Goal: Task Accomplishment & Management: Use online tool/utility

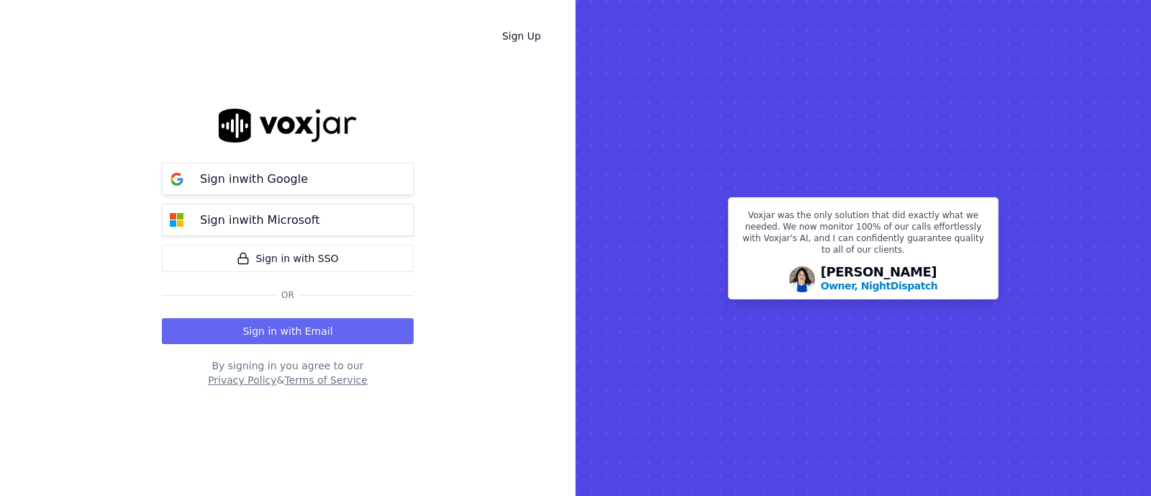
click at [219, 191] on button "Sign in with Google" at bounding box center [288, 179] width 252 height 32
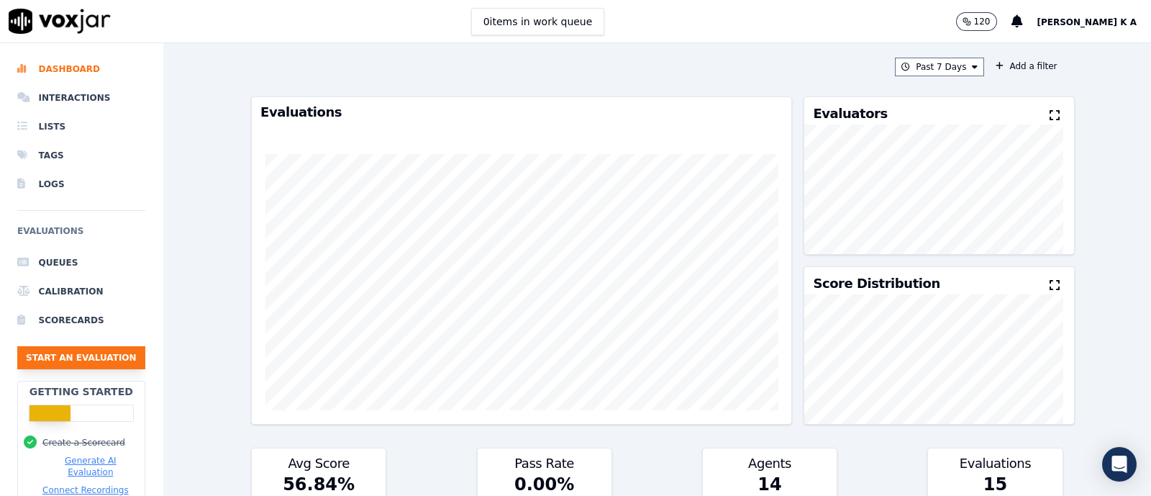
click at [39, 364] on button "Start an Evaluation" at bounding box center [81, 357] width 128 height 23
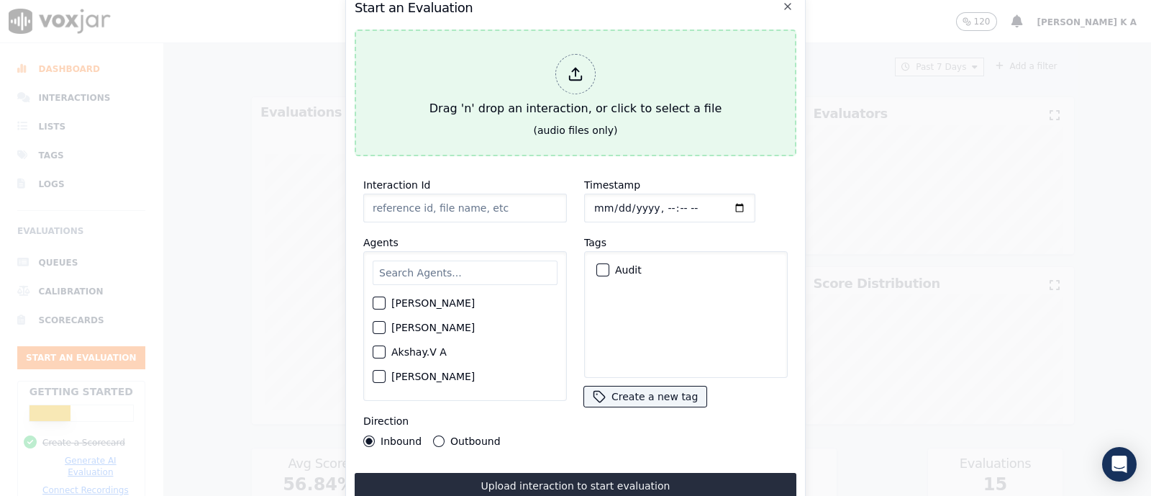
click at [577, 71] on icon at bounding box center [576, 74] width 16 height 16
type input "[[PERSON_NAME] PH]_[PHONE_NUMBER]_20250827113602(100567).wav"
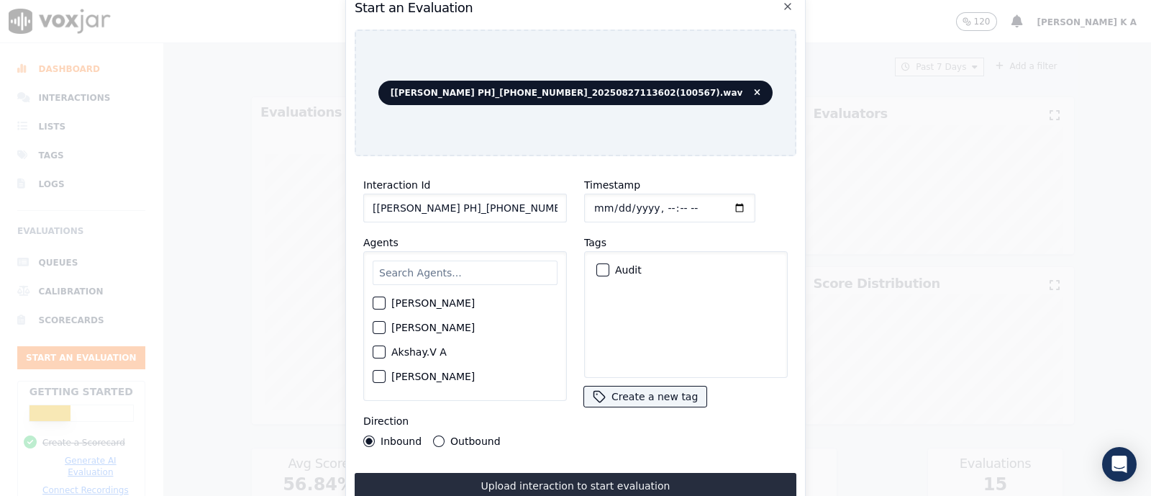
click at [421, 265] on input "text" at bounding box center [465, 272] width 185 height 24
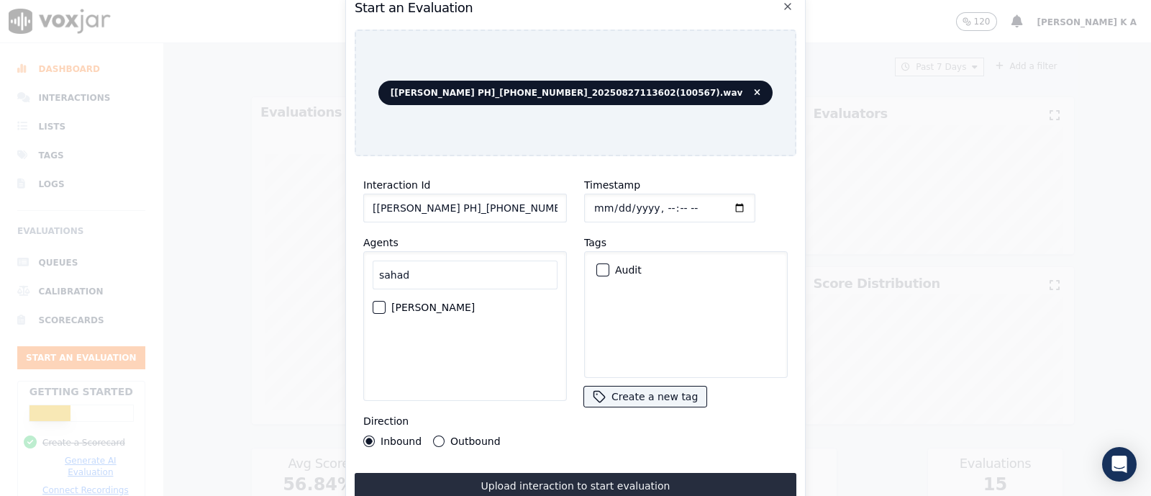
type input "sahad"
click at [385, 309] on div "[PERSON_NAME]" at bounding box center [465, 307] width 185 height 24
click at [377, 304] on button "[PERSON_NAME]" at bounding box center [379, 307] width 13 height 13
click at [437, 437] on button "Outbound" at bounding box center [439, 441] width 12 height 12
click at [604, 258] on div "Audit" at bounding box center [686, 270] width 191 height 24
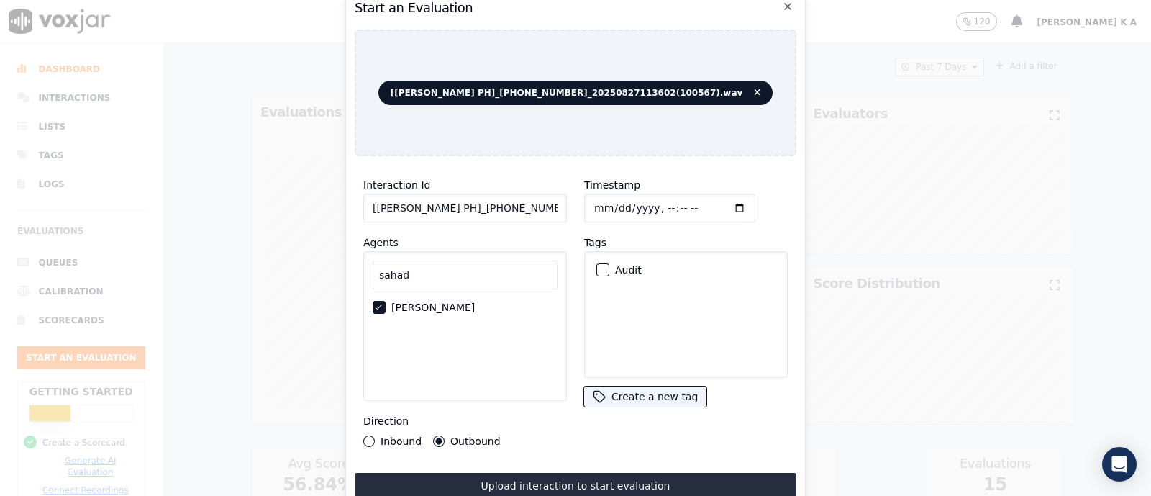
click at [597, 265] on div "button" at bounding box center [602, 270] width 10 height 10
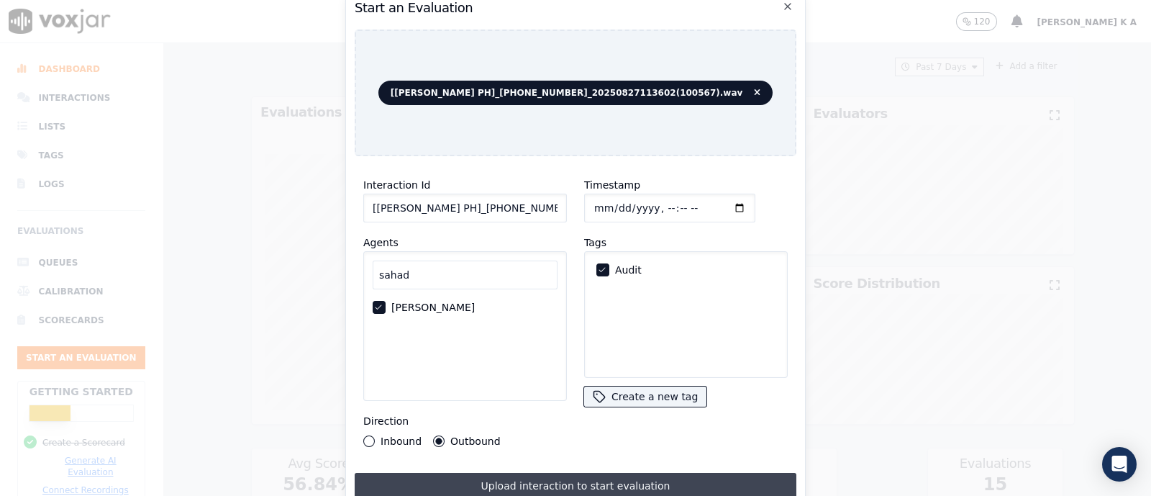
click at [568, 474] on button "Upload interaction to start evaluation" at bounding box center [576, 486] width 442 height 26
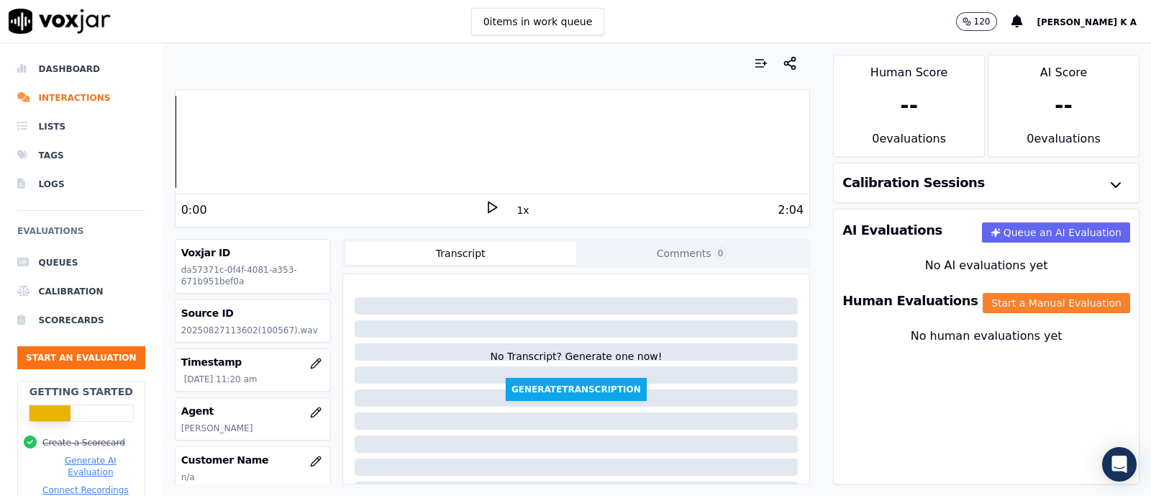
click at [1029, 296] on button "Start a Manual Evaluation" at bounding box center [1056, 303] width 147 height 20
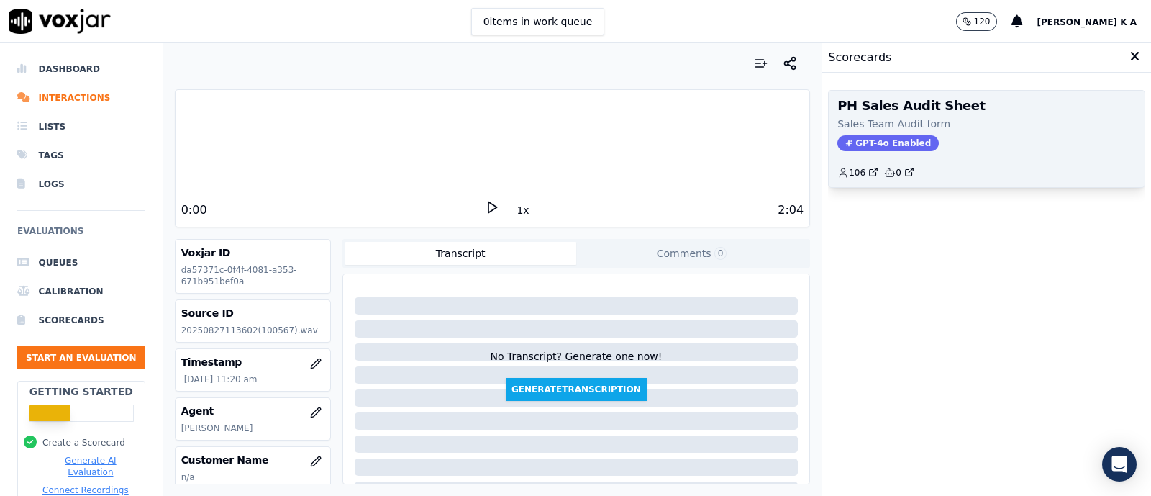
click at [879, 131] on div "PH Sales Audit Sheet Sales Team Audit form GPT-4o Enabled 106 0" at bounding box center [987, 139] width 316 height 96
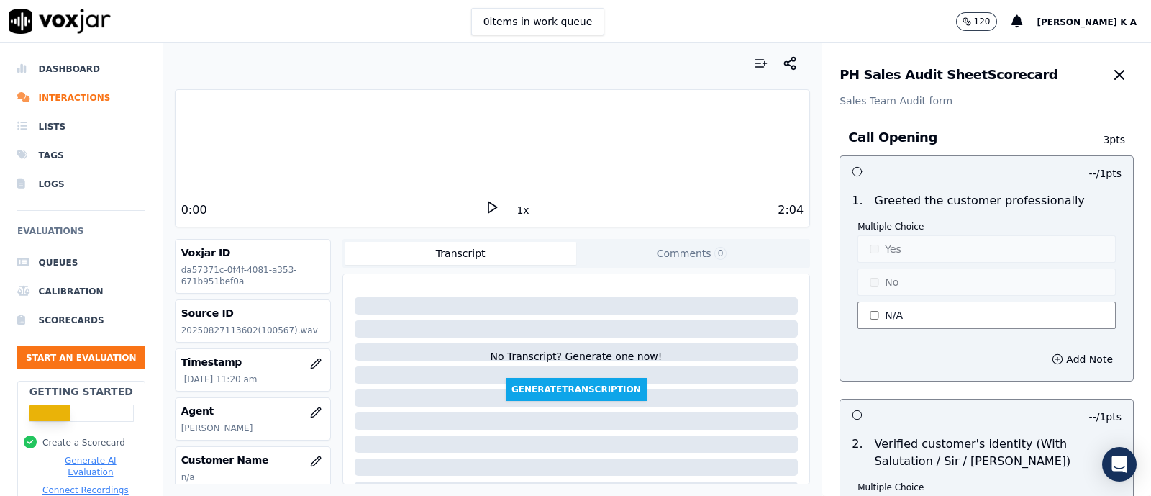
click at [874, 312] on button "N/A" at bounding box center [986, 314] width 258 height 27
click at [873, 289] on button "No" at bounding box center [986, 281] width 258 height 27
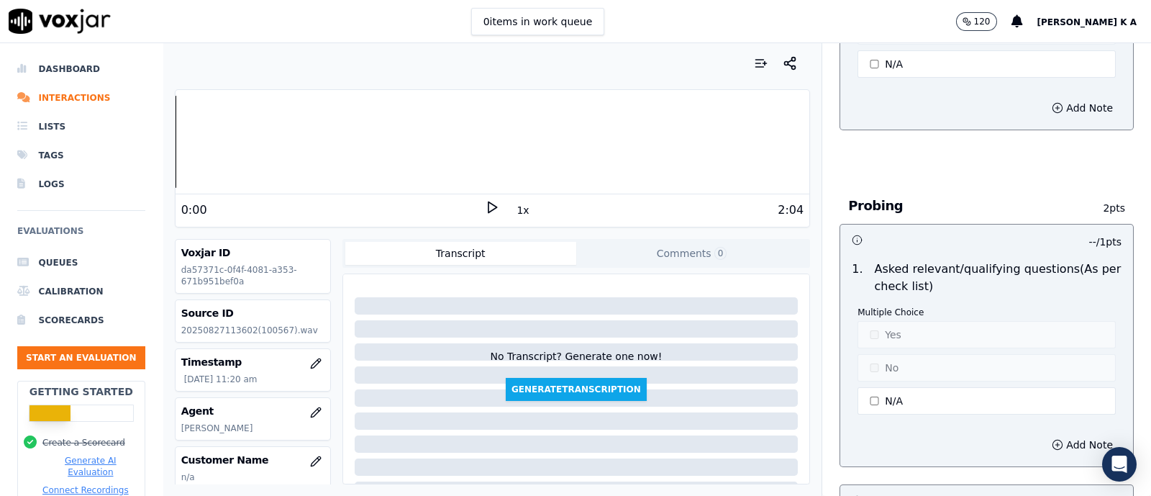
scroll to position [809, 0]
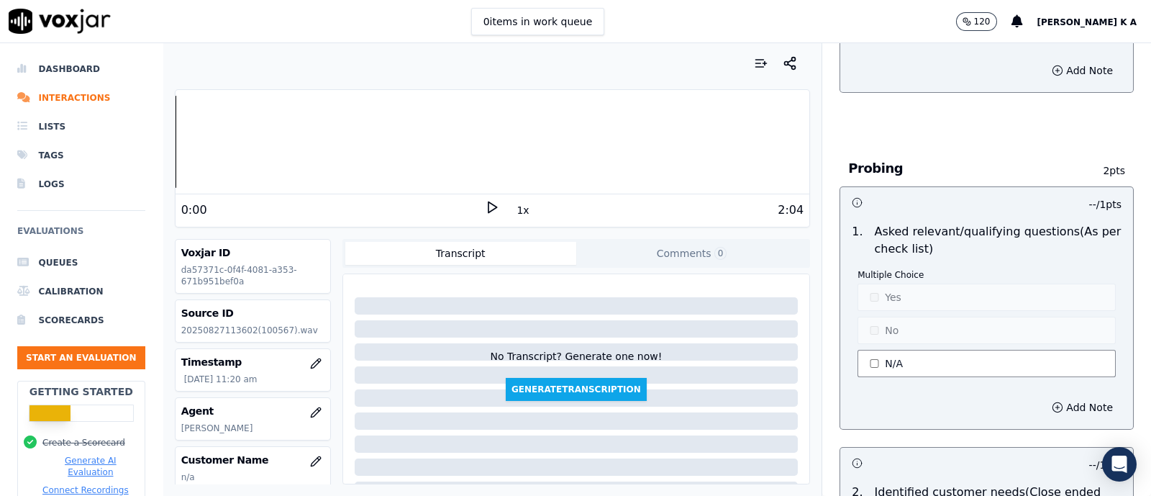
click at [870, 361] on button "N/A" at bounding box center [986, 363] width 258 height 27
click at [870, 324] on button "No" at bounding box center [986, 330] width 258 height 27
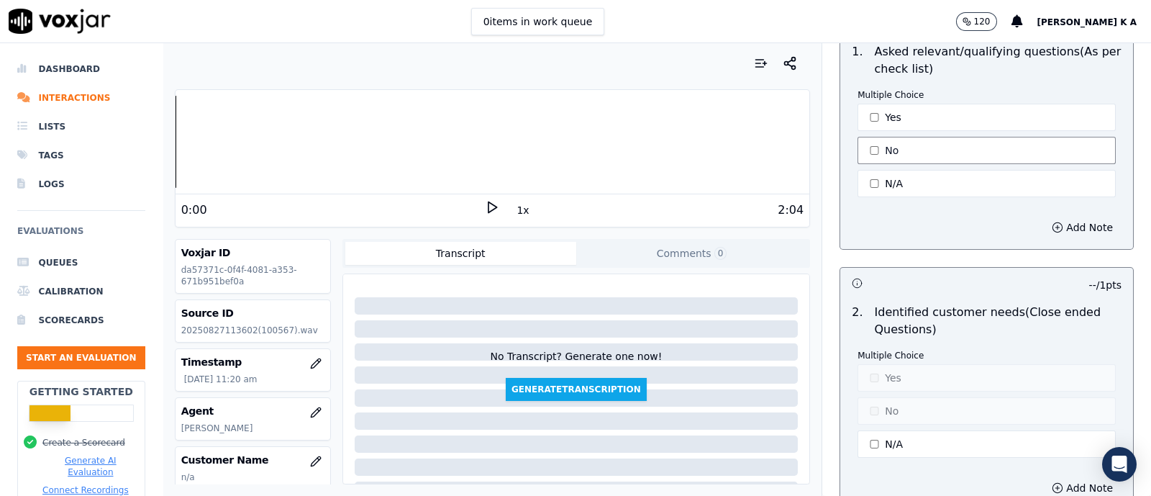
scroll to position [1079, 0]
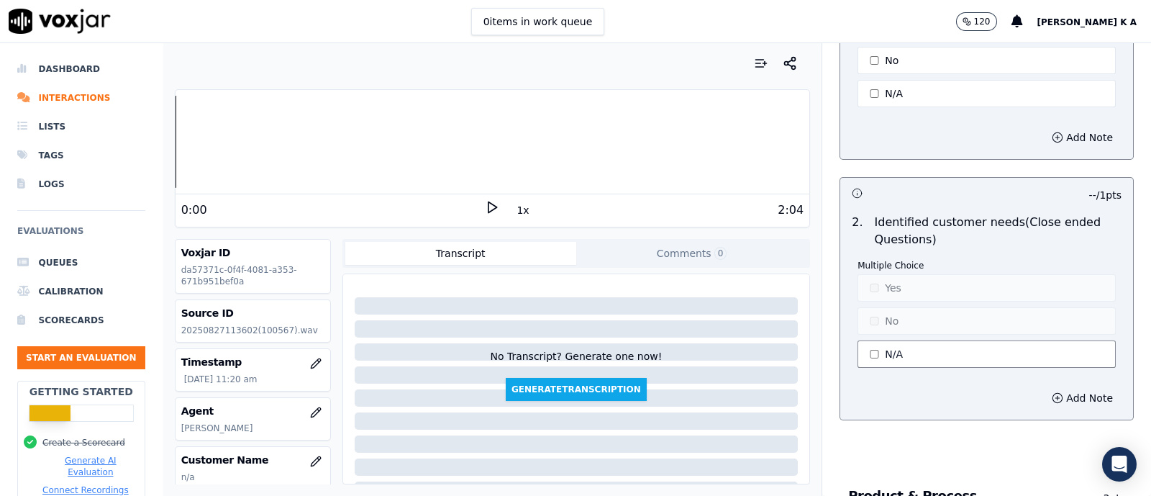
click at [873, 359] on button "N/A" at bounding box center [986, 353] width 258 height 27
click at [875, 317] on button "No" at bounding box center [986, 320] width 258 height 27
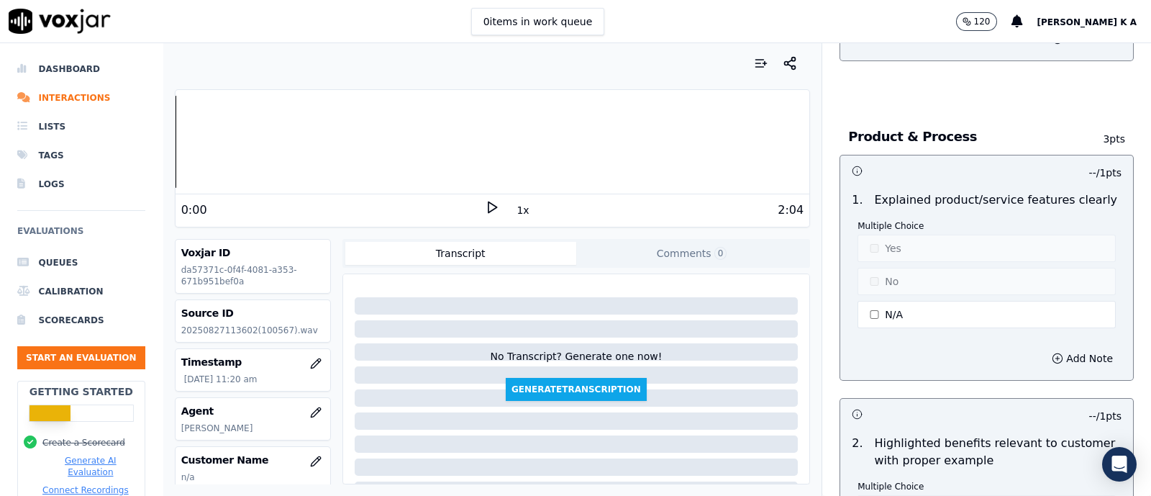
scroll to position [1438, 0]
click at [877, 307] on button "N/A" at bounding box center [986, 314] width 258 height 27
click at [877, 286] on button "No" at bounding box center [986, 281] width 258 height 27
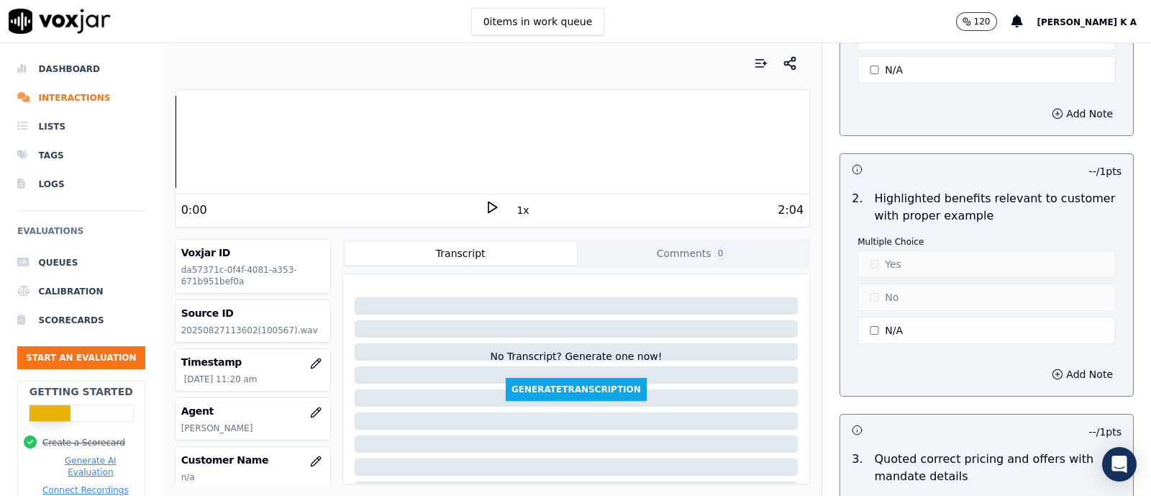
scroll to position [1709, 0]
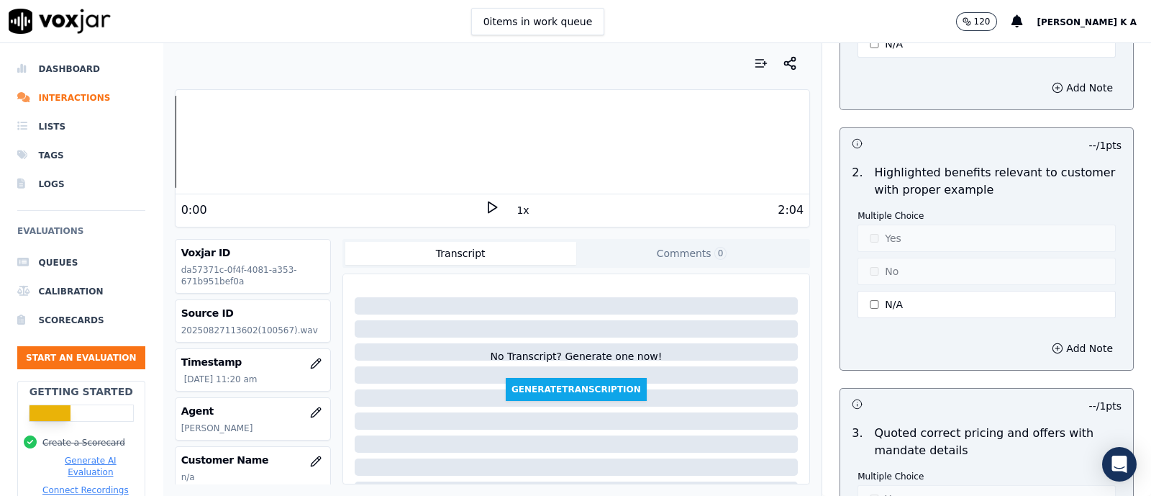
click at [877, 304] on button "N/A" at bounding box center [986, 304] width 258 height 27
click at [867, 273] on button "No" at bounding box center [986, 271] width 258 height 27
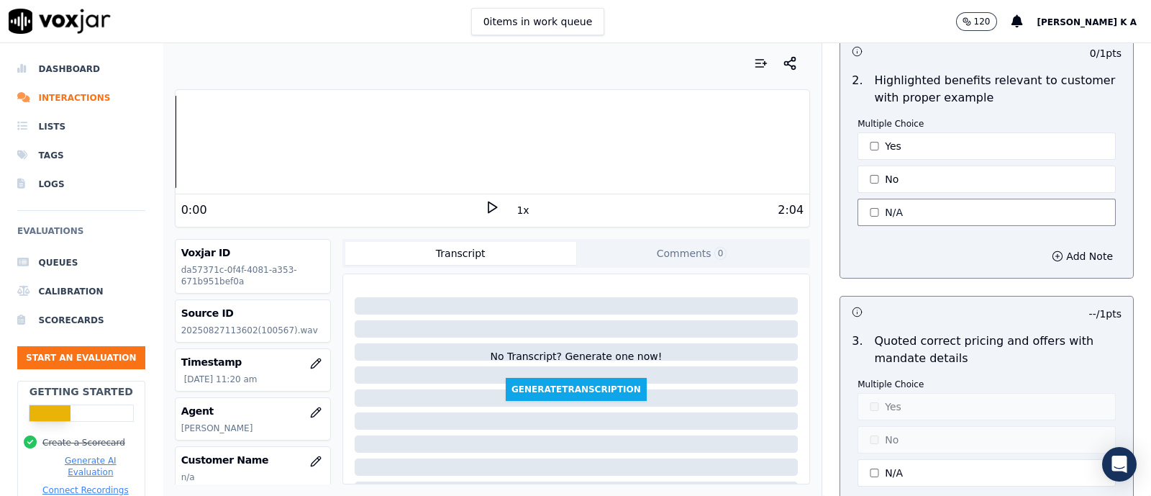
scroll to position [1888, 0]
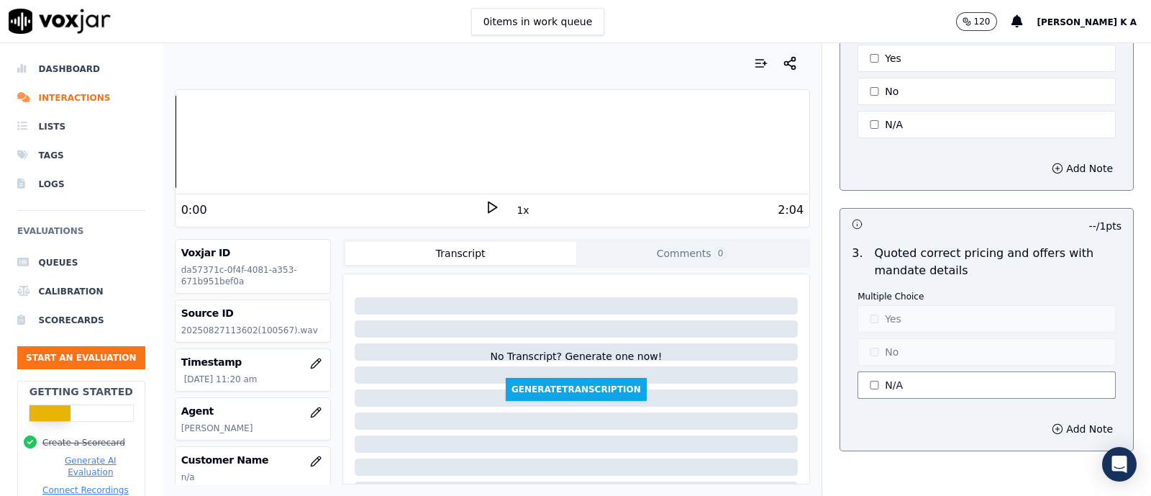
click at [876, 373] on button "N/A" at bounding box center [986, 384] width 258 height 27
click at [878, 346] on button "No" at bounding box center [986, 351] width 258 height 27
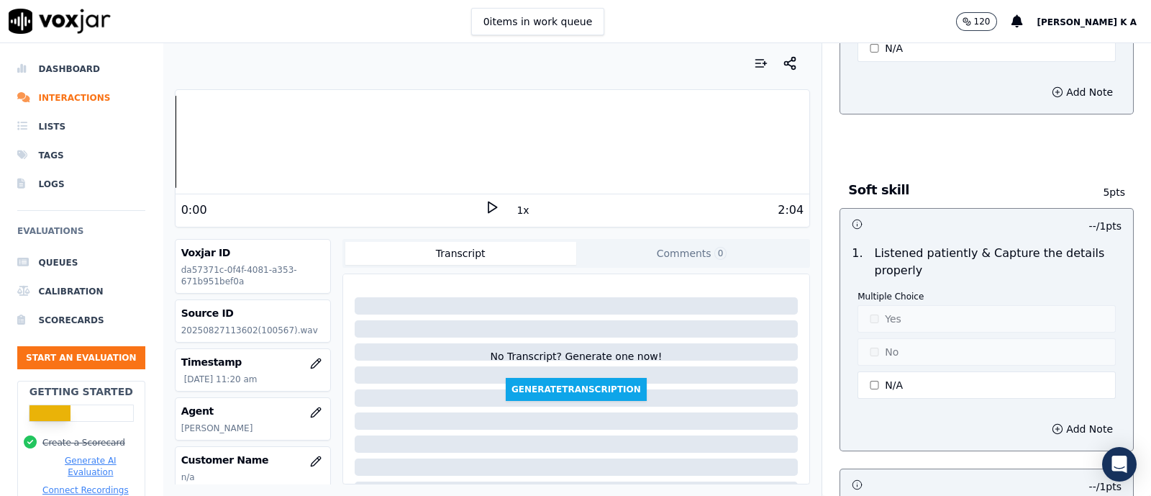
scroll to position [2247, 0]
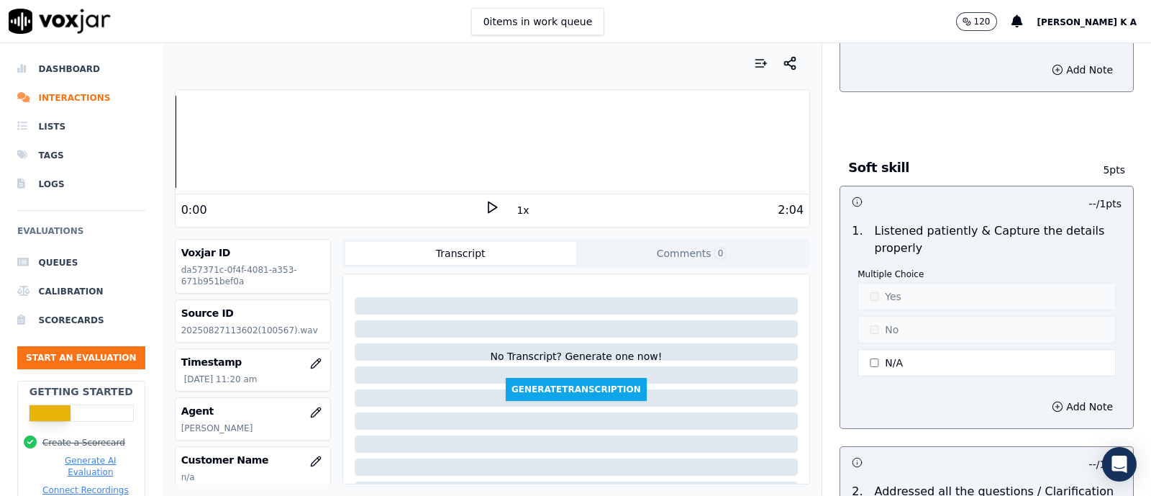
click at [878, 349] on button "N/A" at bounding box center [986, 362] width 258 height 27
click at [874, 295] on button "Yes" at bounding box center [986, 296] width 258 height 27
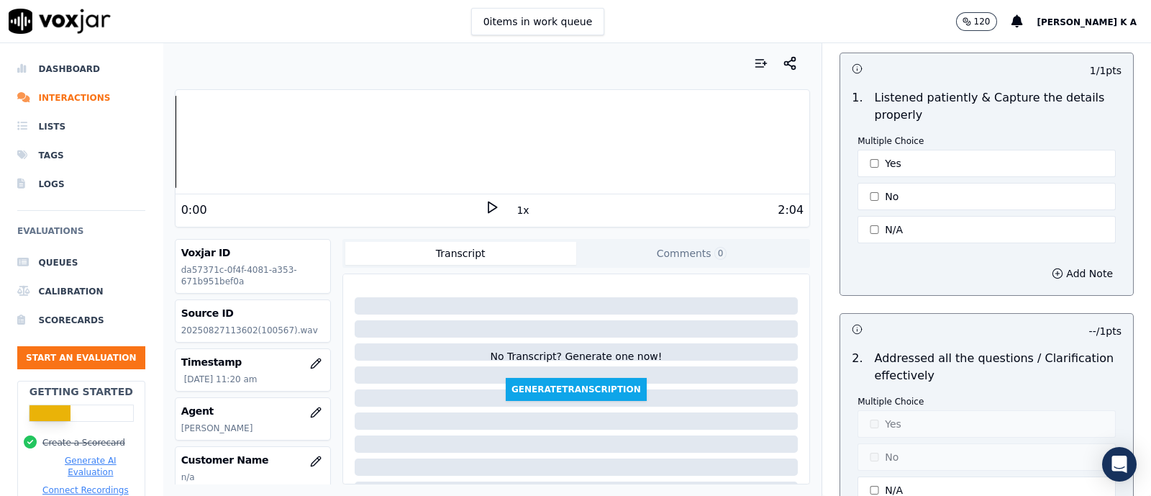
scroll to position [2517, 0]
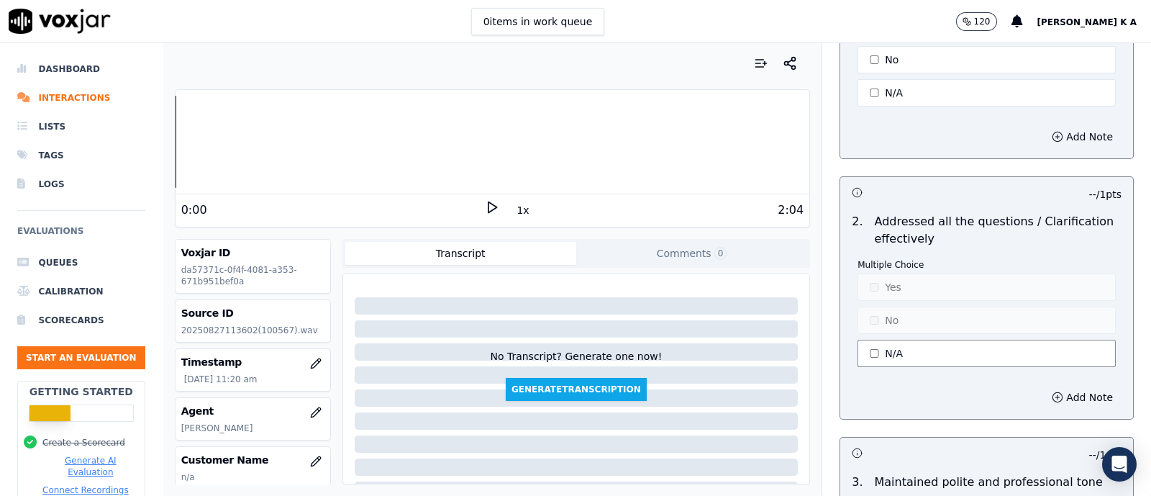
click at [870, 345] on button "N/A" at bounding box center [986, 353] width 258 height 27
click at [857, 291] on div "Multiple Choice Yes No N/A" at bounding box center [986, 314] width 258 height 111
click at [860, 287] on button "Yes" at bounding box center [986, 286] width 258 height 27
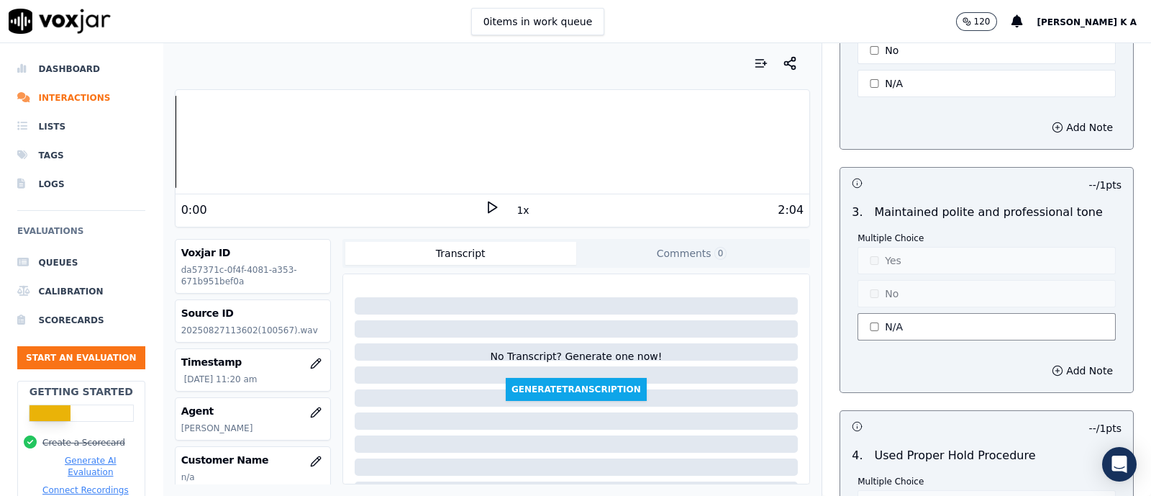
click at [874, 314] on button "N/A" at bounding box center [986, 326] width 258 height 27
click at [870, 254] on button "Yes" at bounding box center [986, 260] width 258 height 27
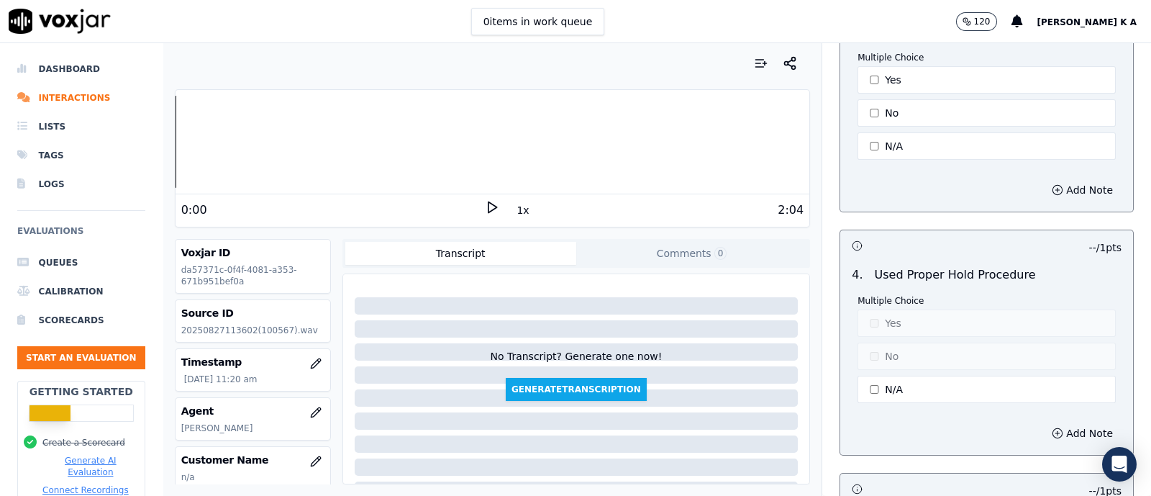
scroll to position [3057, 0]
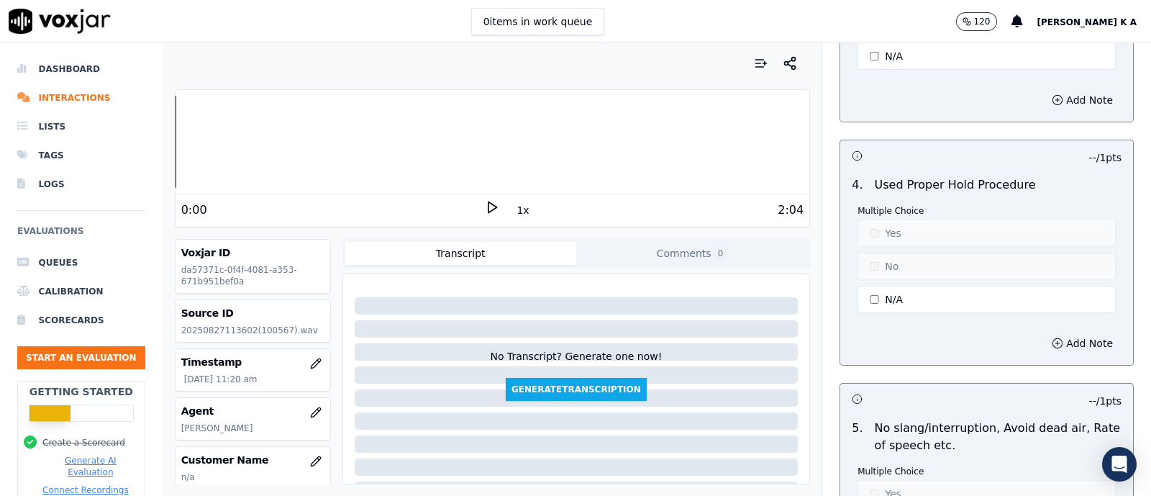
click at [874, 301] on div "Multiple Choice Yes No N/A" at bounding box center [986, 260] width 258 height 111
click at [874, 291] on button "N/A" at bounding box center [986, 299] width 258 height 27
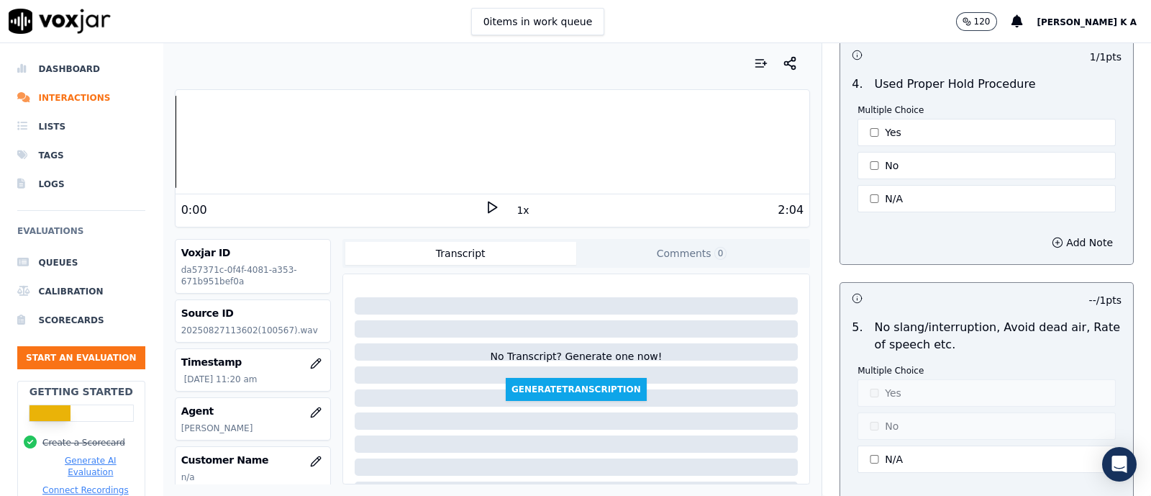
scroll to position [3237, 0]
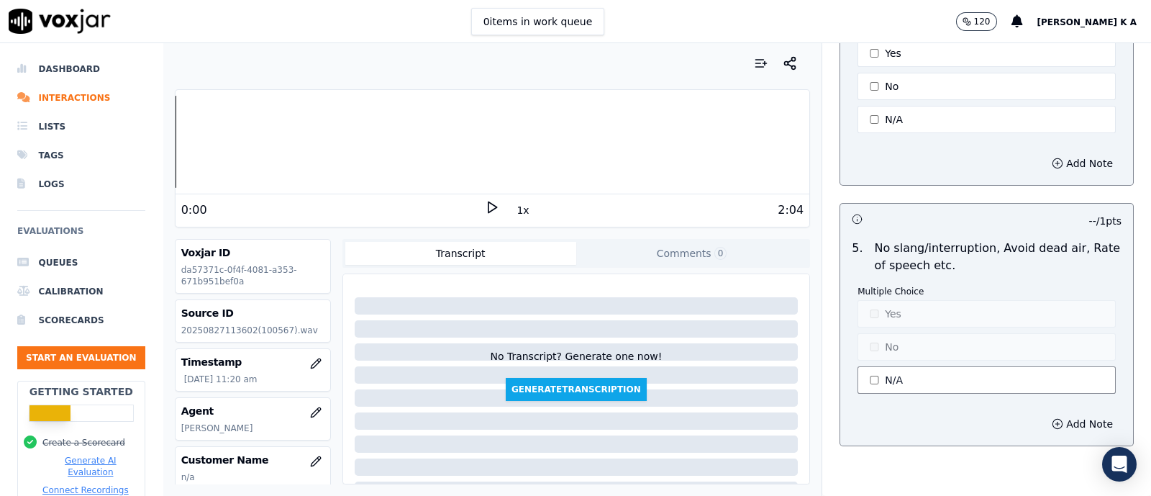
click at [881, 366] on button "N/A" at bounding box center [986, 379] width 258 height 27
click at [872, 300] on button "Yes" at bounding box center [986, 313] width 258 height 27
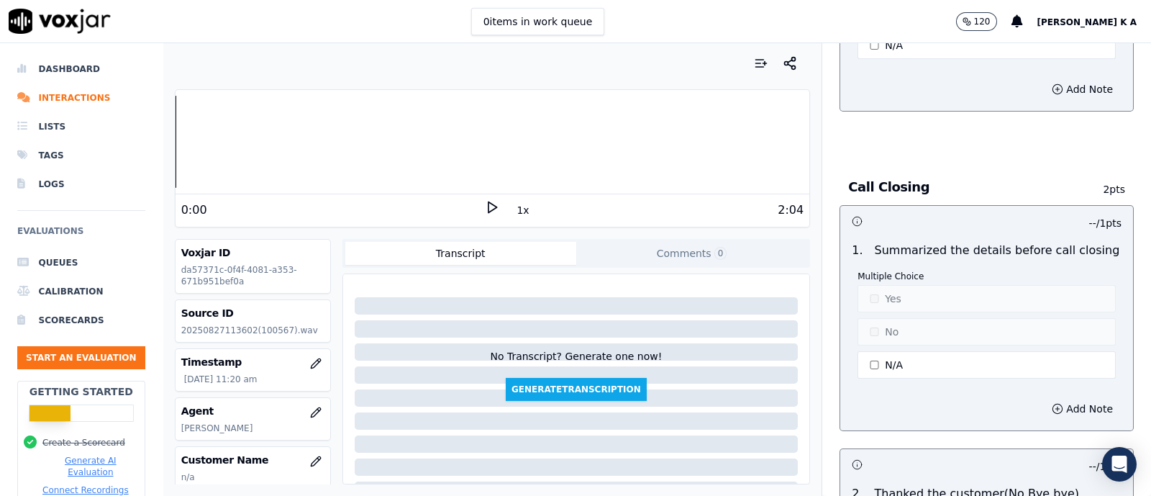
scroll to position [3597, 0]
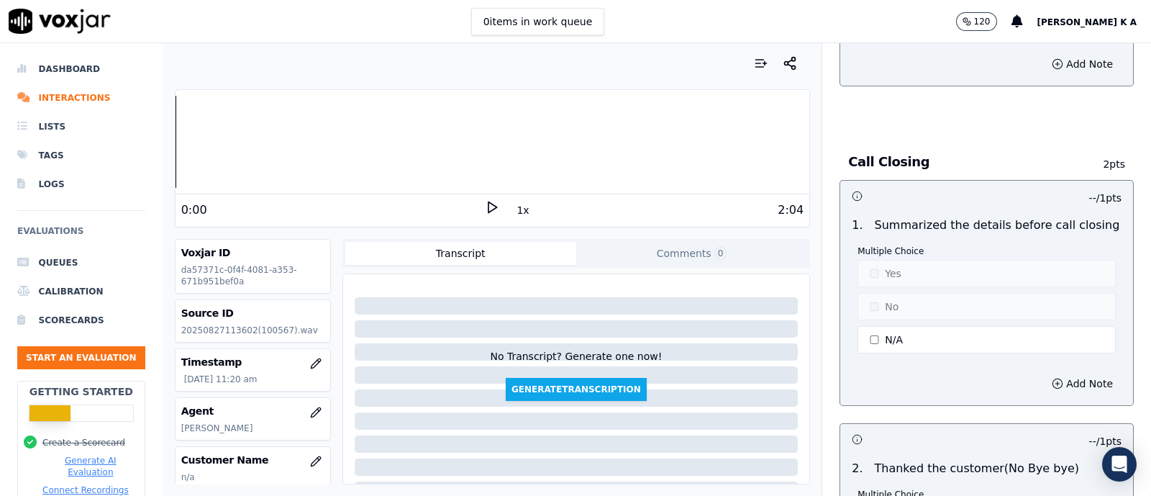
click at [870, 326] on button "N/A" at bounding box center [986, 339] width 258 height 27
click at [870, 265] on button "Yes" at bounding box center [986, 273] width 258 height 27
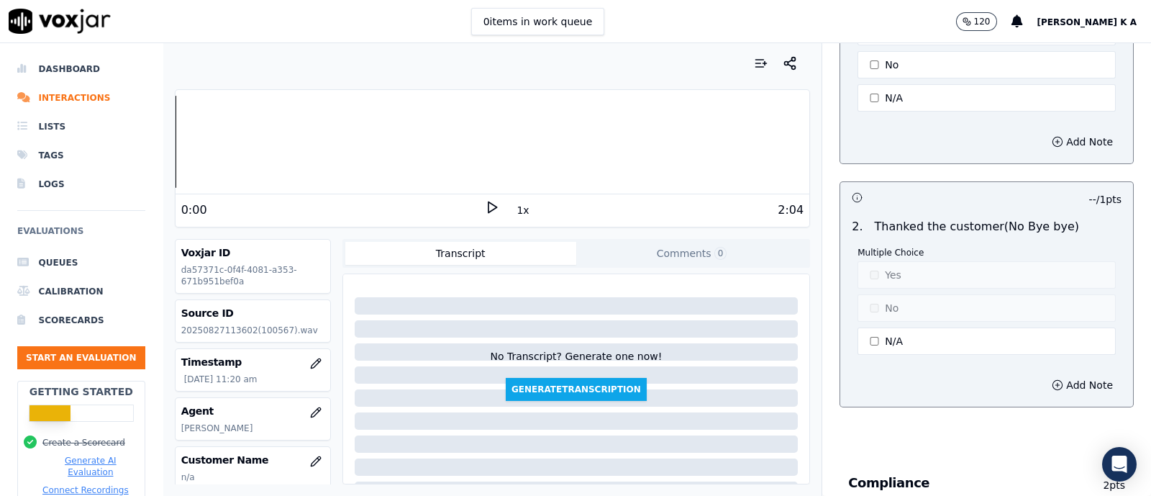
scroll to position [3867, 0]
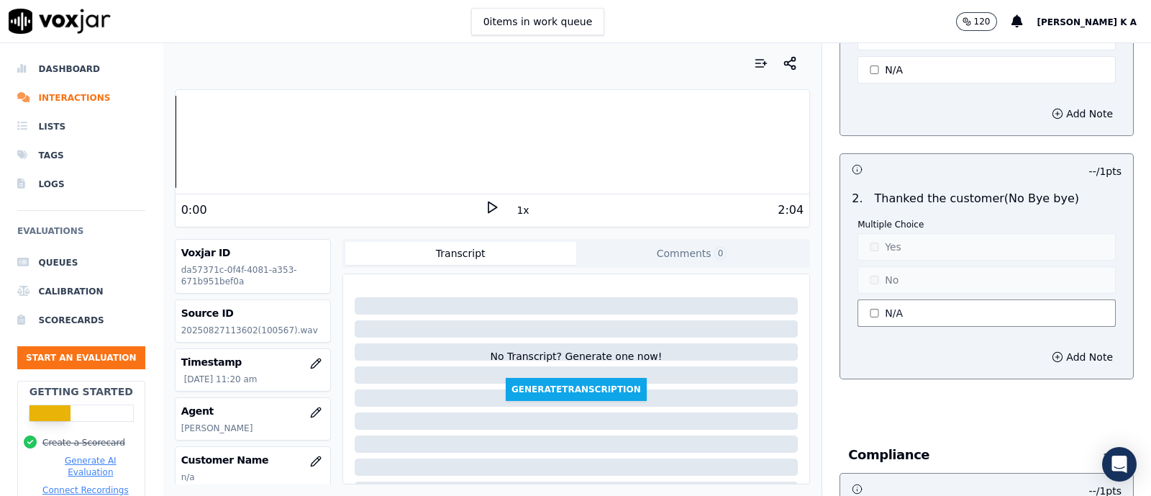
click at [878, 299] on button "N/A" at bounding box center [986, 312] width 258 height 27
click at [874, 247] on div "Multiple Choice Yes No N/A" at bounding box center [986, 274] width 258 height 111
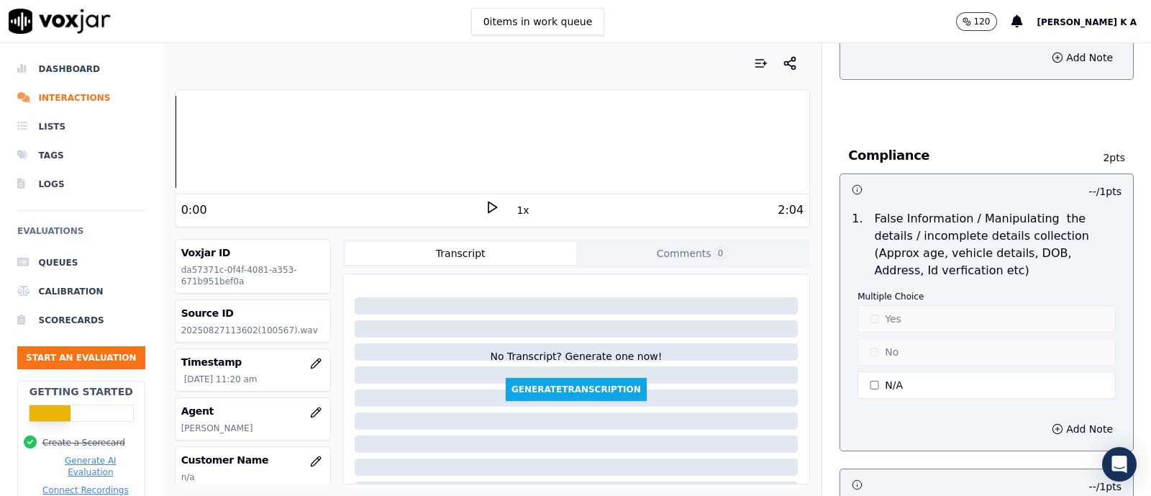
scroll to position [4226, 0]
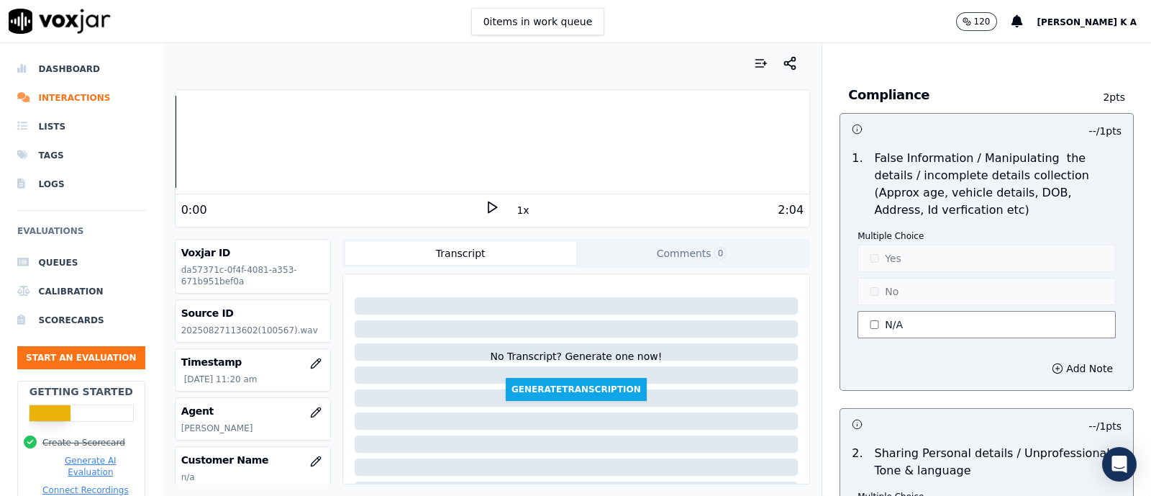
click at [875, 311] on button "N/A" at bounding box center [986, 324] width 258 height 27
click at [872, 230] on p "Multiple Choice" at bounding box center [986, 236] width 258 height 12
click at [866, 250] on button "Yes" at bounding box center [986, 258] width 258 height 27
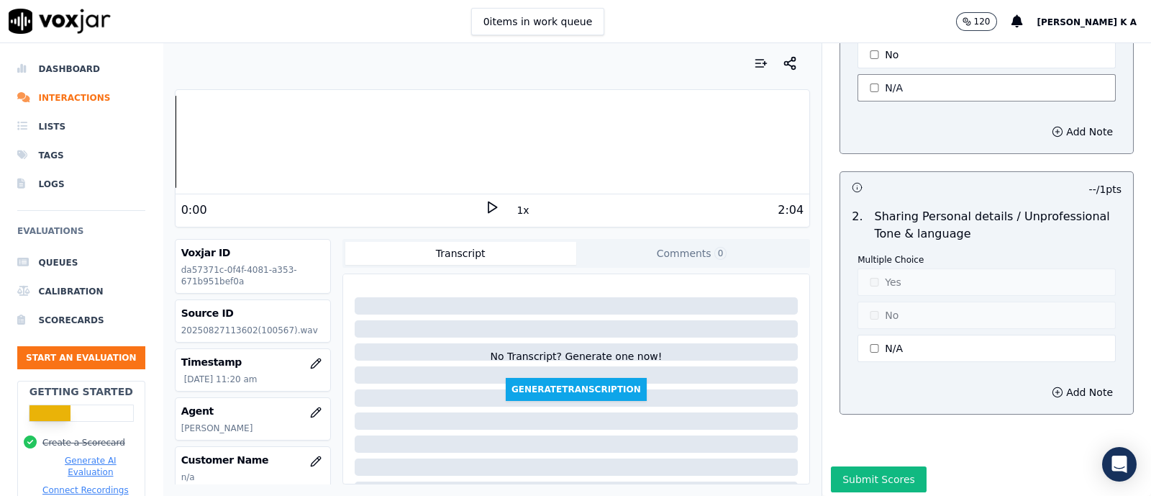
scroll to position [4491, 0]
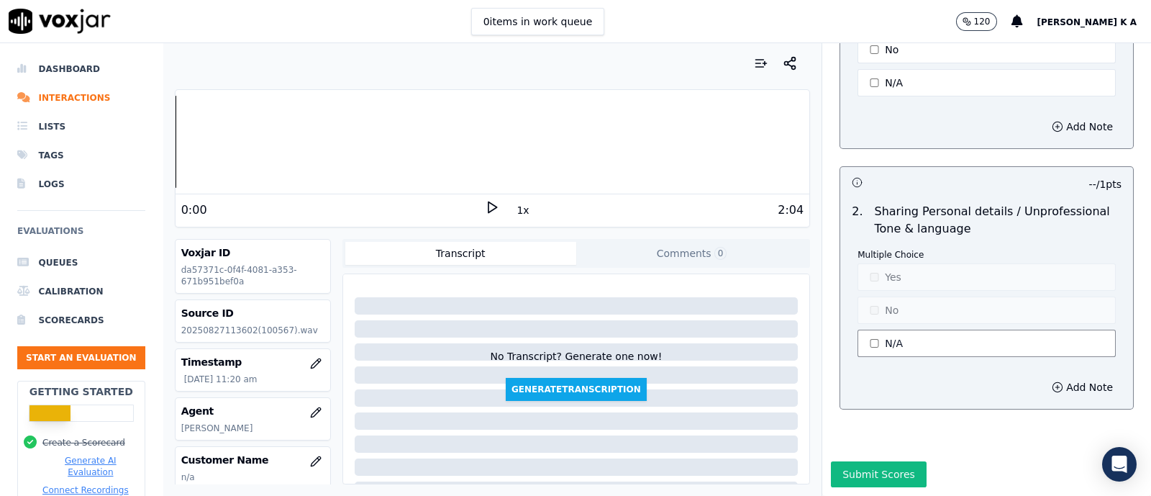
click at [864, 329] on button "N/A" at bounding box center [986, 342] width 258 height 27
click at [867, 296] on button "No" at bounding box center [986, 309] width 258 height 27
click at [868, 263] on button "Yes" at bounding box center [986, 276] width 258 height 27
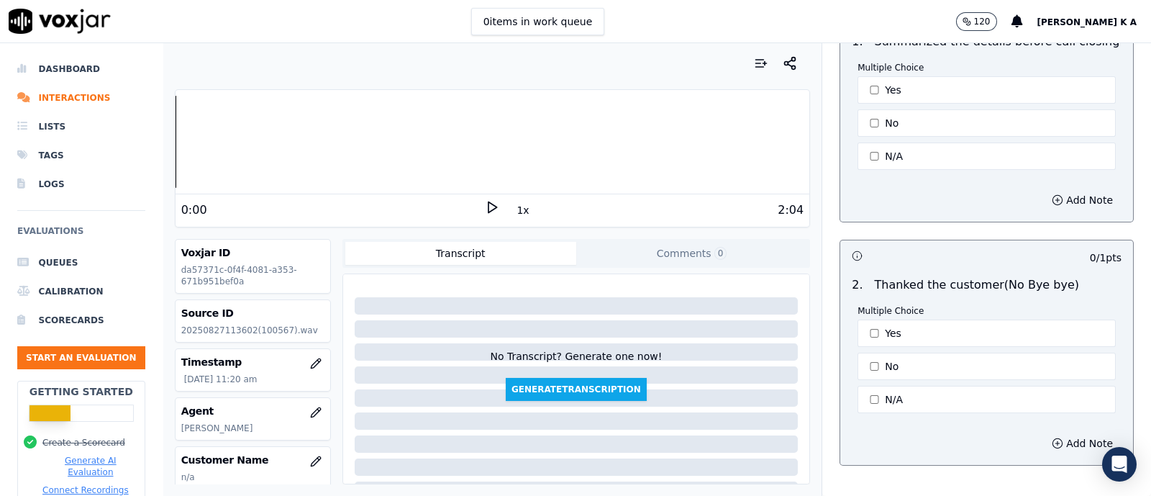
scroll to position [3772, 0]
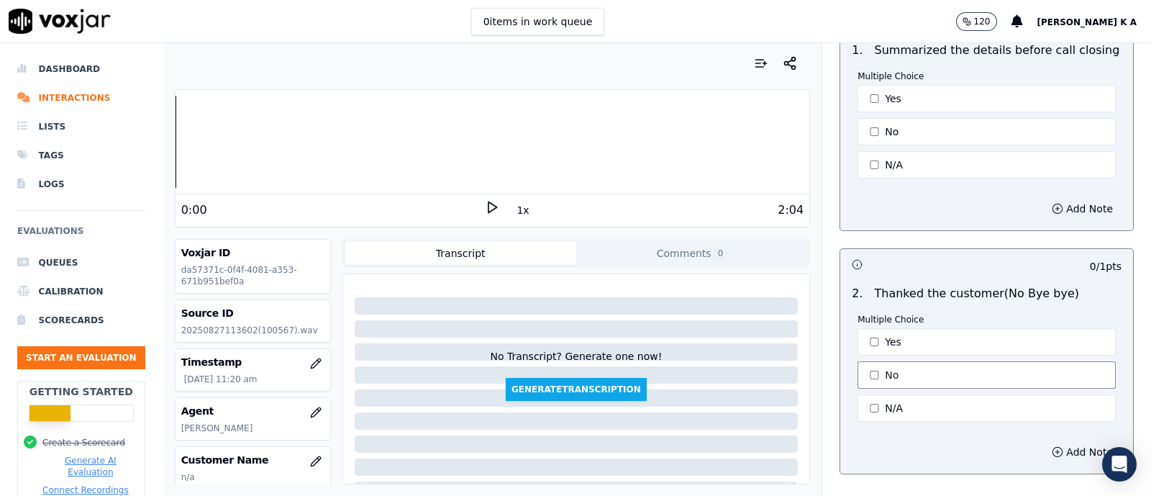
click at [894, 369] on button "No" at bounding box center [986, 374] width 258 height 27
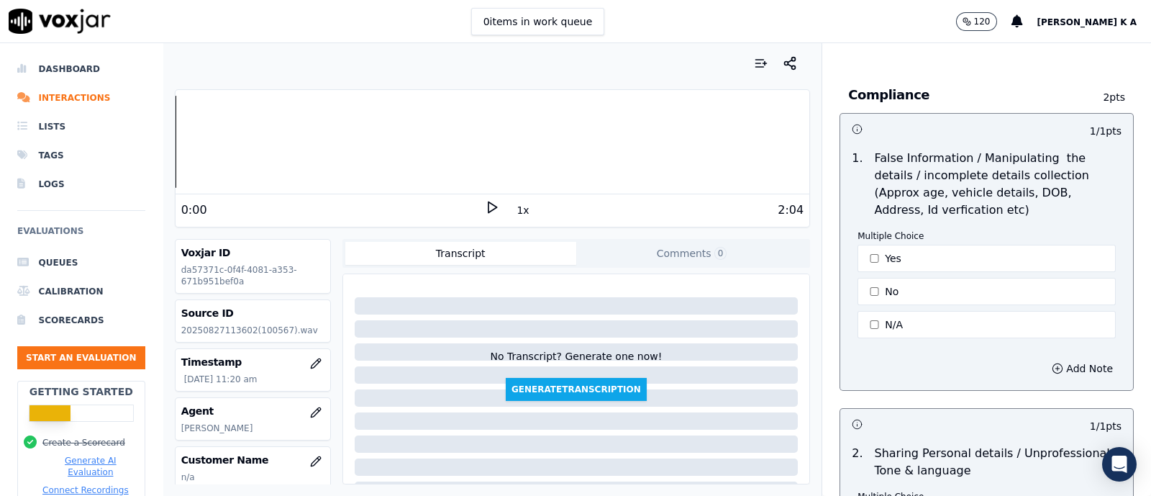
scroll to position [4491, 0]
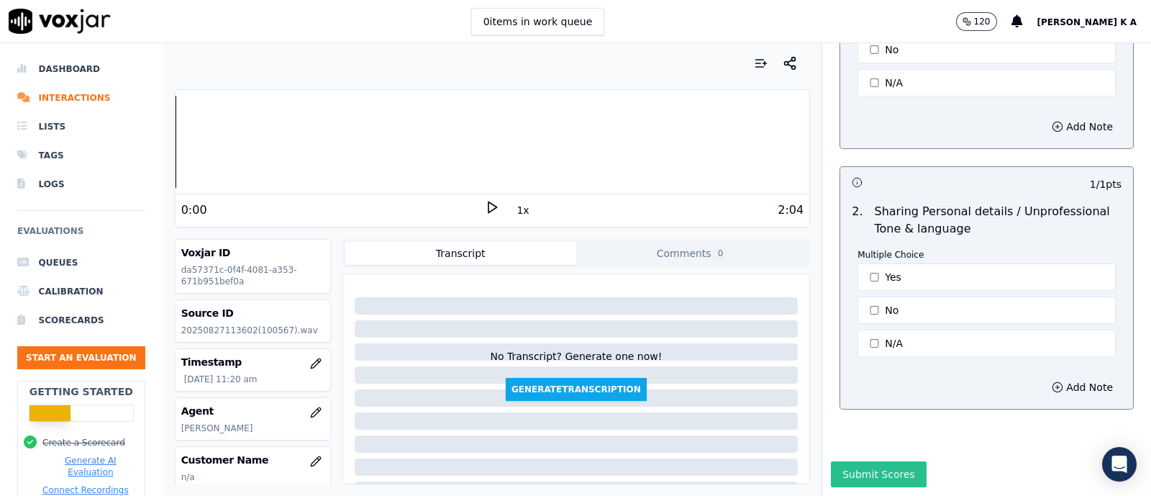
click at [862, 461] on button "Submit Scores" at bounding box center [879, 474] width 96 height 26
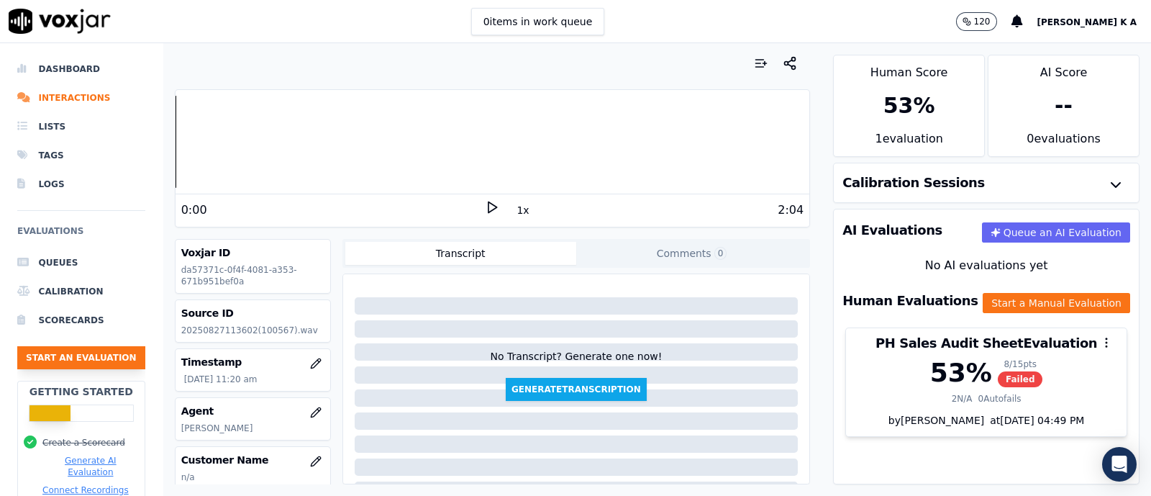
click at [96, 350] on button "Start an Evaluation" at bounding box center [81, 357] width 128 height 23
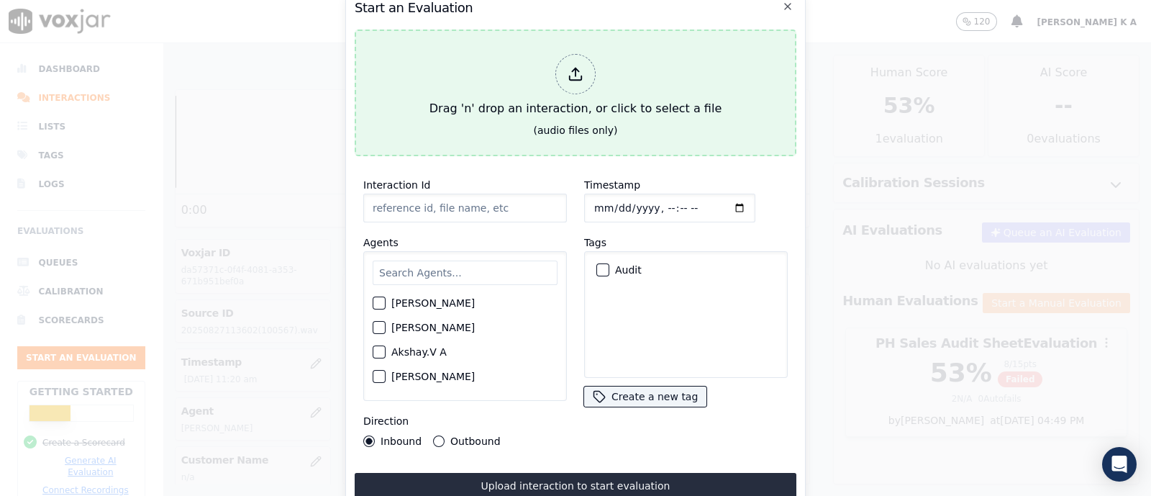
click at [568, 66] on icon at bounding box center [576, 74] width 16 height 16
type input "[[PERSON_NAME] PH]_[PHONE_NUMBER]_20250827101353(98801).wav"
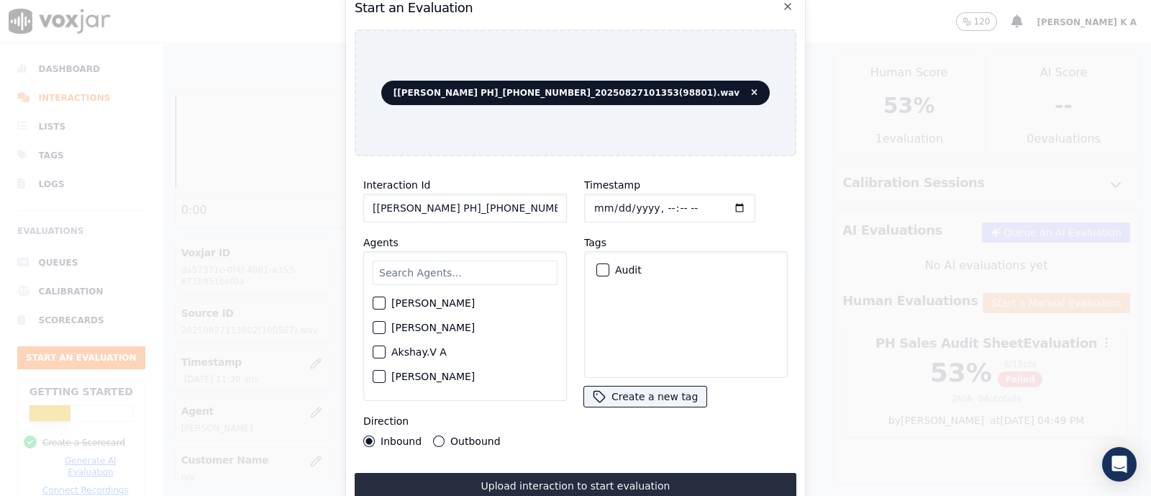
click at [421, 264] on input "text" at bounding box center [465, 272] width 185 height 24
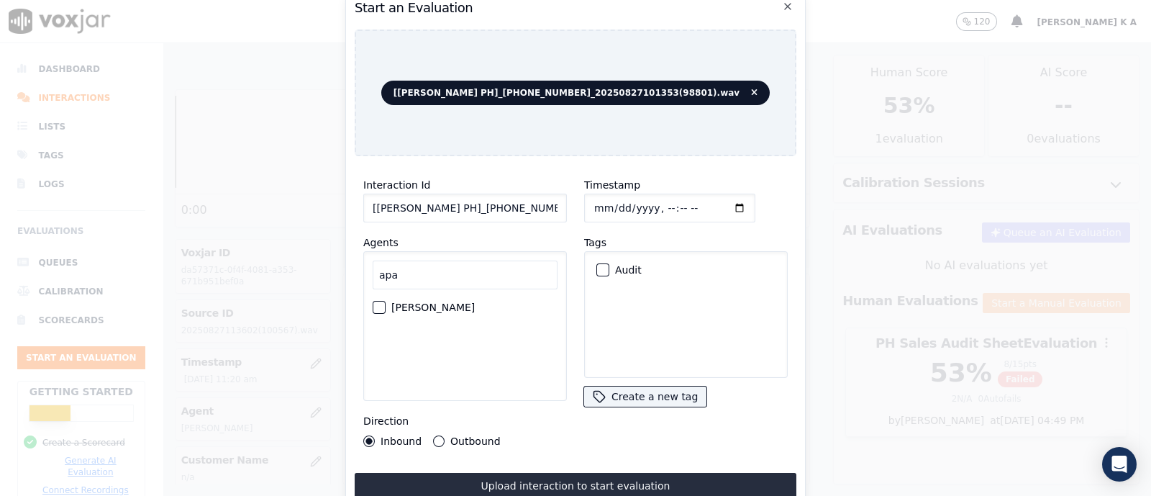
type input "apa"
click at [388, 298] on div "[PERSON_NAME]" at bounding box center [465, 307] width 185 height 24
click at [374, 302] on div "button" at bounding box center [378, 307] width 10 height 10
click at [440, 438] on div "Outbound" at bounding box center [466, 441] width 67 height 12
click at [436, 435] on button "Outbound" at bounding box center [439, 441] width 12 height 12
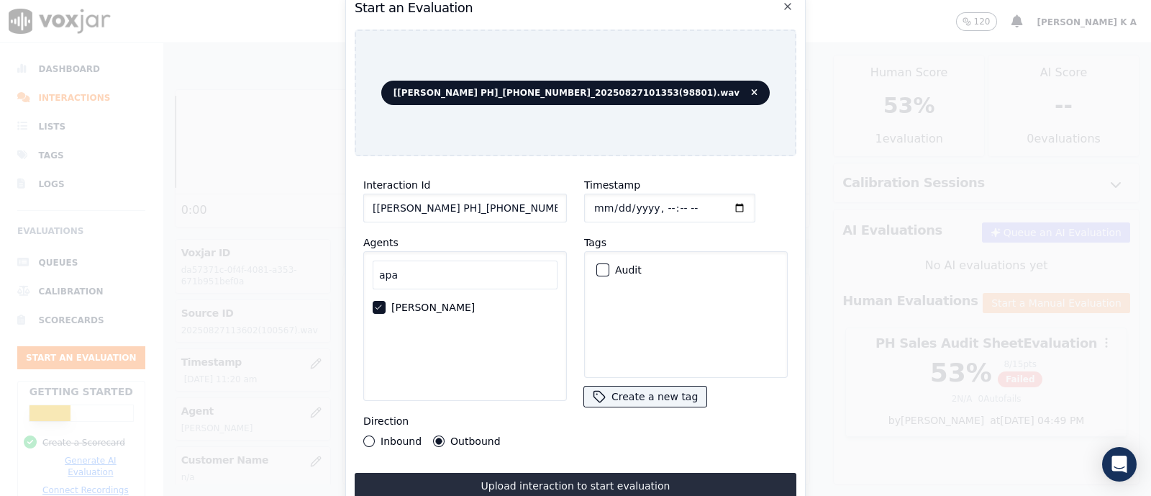
click at [597, 265] on div "button" at bounding box center [602, 270] width 10 height 10
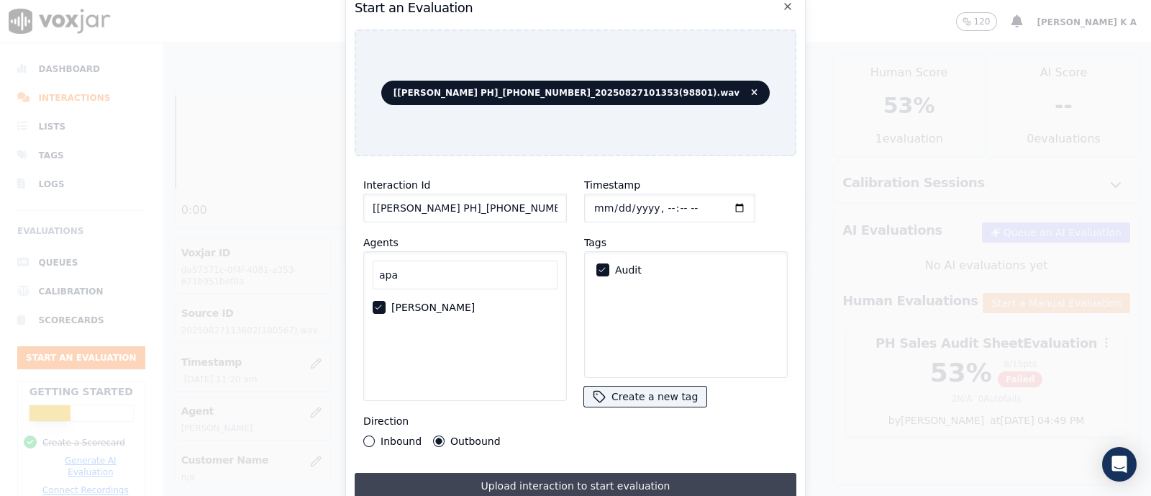
click at [557, 477] on button "Upload interaction to start evaluation" at bounding box center [576, 486] width 442 height 26
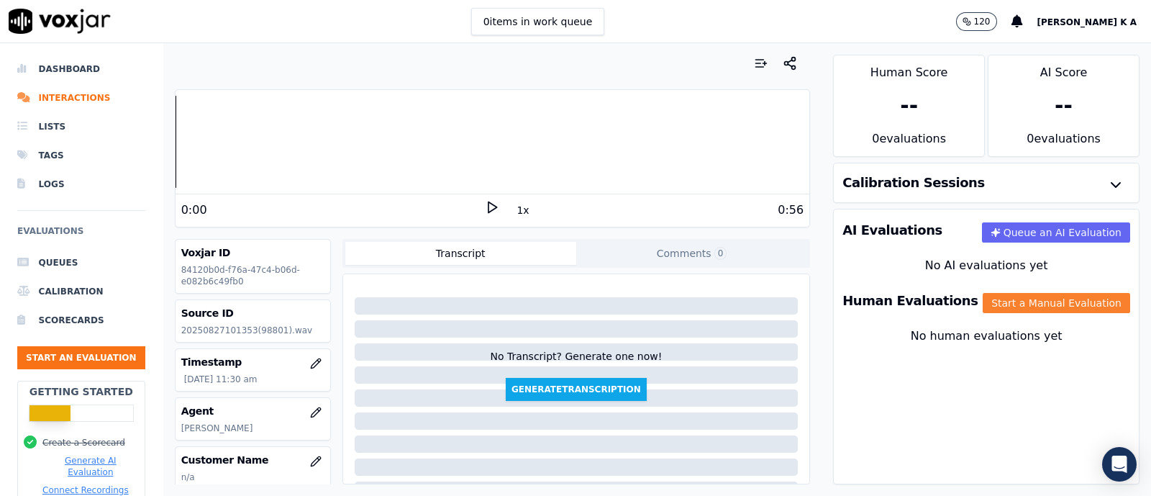
click at [1036, 307] on button "Start a Manual Evaluation" at bounding box center [1056, 303] width 147 height 20
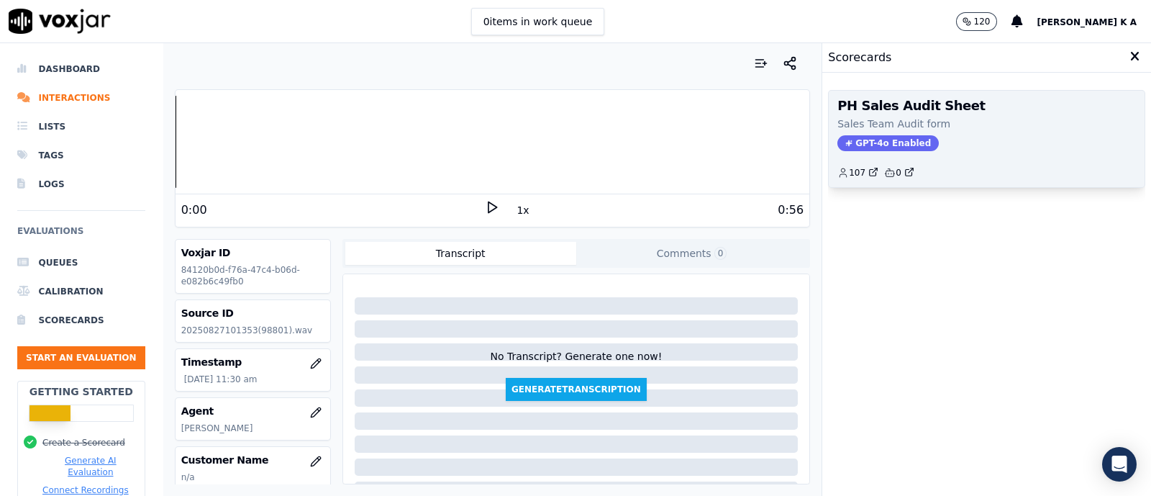
click at [883, 146] on span "GPT-4o Enabled" at bounding box center [887, 143] width 101 height 16
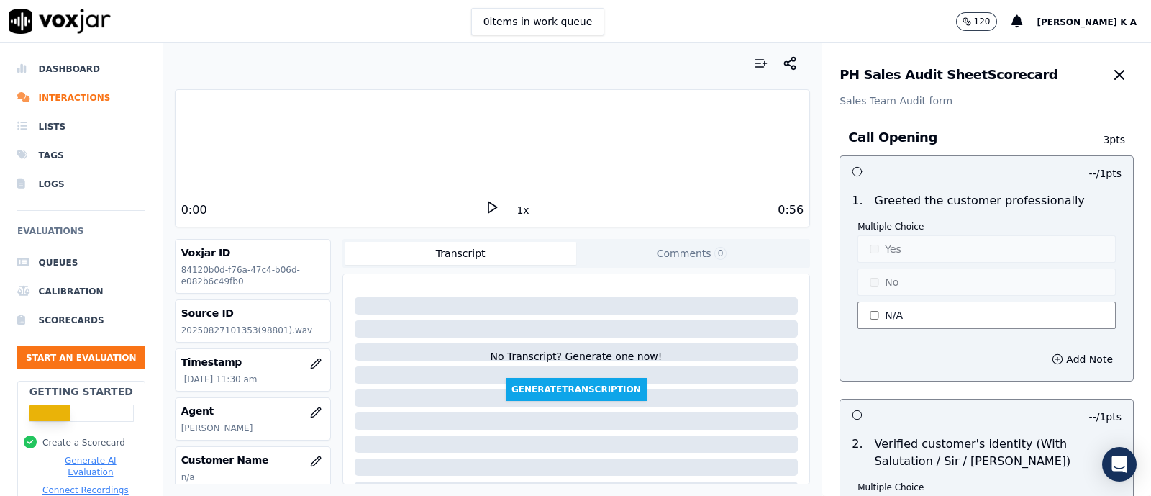
click at [870, 318] on button "N/A" at bounding box center [986, 314] width 258 height 27
click at [867, 284] on button "No" at bounding box center [986, 281] width 258 height 27
click at [1057, 363] on button "Add Note" at bounding box center [1082, 359] width 78 height 20
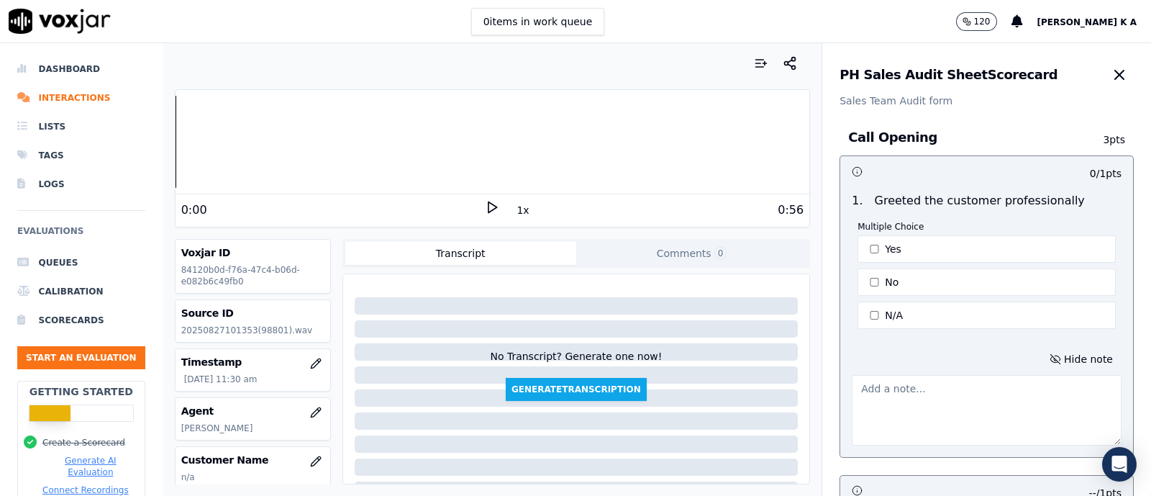
scroll to position [179, 0]
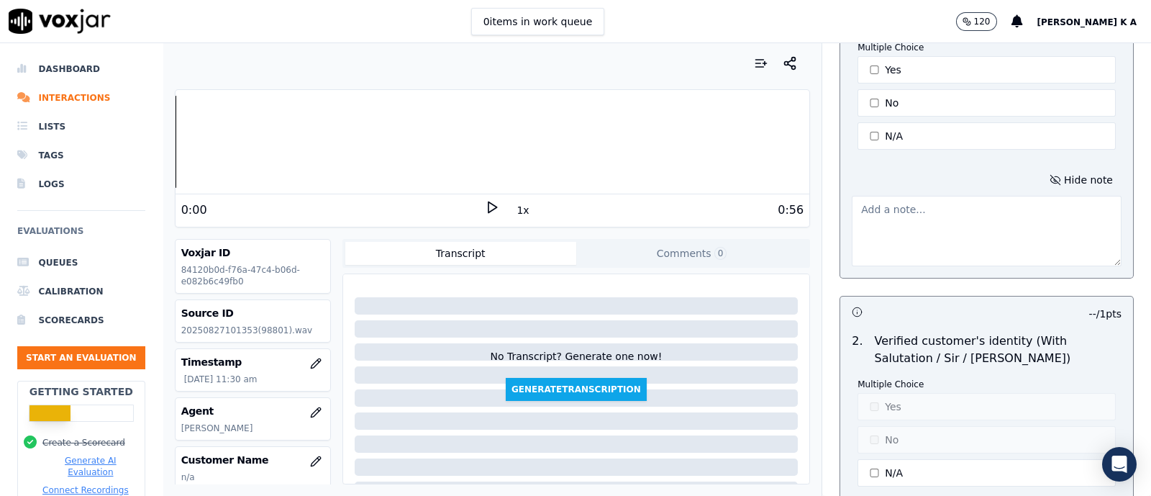
click at [899, 224] on textarea at bounding box center [987, 231] width 270 height 70
type textarea "C"
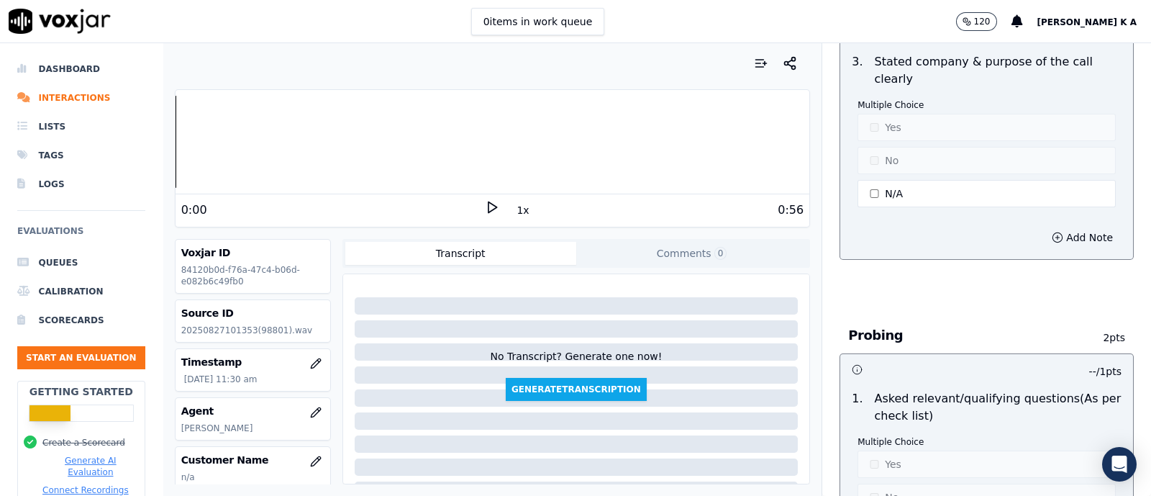
scroll to position [899, 0]
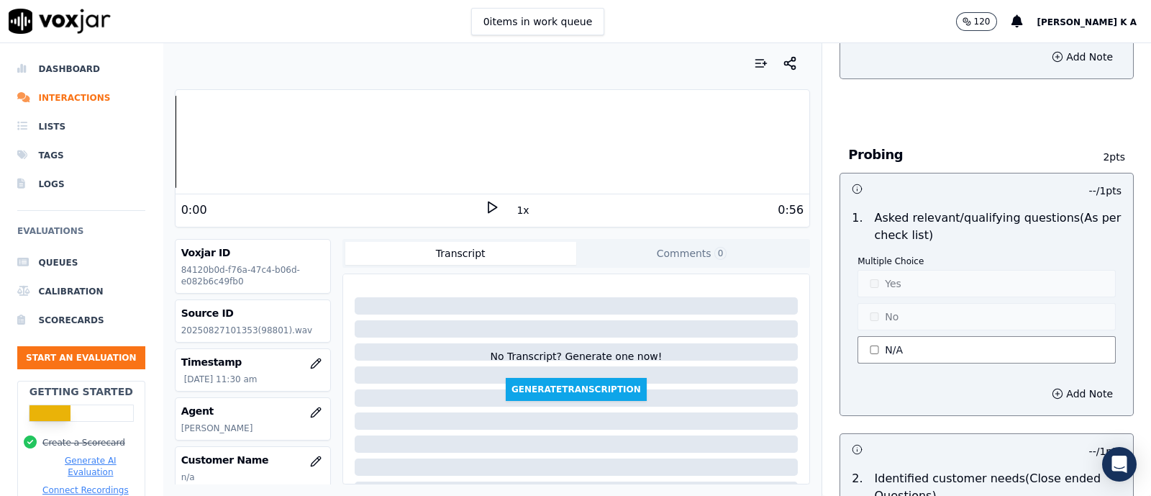
type textarea "call open latly/"
click at [873, 343] on button "N/A" at bounding box center [986, 349] width 258 height 27
click at [867, 311] on button "No" at bounding box center [986, 316] width 258 height 27
click at [863, 312] on button "No" at bounding box center [986, 316] width 258 height 27
click at [863, 285] on button "Yes" at bounding box center [986, 283] width 258 height 27
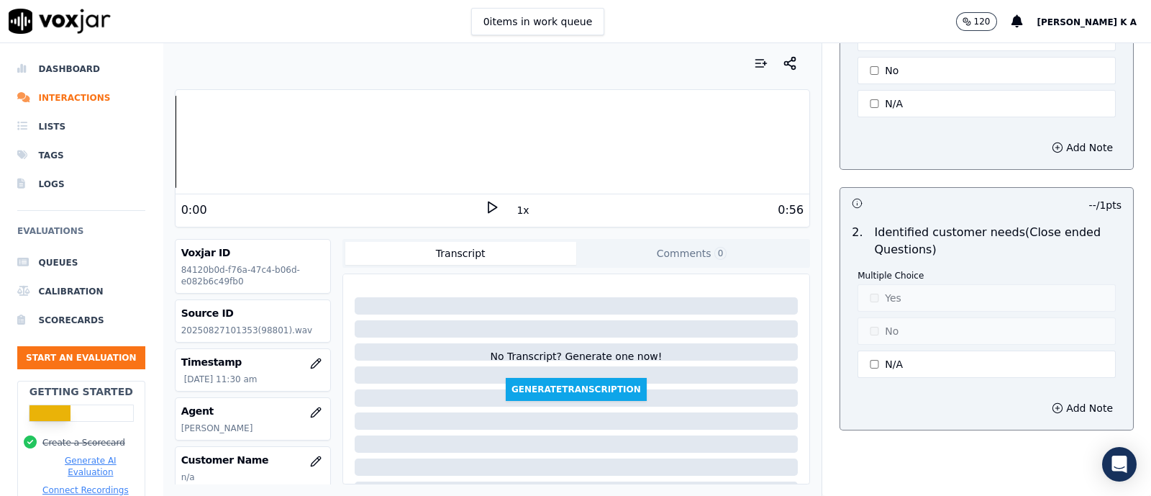
scroll to position [1258, 0]
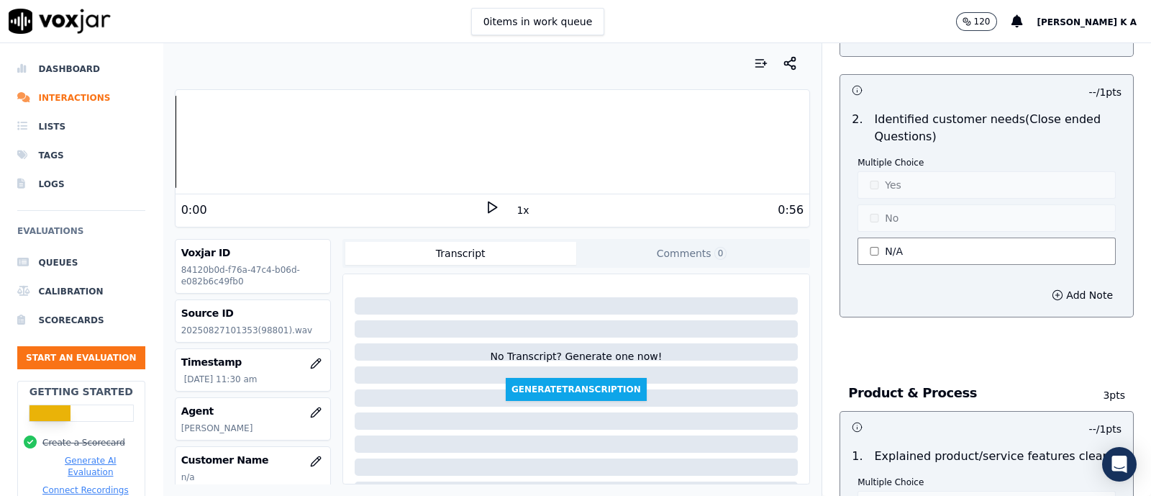
click at [881, 245] on button "N/A" at bounding box center [986, 250] width 258 height 27
click at [881, 244] on button "N/A" at bounding box center [986, 250] width 258 height 27
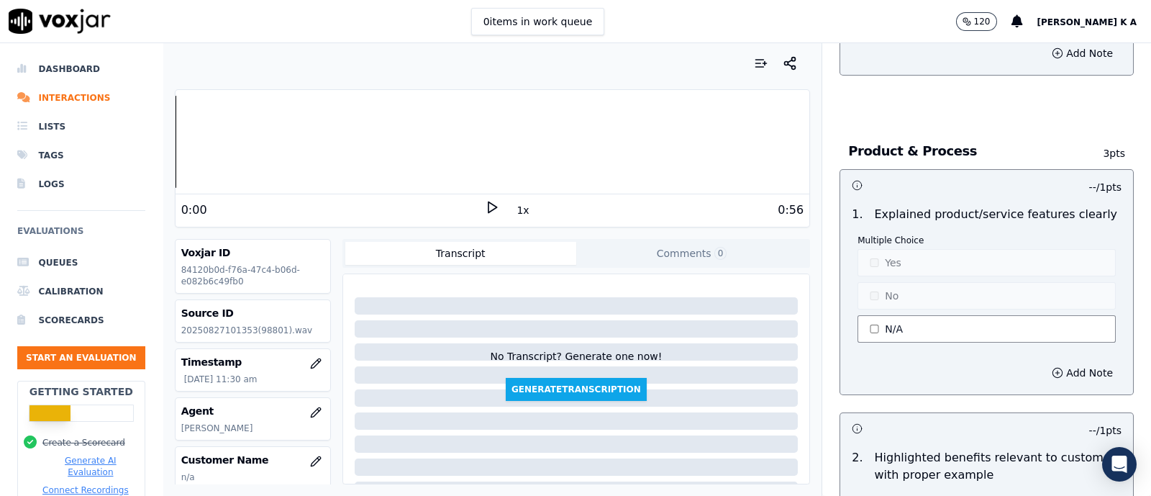
scroll to position [1529, 0]
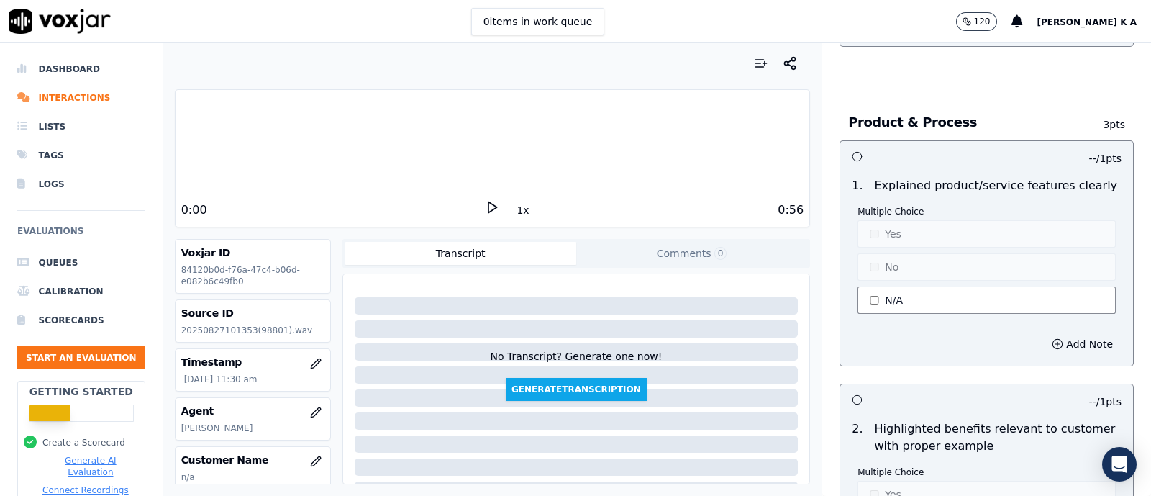
click at [870, 304] on button "N/A" at bounding box center [986, 299] width 258 height 27
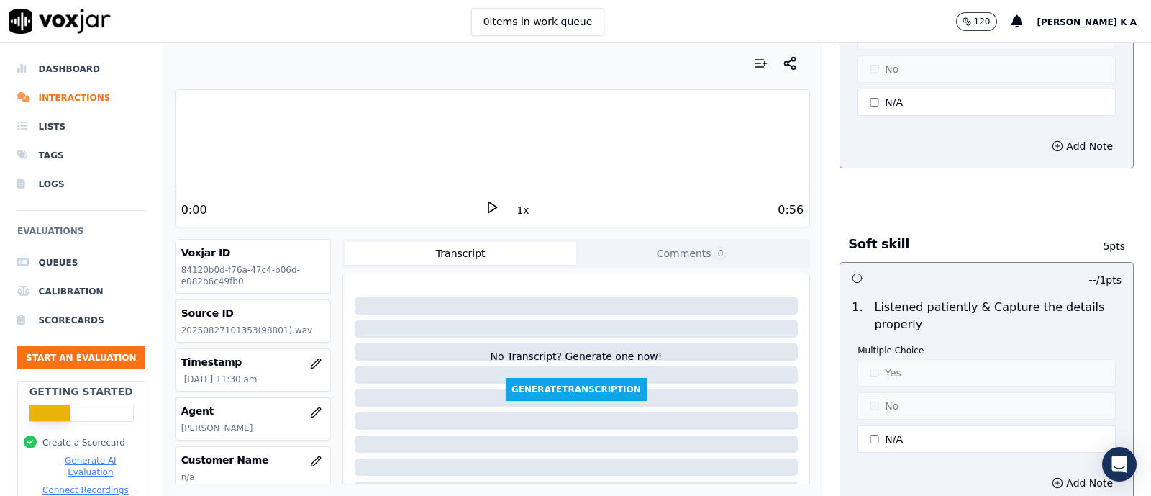
scroll to position [2337, 0]
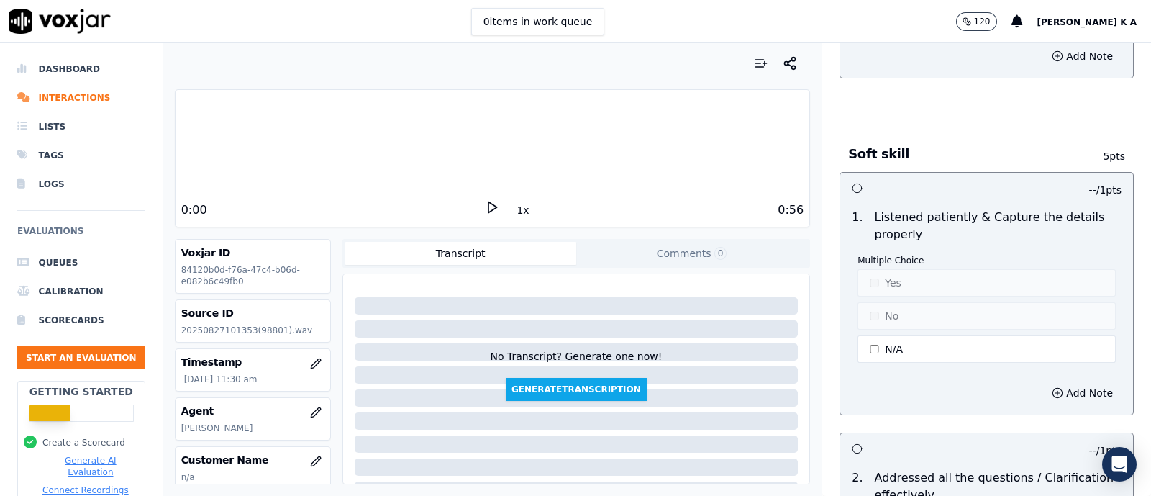
click at [858, 351] on button "N/A" at bounding box center [986, 348] width 258 height 27
click at [878, 269] on button "Yes" at bounding box center [986, 282] width 258 height 27
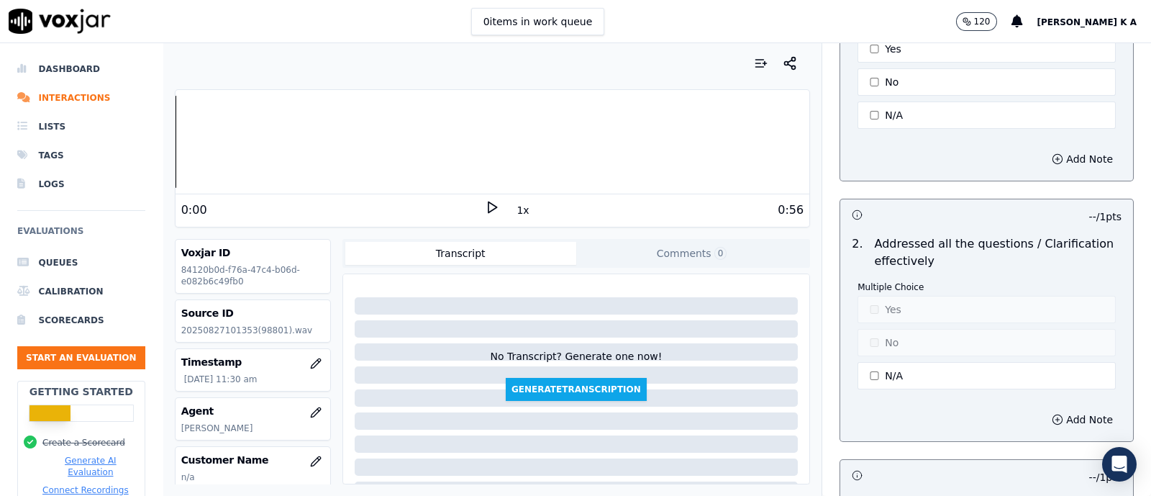
scroll to position [2607, 0]
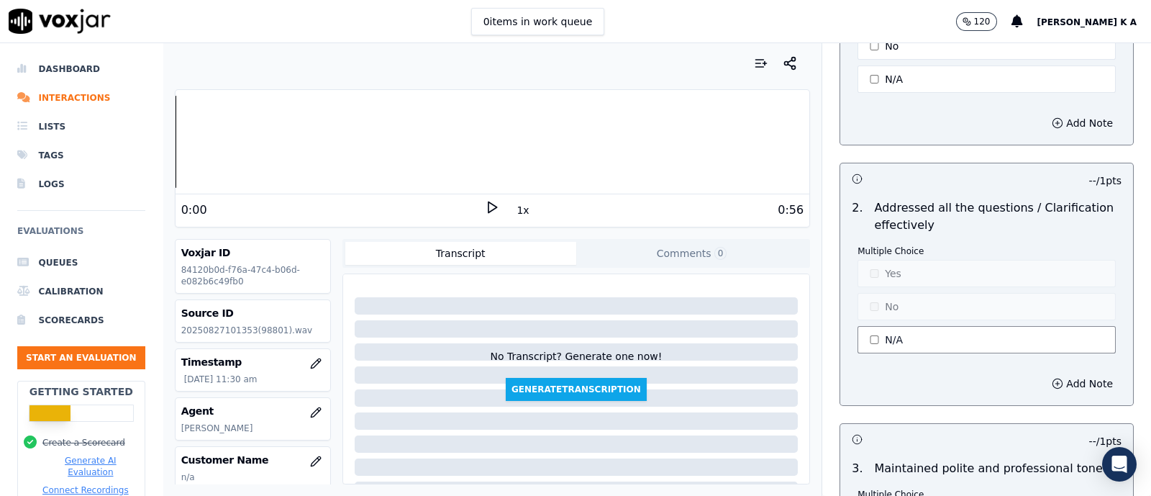
click at [878, 340] on button "N/A" at bounding box center [986, 339] width 258 height 27
click at [861, 275] on button "Yes" at bounding box center [986, 273] width 258 height 27
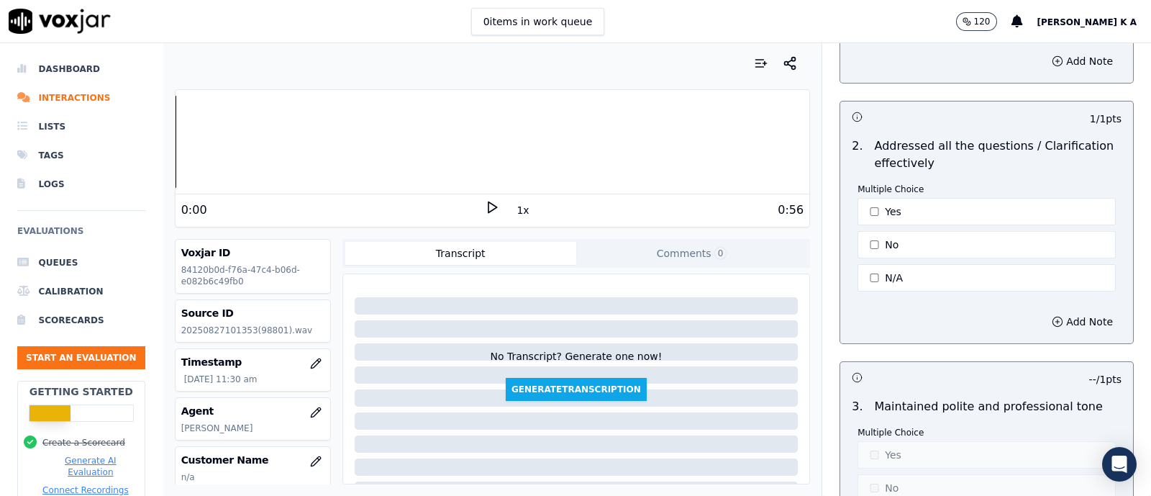
scroll to position [2787, 0]
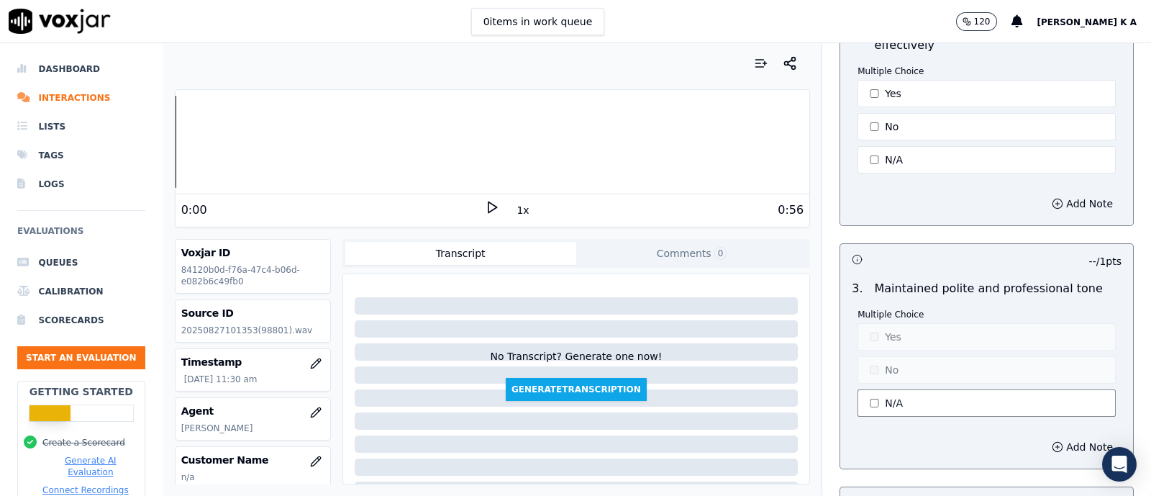
click at [879, 389] on button "N/A" at bounding box center [986, 402] width 258 height 27
click at [863, 323] on button "Yes" at bounding box center [986, 336] width 258 height 27
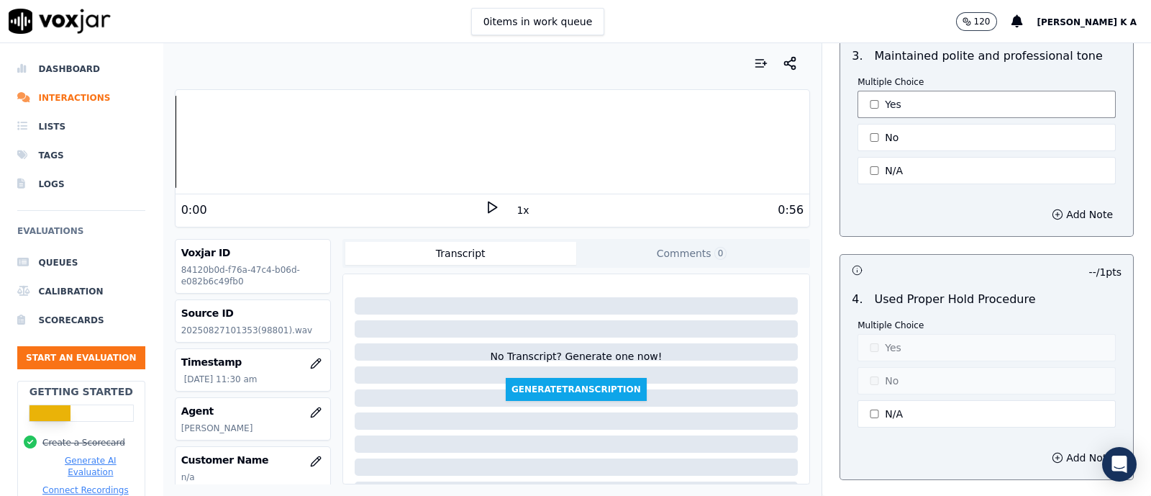
scroll to position [3057, 0]
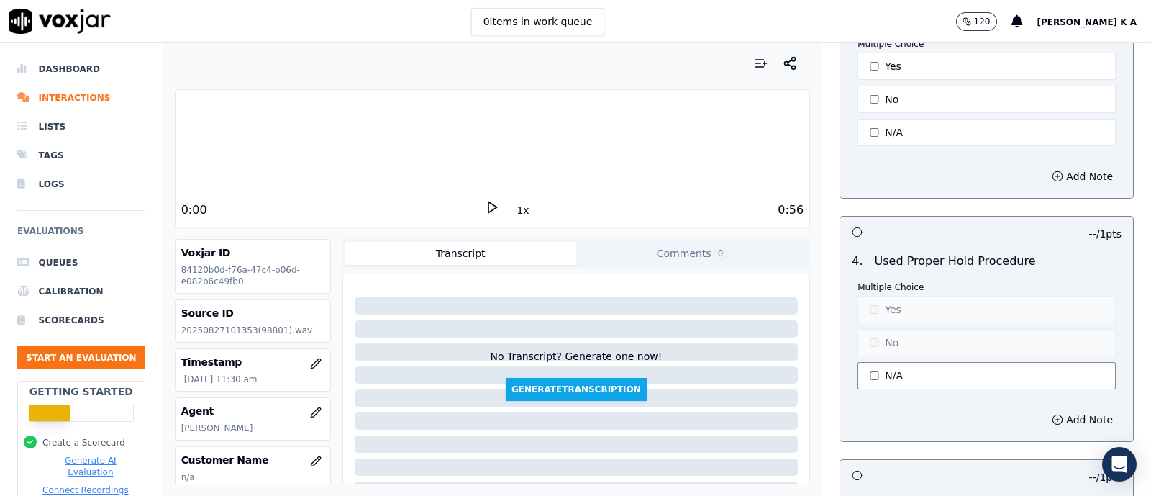
click at [867, 362] on button "N/A" at bounding box center [986, 375] width 258 height 27
click at [877, 306] on button "Yes" at bounding box center [986, 309] width 258 height 27
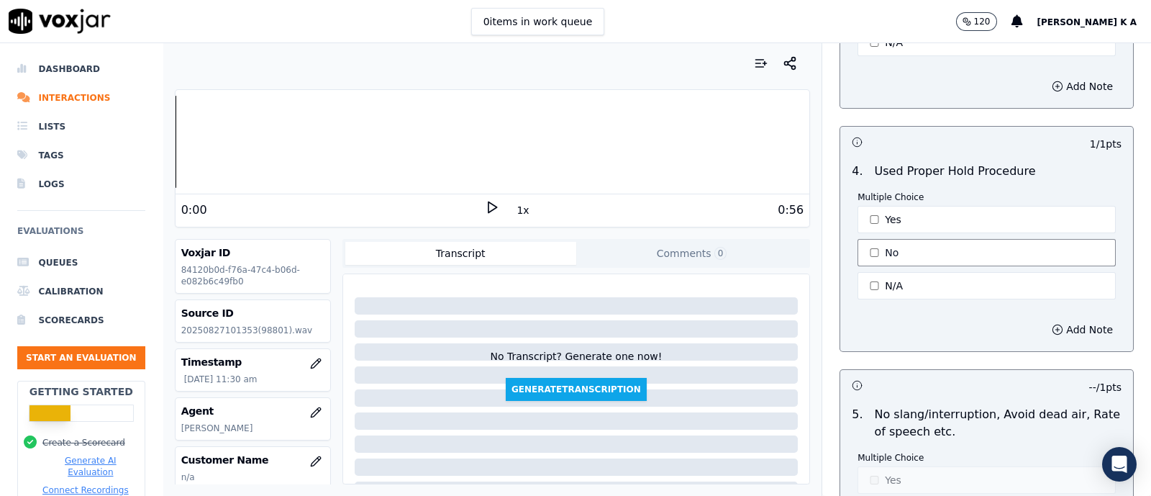
scroll to position [3327, 0]
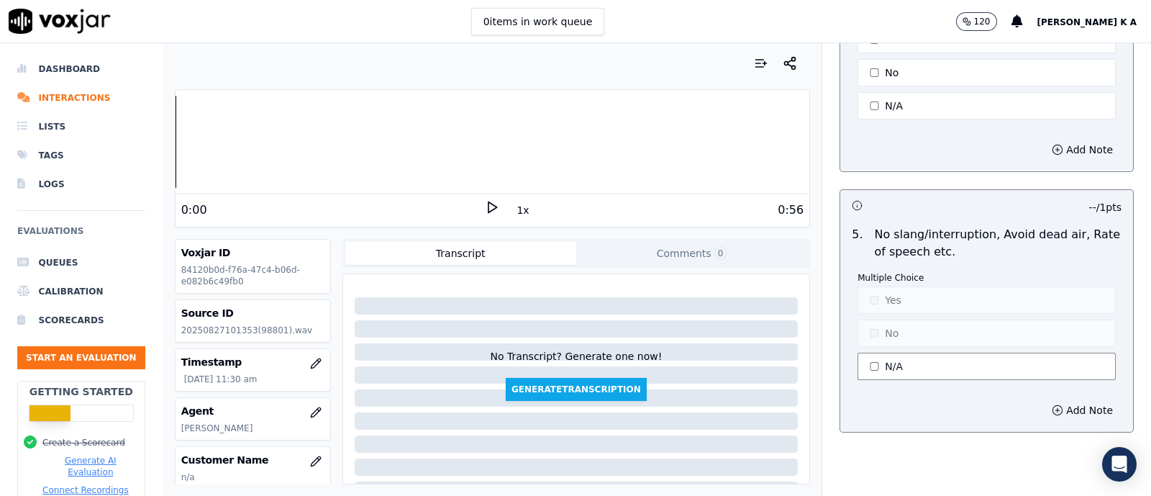
click at [873, 360] on button "N/A" at bounding box center [986, 365] width 258 height 27
click at [872, 289] on button "Yes" at bounding box center [986, 299] width 258 height 27
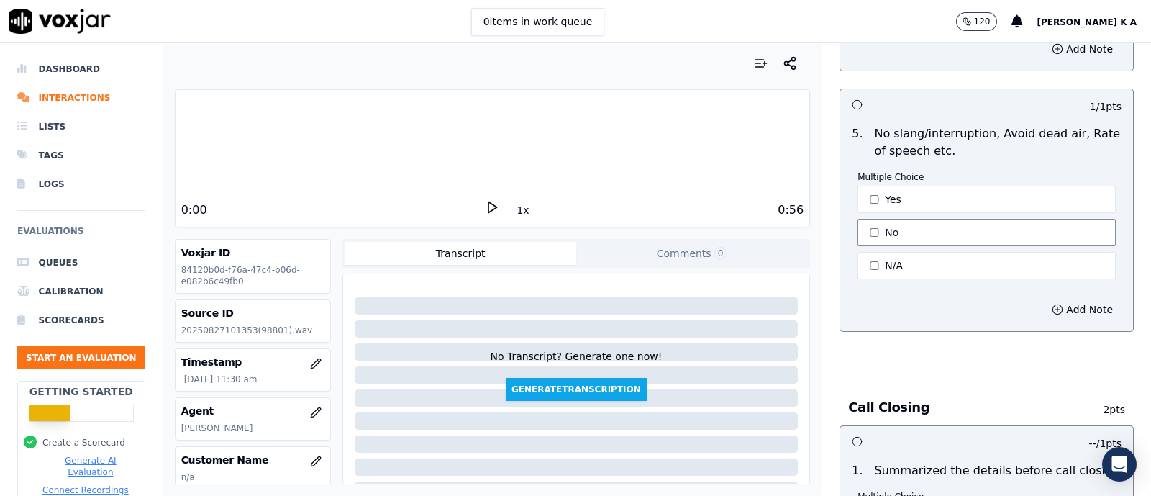
scroll to position [3597, 0]
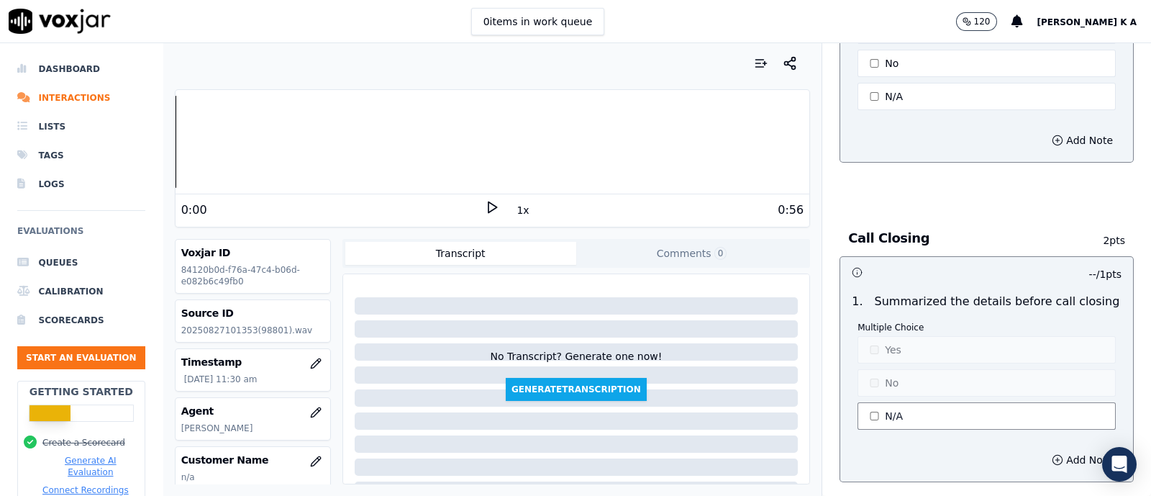
click at [870, 402] on button "N/A" at bounding box center [986, 415] width 258 height 27
click at [861, 369] on button "No" at bounding box center [986, 382] width 258 height 27
click at [870, 322] on p "Multiple Choice" at bounding box center [986, 328] width 258 height 12
click at [870, 336] on button "Yes" at bounding box center [986, 349] width 258 height 27
click at [869, 369] on button "No" at bounding box center [986, 382] width 258 height 27
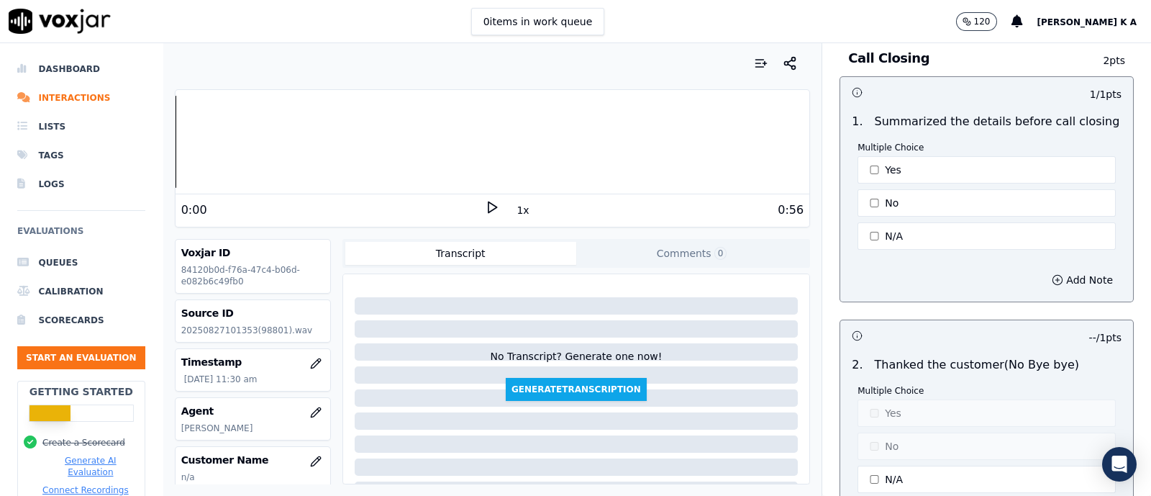
scroll to position [4046, 0]
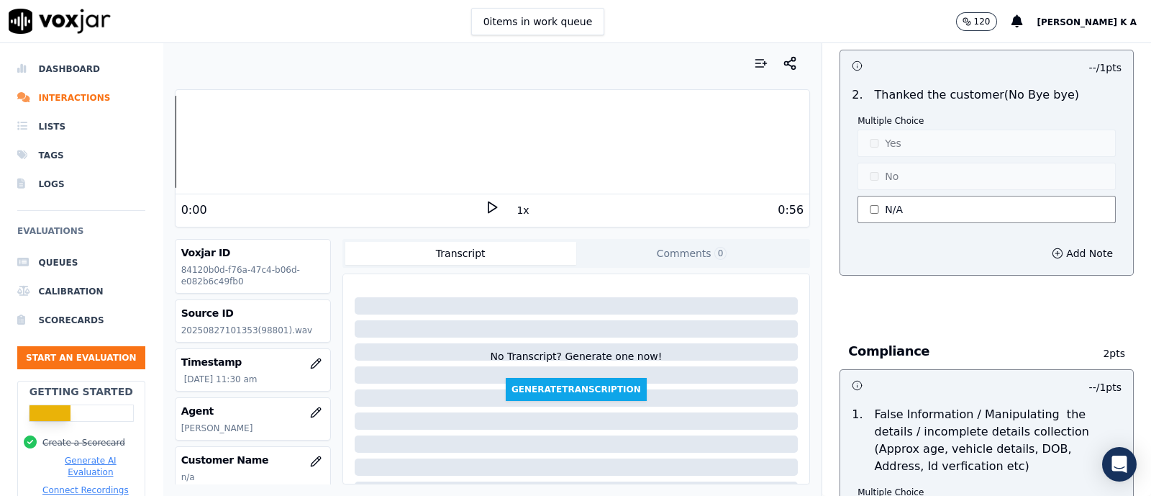
click at [875, 206] on button "N/A" at bounding box center [986, 209] width 258 height 27
click at [875, 163] on button "No" at bounding box center [986, 176] width 258 height 27
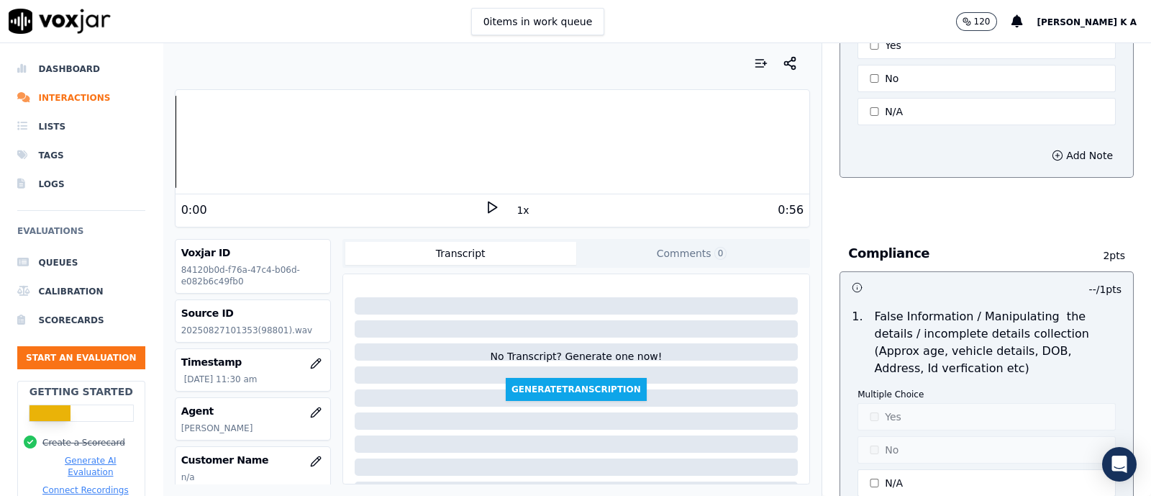
scroll to position [4226, 0]
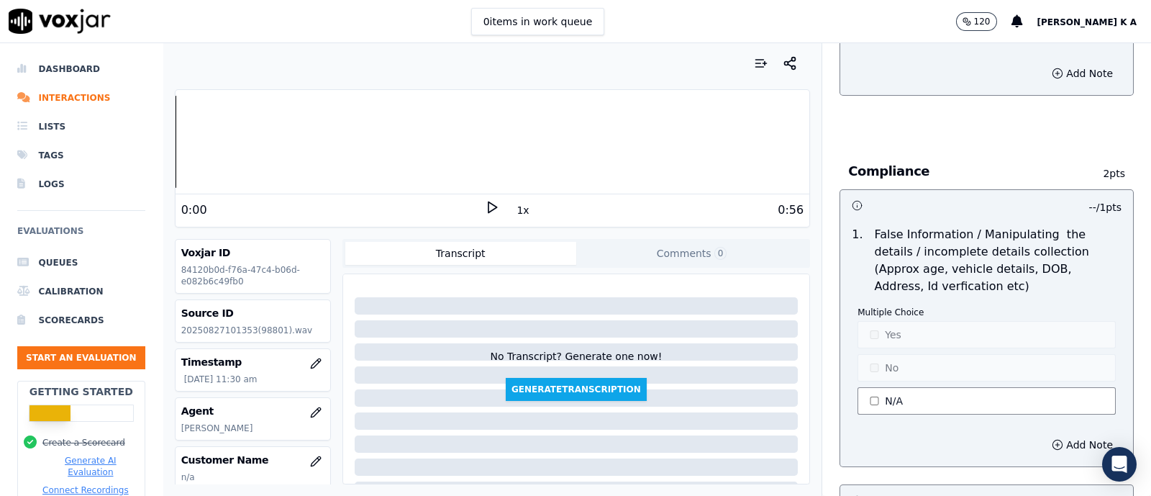
click at [867, 393] on button "N/A" at bounding box center [986, 400] width 258 height 27
click at [862, 326] on button "Yes" at bounding box center [986, 334] width 258 height 27
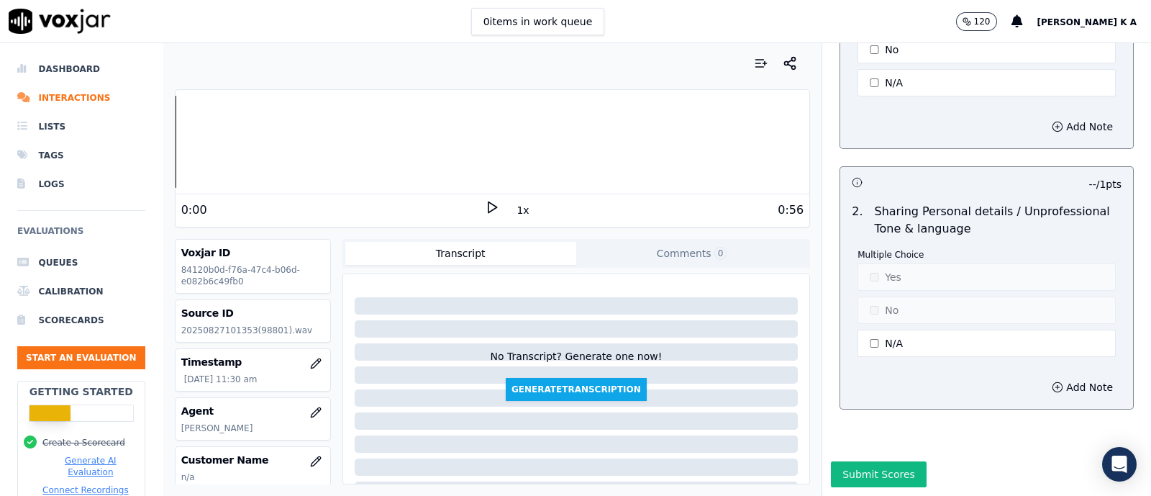
scroll to position [4567, 0]
click at [868, 316] on div "Multiple Choice Yes No N/A" at bounding box center [986, 304] width 258 height 111
click at [872, 329] on button "N/A" at bounding box center [986, 342] width 258 height 27
click at [881, 263] on button "Yes" at bounding box center [986, 276] width 258 height 27
click at [870, 461] on button "Submit Scores" at bounding box center [879, 474] width 96 height 26
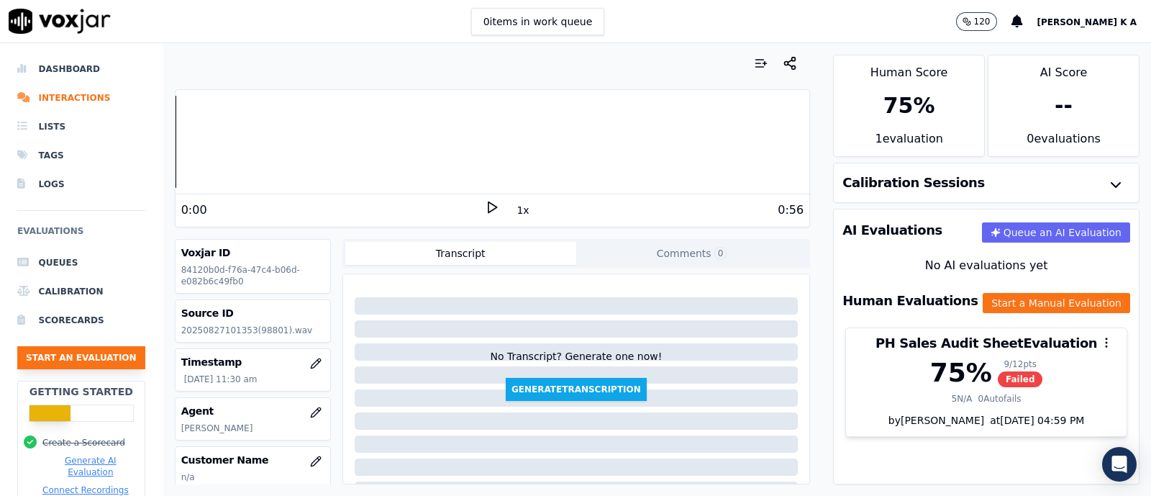
click at [49, 354] on button "Start an Evaluation" at bounding box center [81, 357] width 128 height 23
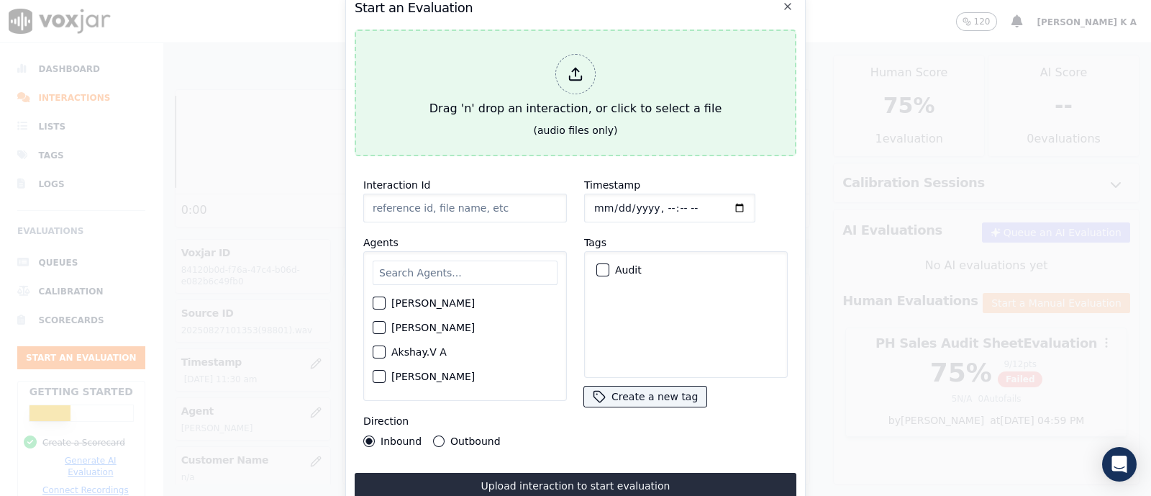
click at [580, 81] on div at bounding box center [575, 74] width 40 height 40
type input "[[PERSON_NAME] K PH]_[PHONE_NUMBER]_20250827101809(98878).wav"
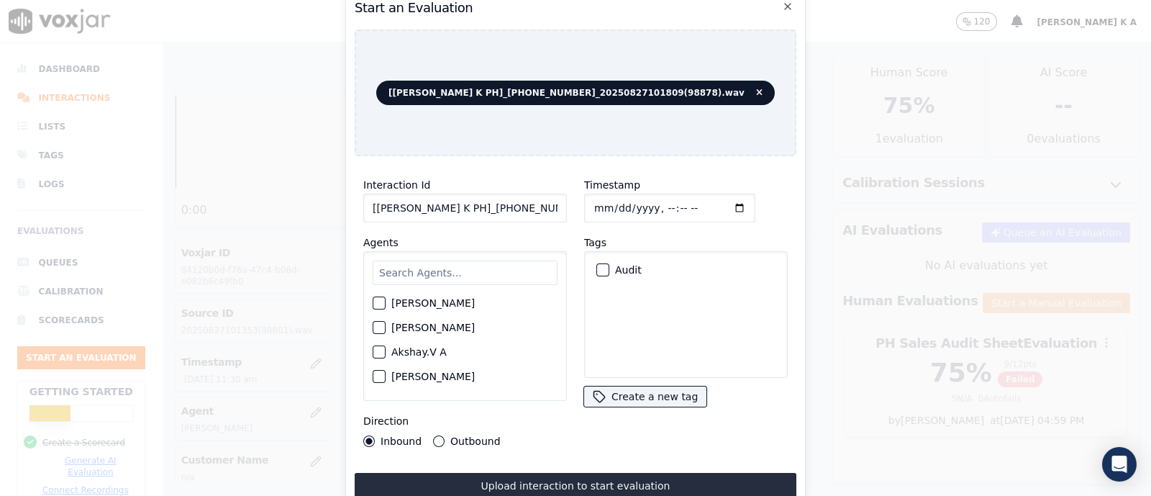
click at [404, 268] on input "text" at bounding box center [465, 272] width 185 height 24
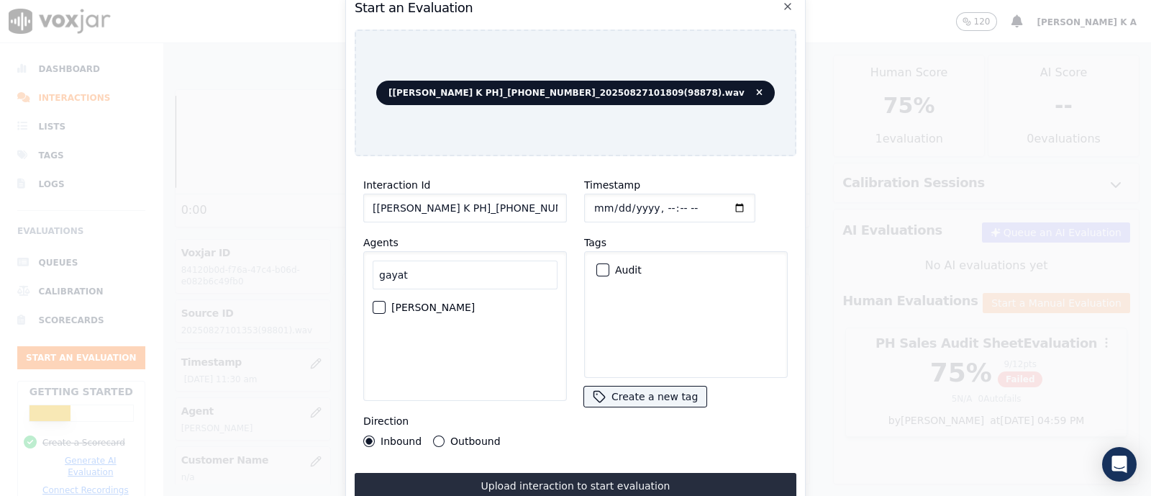
type input "gayat"
click at [371, 309] on div "[PERSON_NAME] K" at bounding box center [465, 326] width 204 height 150
click at [376, 306] on div "[PERSON_NAME]" at bounding box center [465, 307] width 185 height 24
click at [380, 302] on div "button" at bounding box center [378, 307] width 10 height 10
click at [450, 436] on label "Outbound" at bounding box center [475, 441] width 50 height 10
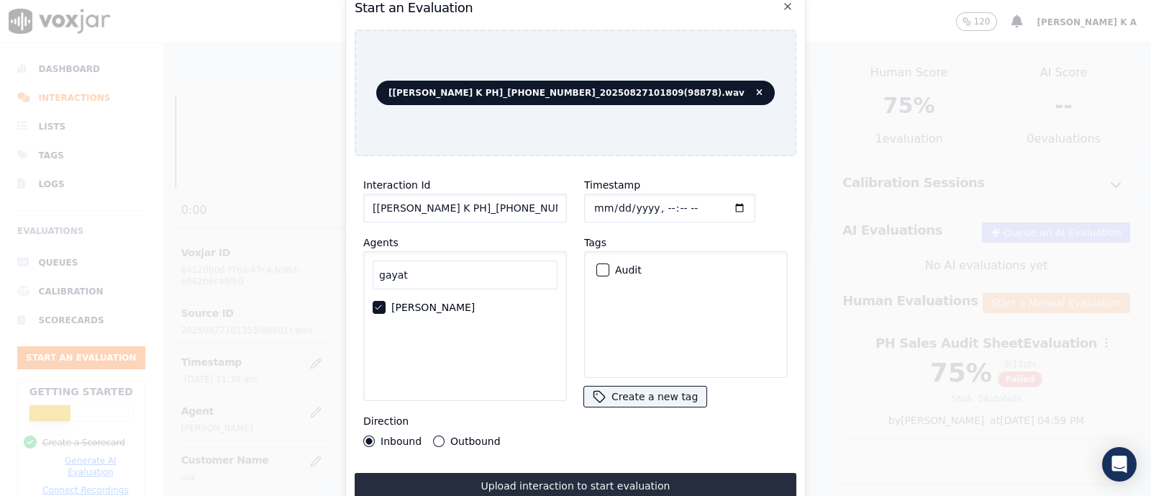
click at [445, 435] on button "Outbound" at bounding box center [439, 441] width 12 height 12
click at [600, 265] on button "Audit" at bounding box center [602, 269] width 13 height 13
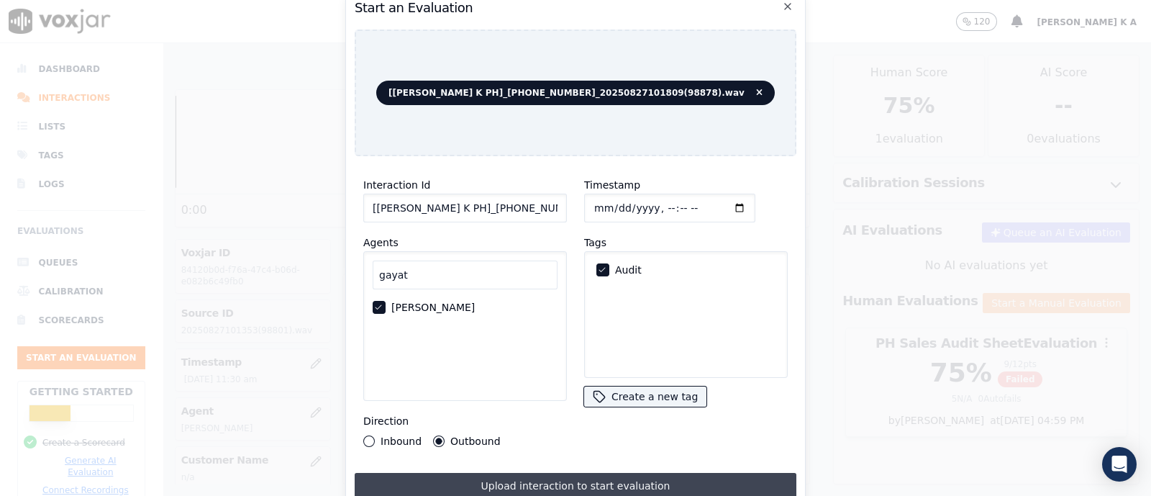
click at [596, 481] on button "Upload interaction to start evaluation" at bounding box center [576, 486] width 442 height 26
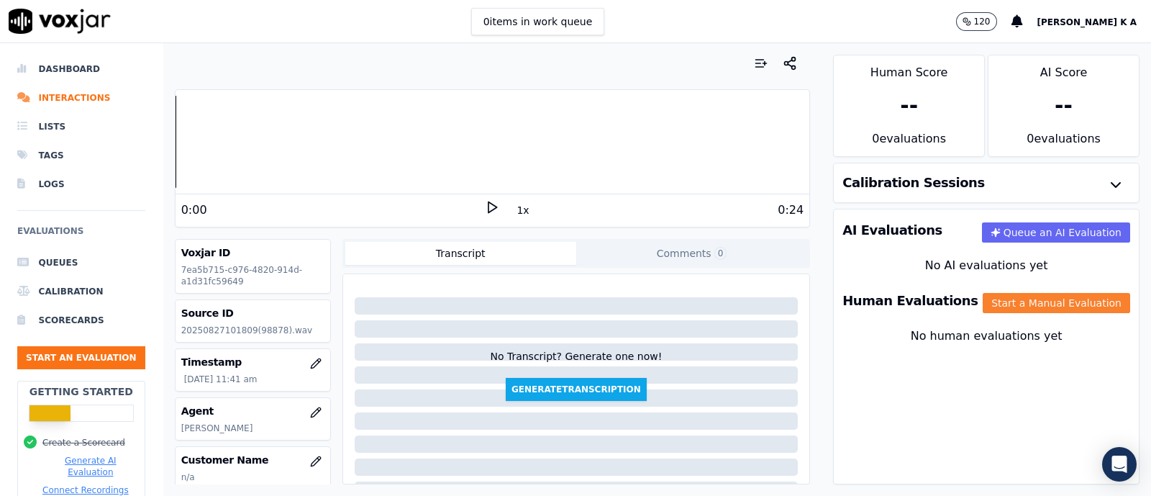
click at [1055, 311] on button "Start a Manual Evaluation" at bounding box center [1056, 303] width 147 height 20
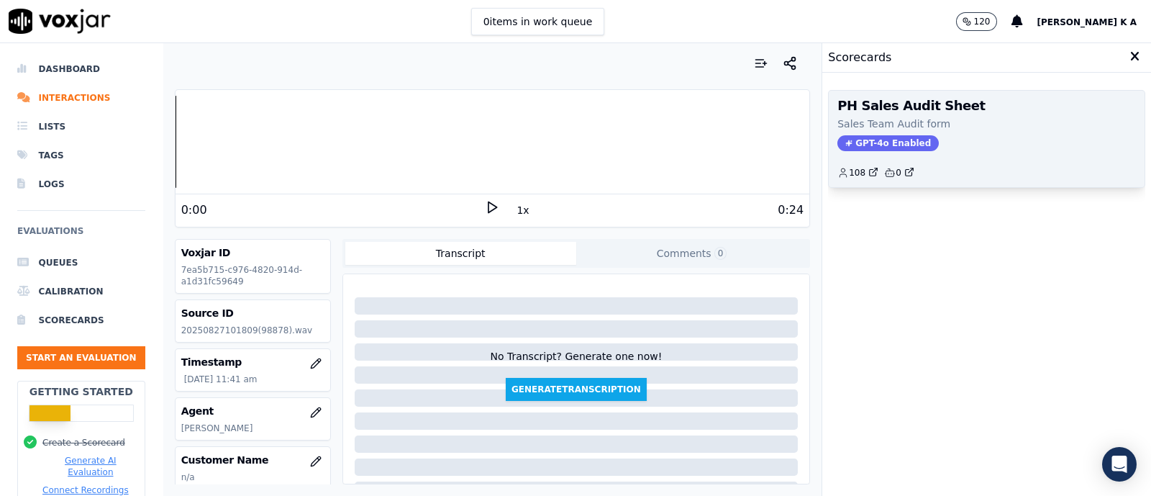
click at [857, 136] on span "GPT-4o Enabled" at bounding box center [887, 143] width 101 height 16
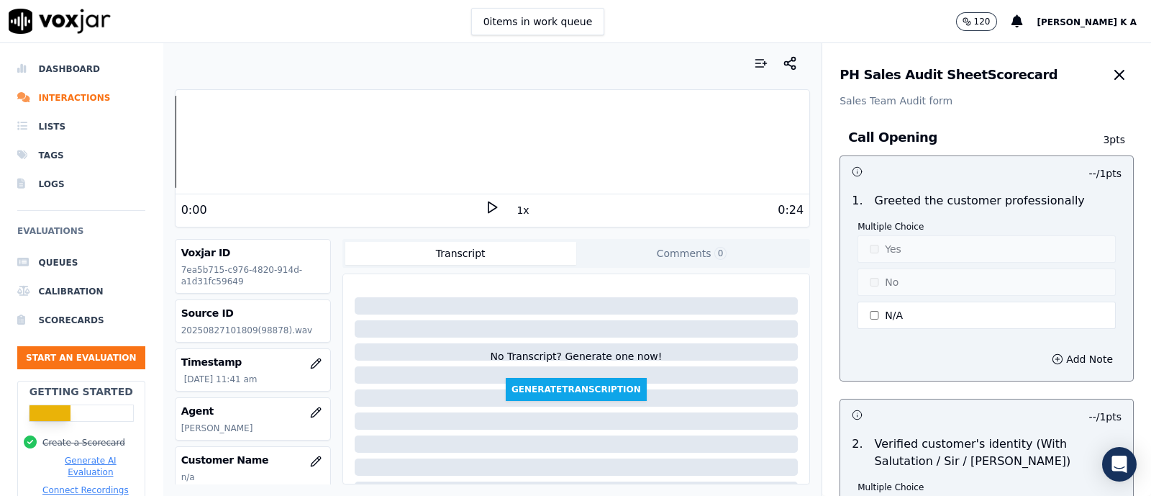
click at [875, 331] on div "1 . Greeted the customer professionally Multiple Choice Yes No N/A" at bounding box center [986, 261] width 293 height 151
click at [878, 322] on button "N/A" at bounding box center [986, 314] width 258 height 27
click at [1088, 242] on div "1 . Greeted the customer professionally Multiple Choice Yes No N/A" at bounding box center [986, 261] width 293 height 151
click at [860, 261] on button "Yes" at bounding box center [986, 248] width 258 height 27
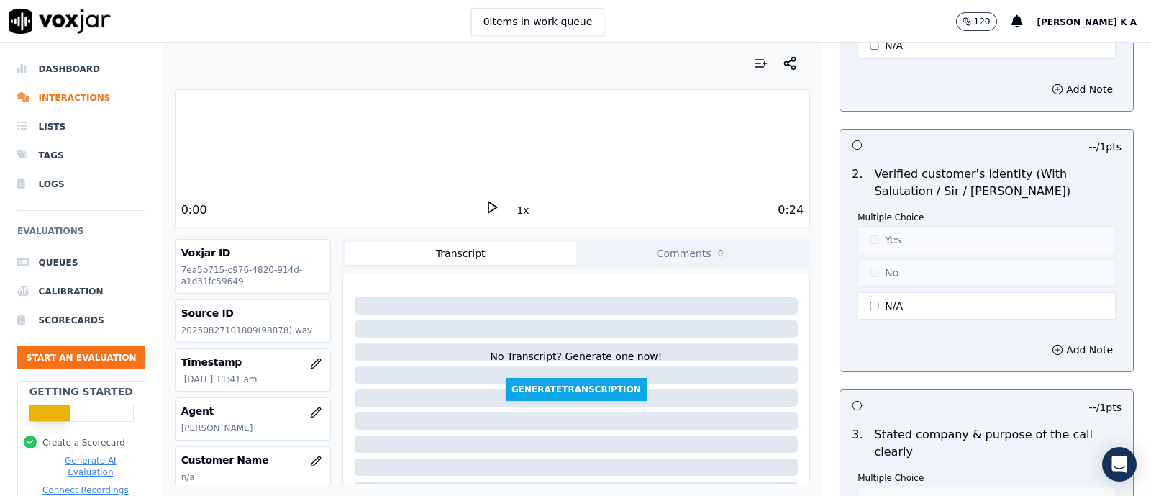
scroll to position [540, 0]
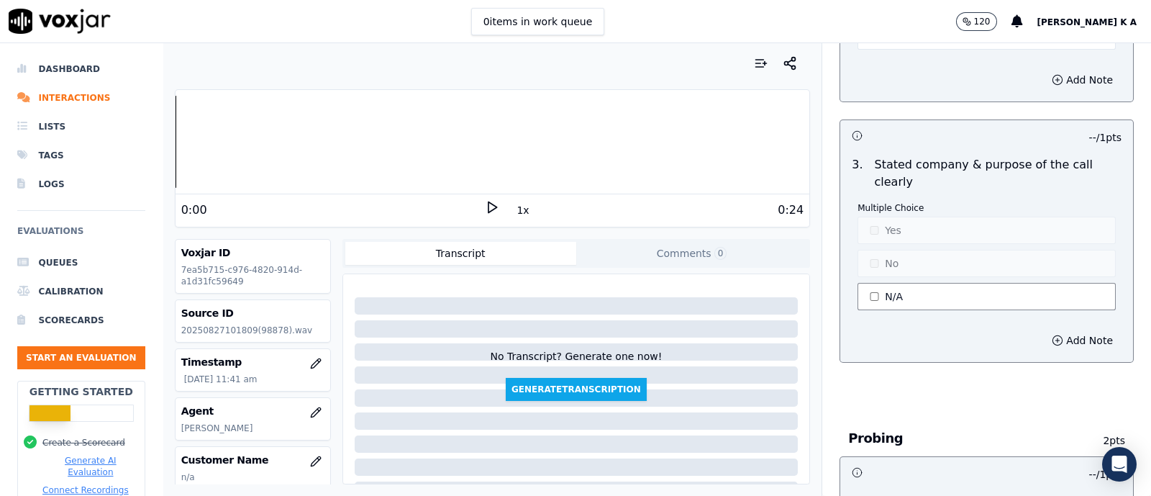
click at [873, 291] on button "N/A" at bounding box center [986, 296] width 258 height 27
click at [870, 240] on button "Yes" at bounding box center [986, 230] width 258 height 27
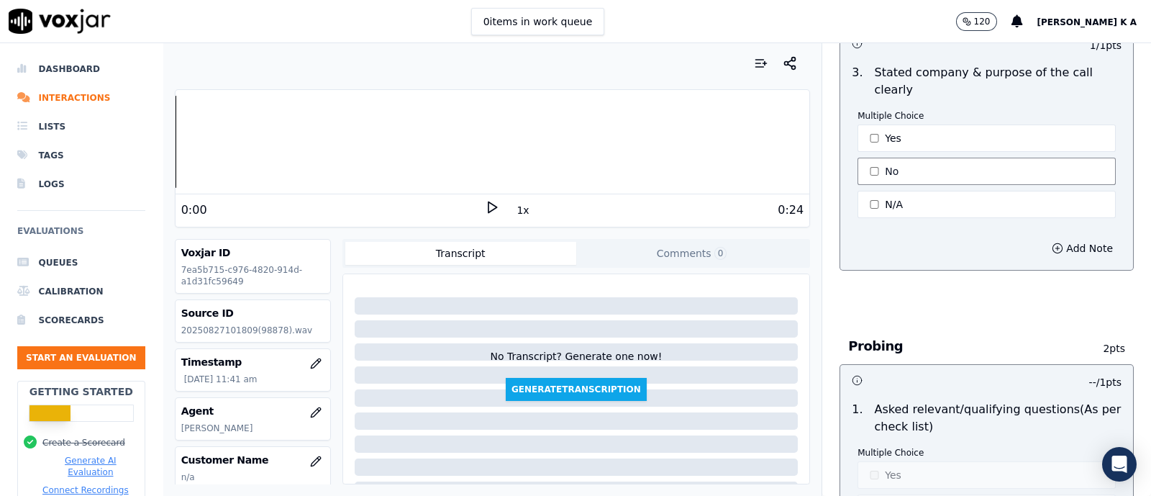
scroll to position [719, 0]
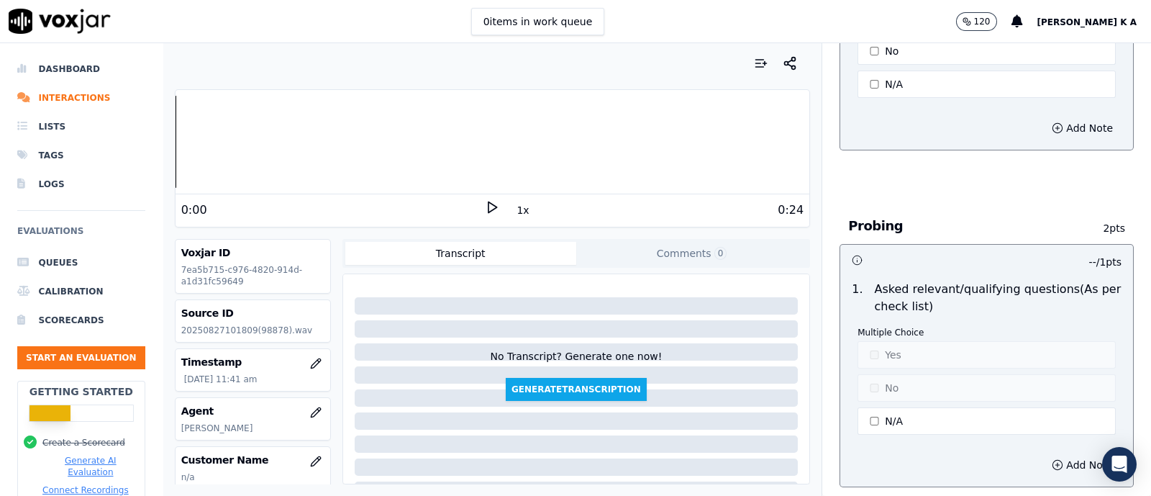
scroll to position [629, 0]
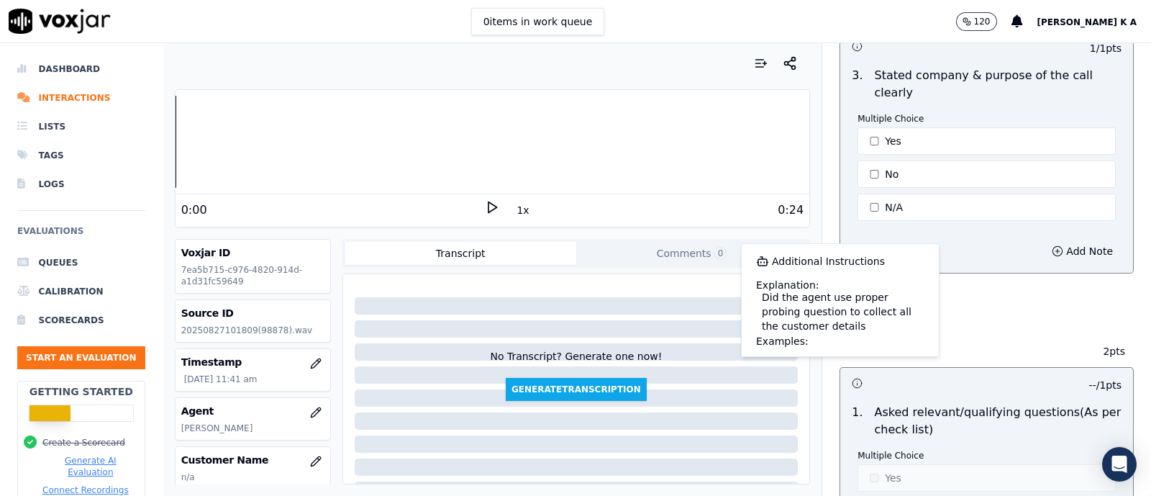
click at [996, 335] on div "Probing 2 pts" at bounding box center [987, 349] width 294 height 36
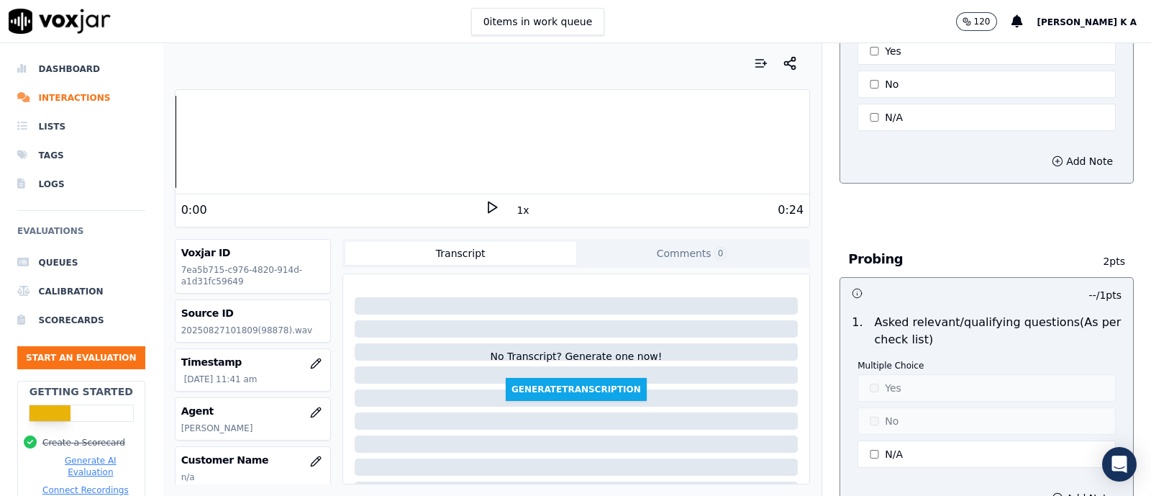
scroll to position [809, 0]
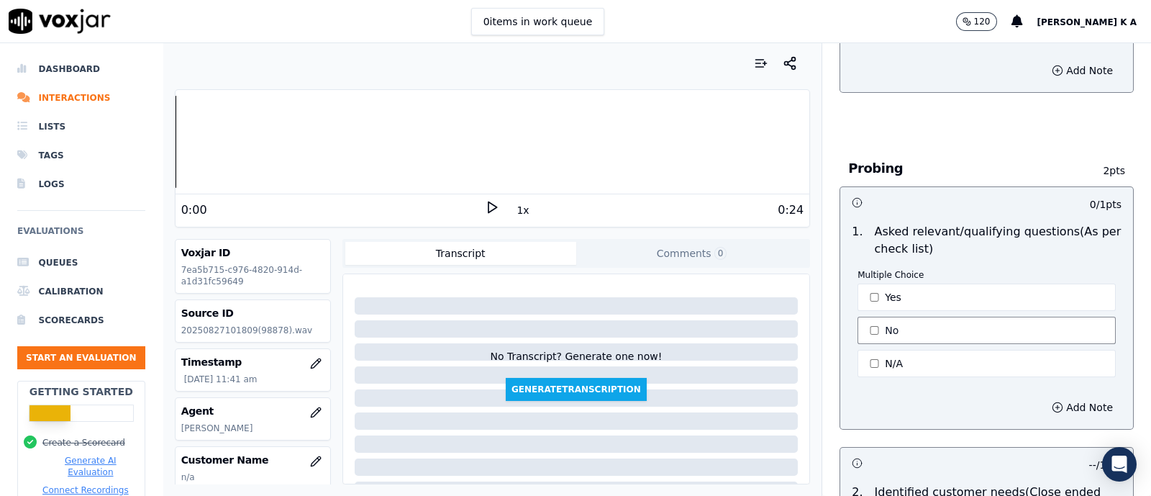
click at [879, 317] on button "No" at bounding box center [986, 330] width 258 height 27
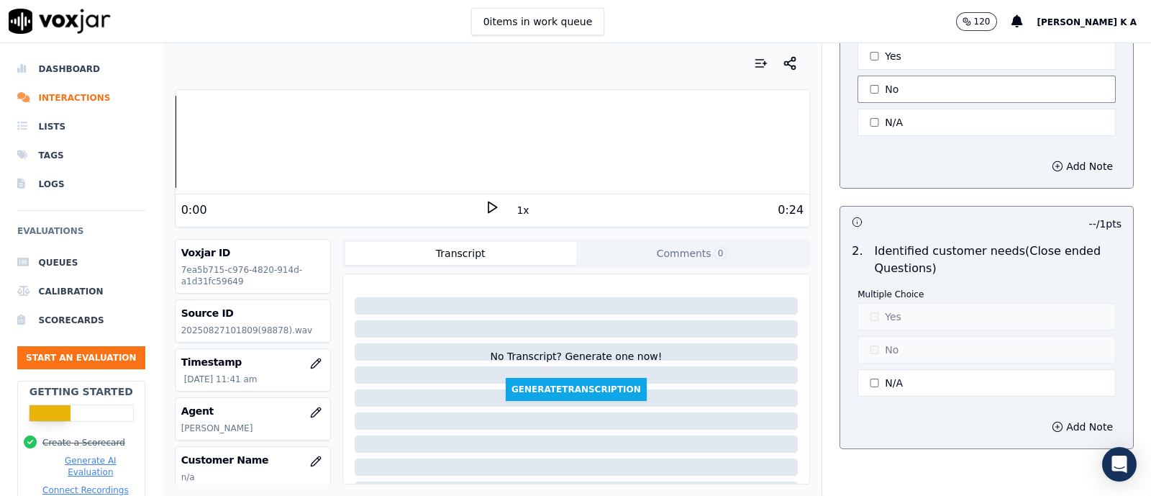
scroll to position [1079, 0]
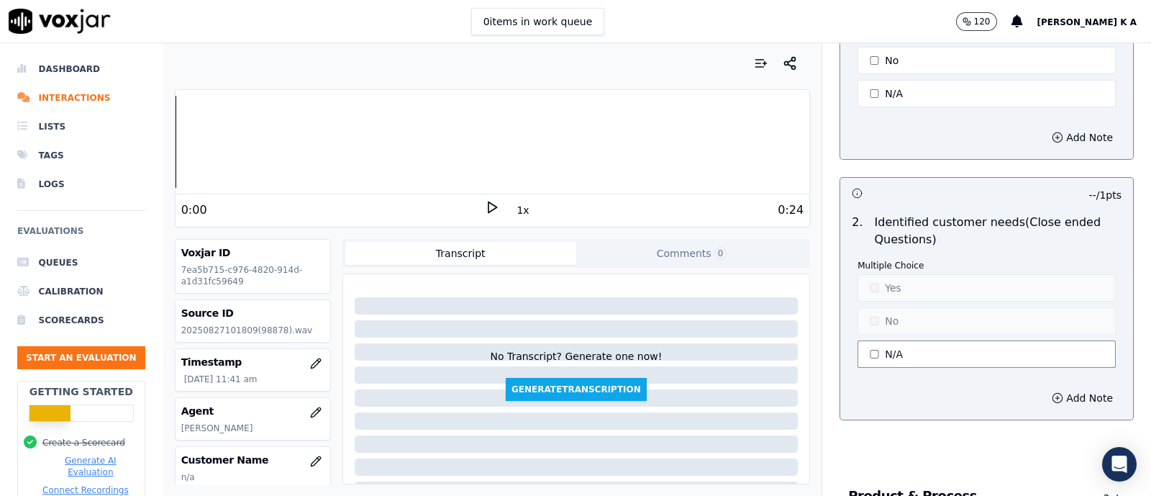
click at [874, 340] on button "N/A" at bounding box center [986, 353] width 258 height 27
click at [880, 299] on div "Multiple Choice Yes No N/A" at bounding box center [986, 315] width 258 height 111
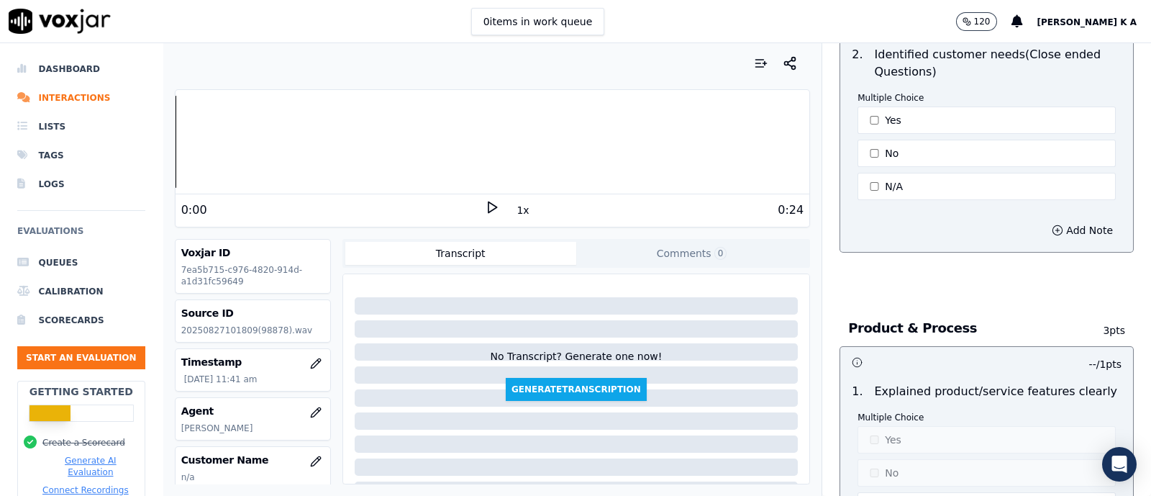
scroll to position [1258, 0]
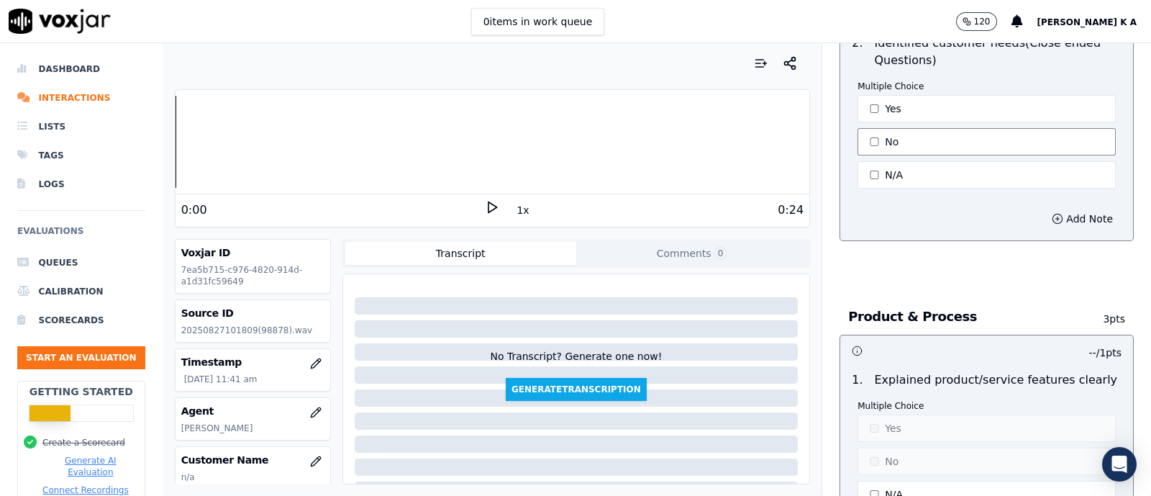
click at [867, 145] on button "No" at bounding box center [986, 141] width 258 height 27
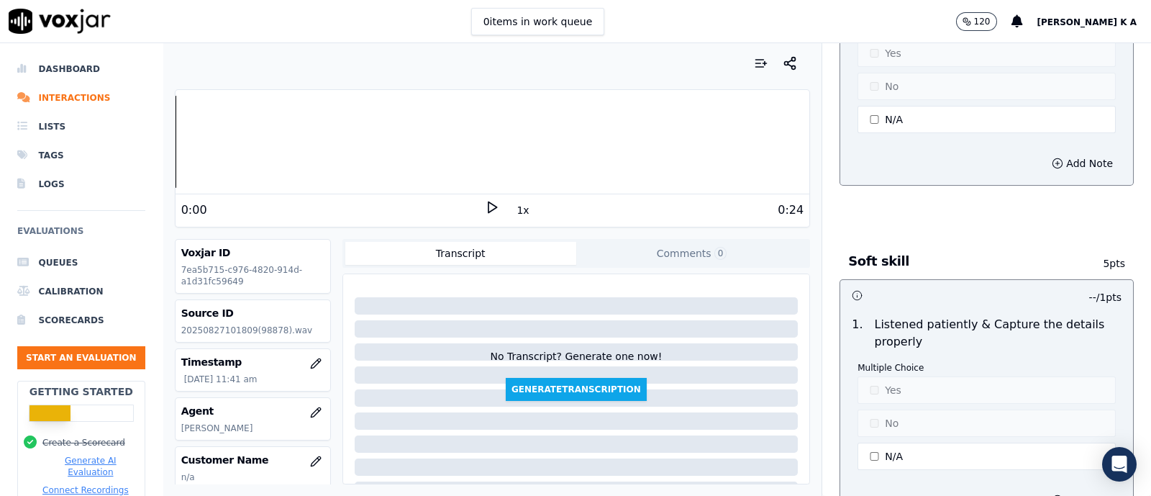
scroll to position [2247, 0]
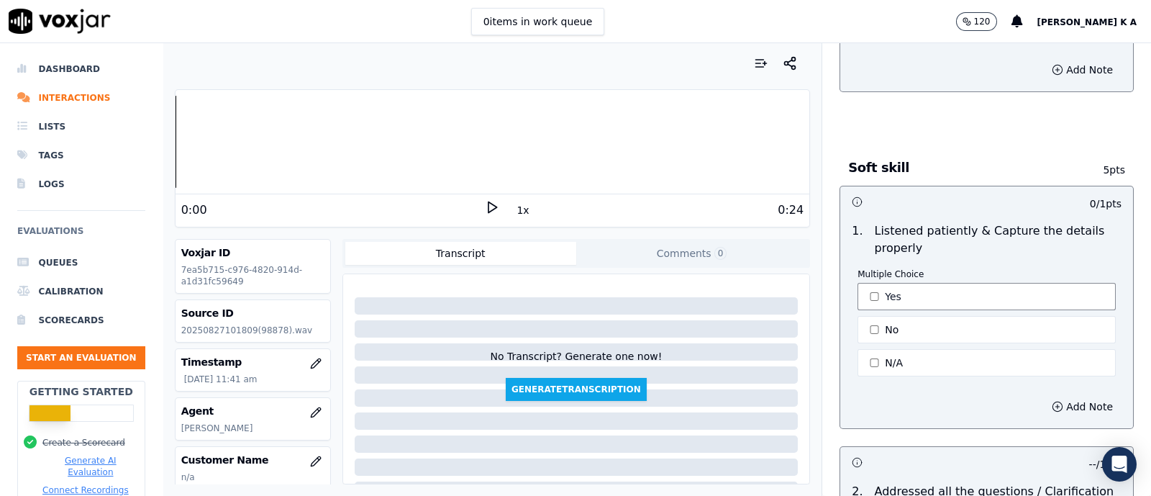
click at [879, 294] on button "Yes" at bounding box center [986, 296] width 258 height 27
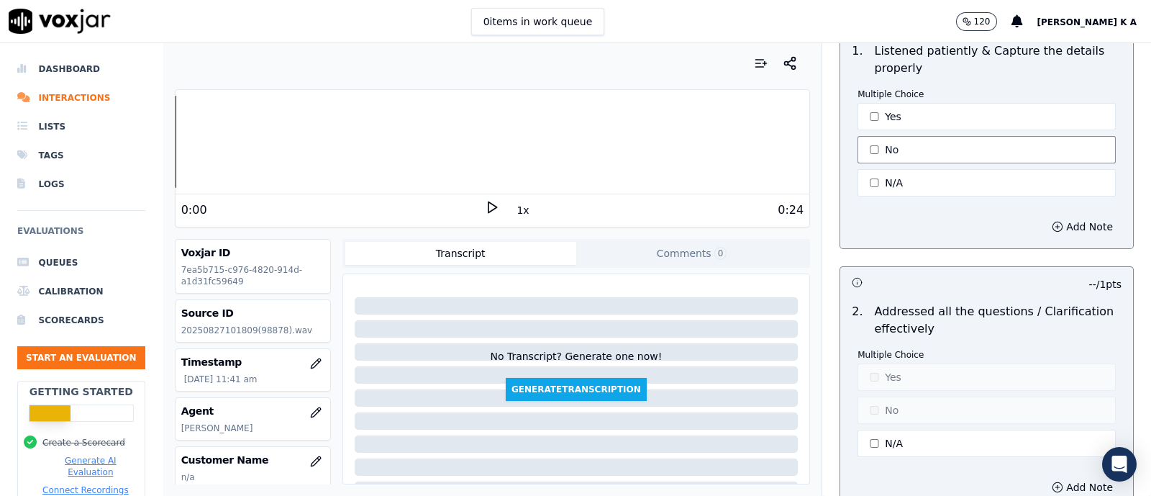
scroll to position [2607, 0]
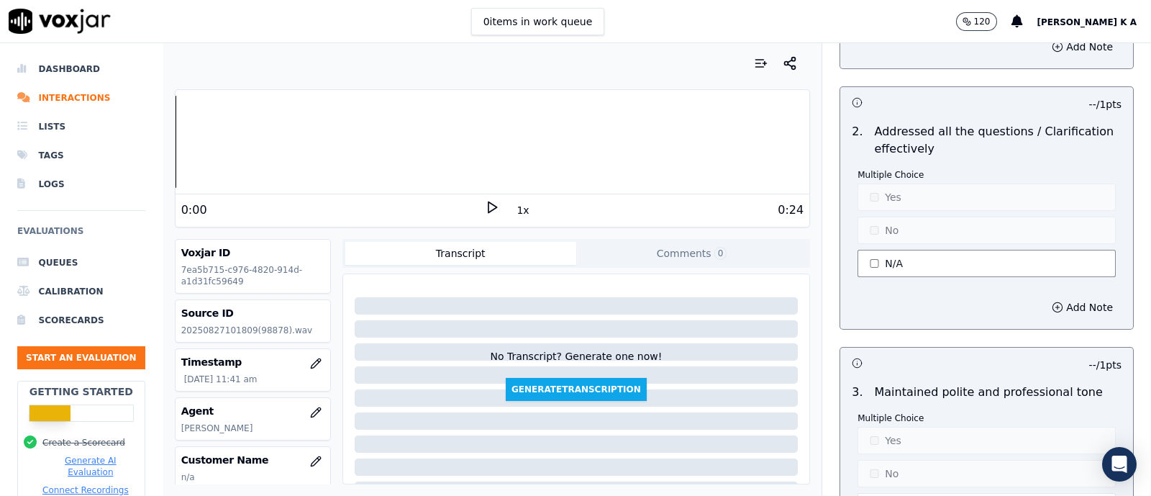
click at [875, 263] on button "N/A" at bounding box center [986, 263] width 258 height 27
click at [878, 186] on button "Yes" at bounding box center [986, 196] width 258 height 27
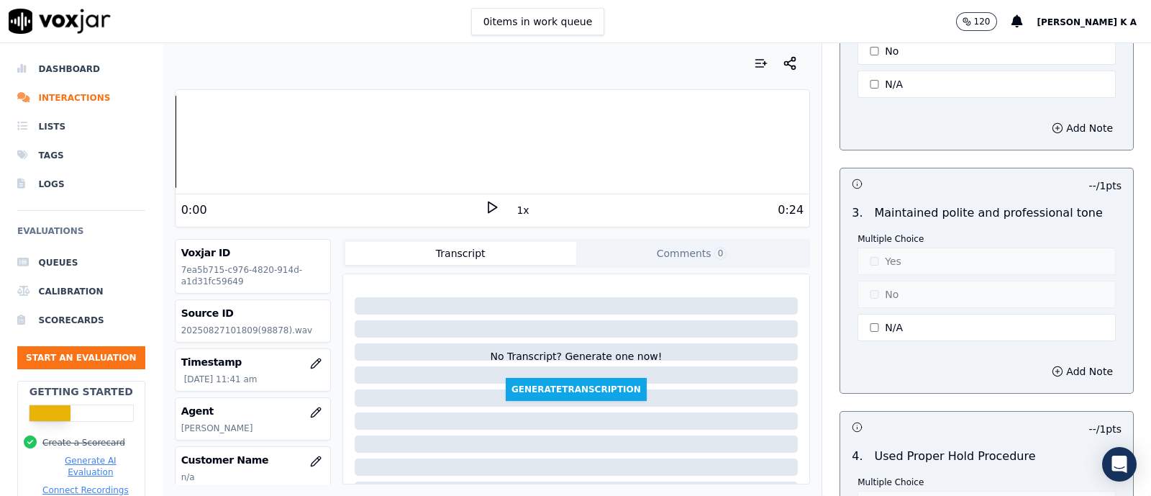
scroll to position [2787, 0]
click at [876, 313] on button "N/A" at bounding box center [986, 326] width 258 height 27
click at [889, 233] on div "Multiple Choice Yes No N/A" at bounding box center [986, 287] width 258 height 111
click at [885, 253] on button "Yes" at bounding box center [986, 260] width 258 height 27
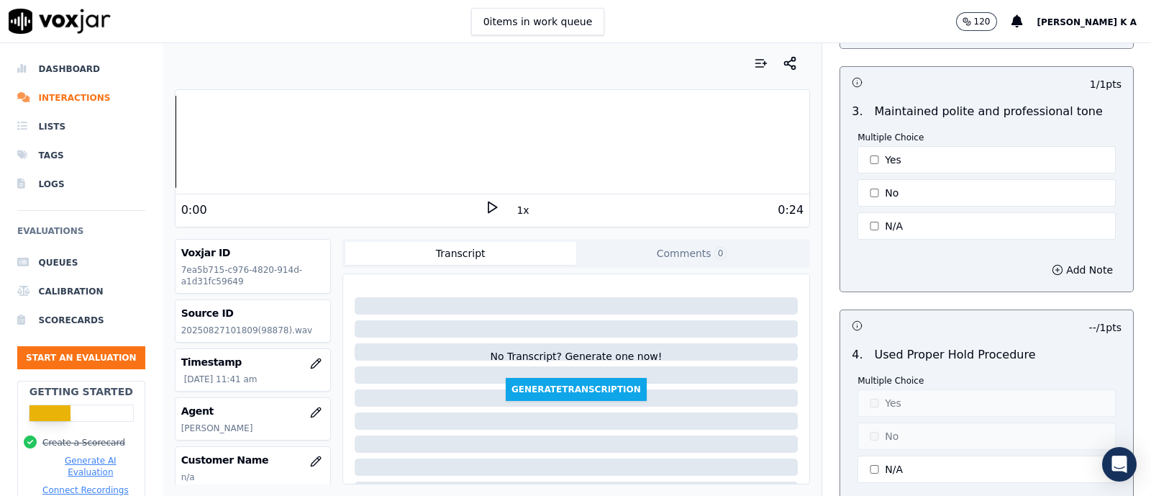
scroll to position [2967, 0]
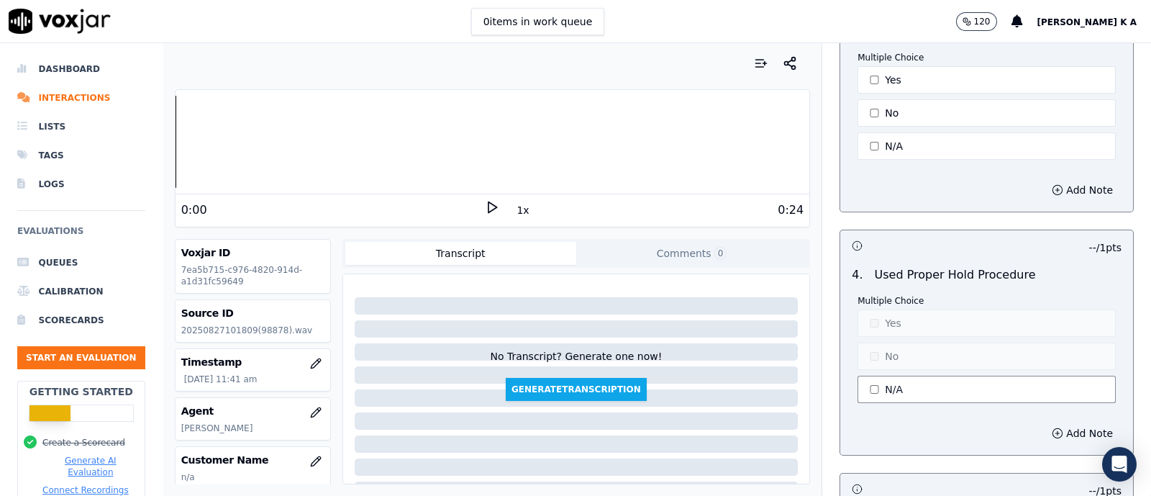
click at [865, 376] on button "N/A" at bounding box center [986, 389] width 258 height 27
click at [881, 295] on div "Multiple Choice Yes No N/A" at bounding box center [986, 350] width 258 height 111
click at [875, 311] on button "Yes" at bounding box center [986, 322] width 258 height 27
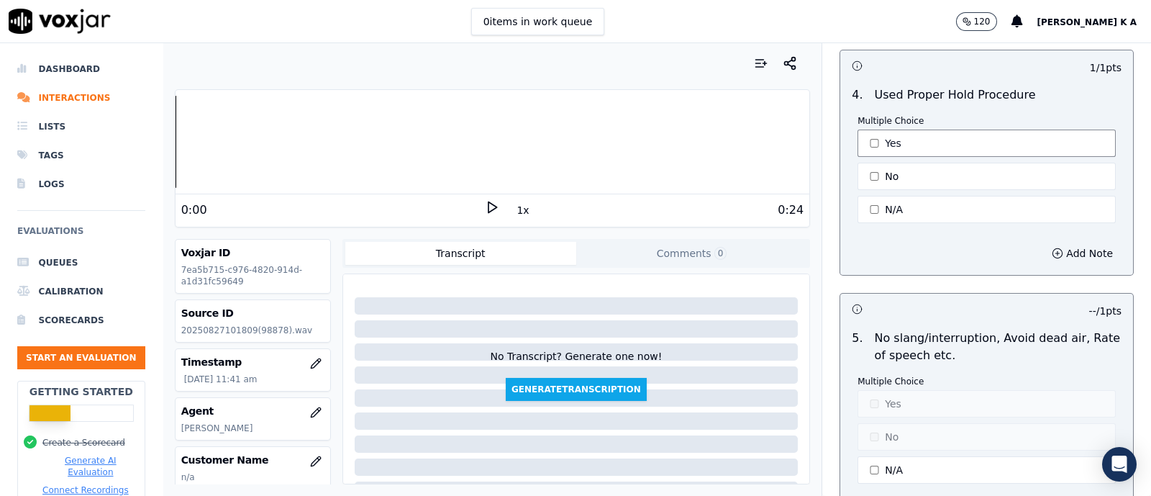
scroll to position [3237, 0]
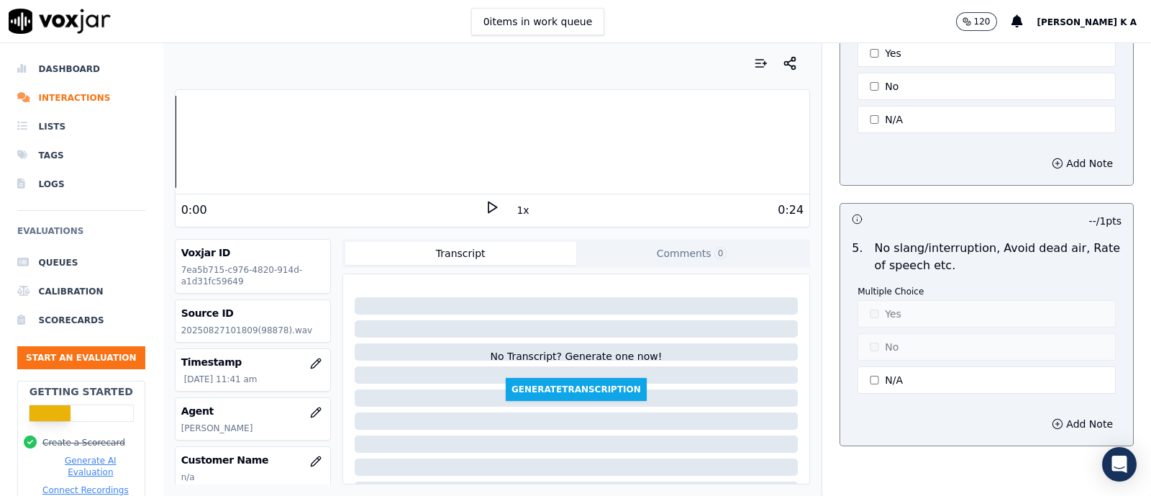
click at [867, 366] on button "N/A" at bounding box center [986, 379] width 258 height 27
click at [872, 298] on div "Multiple Choice Yes No N/A" at bounding box center [986, 341] width 258 height 111
click at [878, 368] on button "N/A" at bounding box center [986, 379] width 258 height 27
click at [865, 286] on div "Multiple Choice Yes No N/A" at bounding box center [986, 341] width 258 height 111
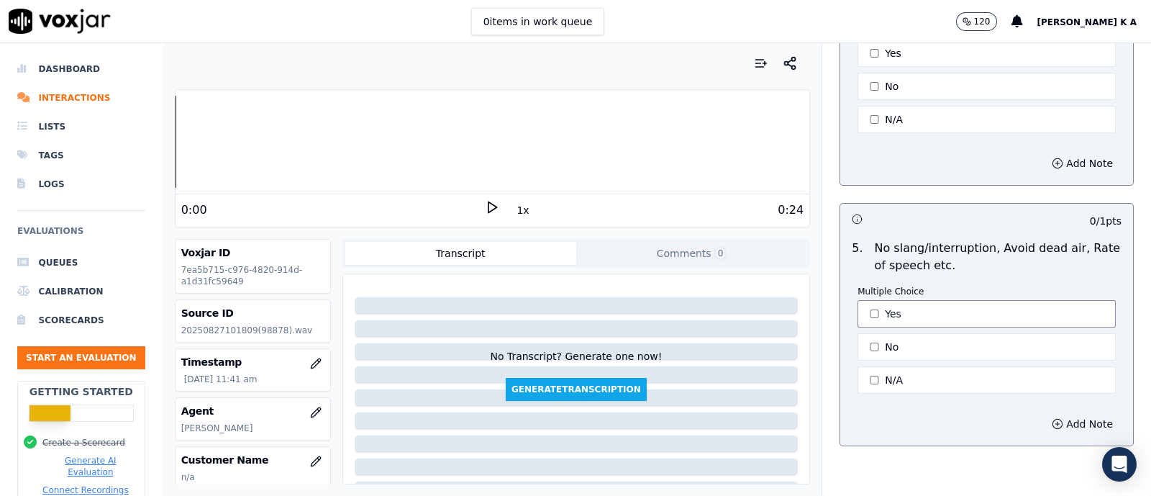
click at [867, 304] on button "Yes" at bounding box center [986, 313] width 258 height 27
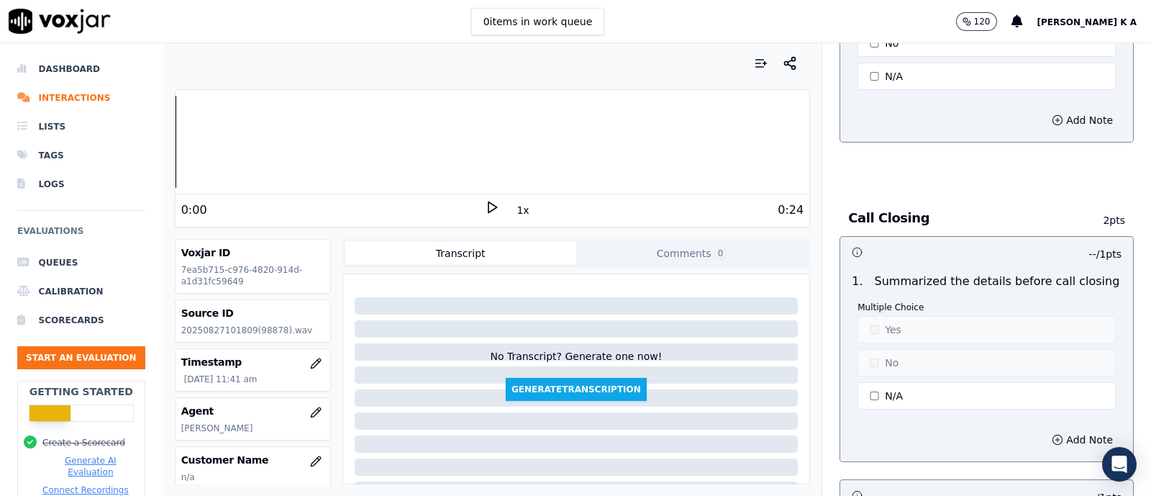
scroll to position [3597, 0]
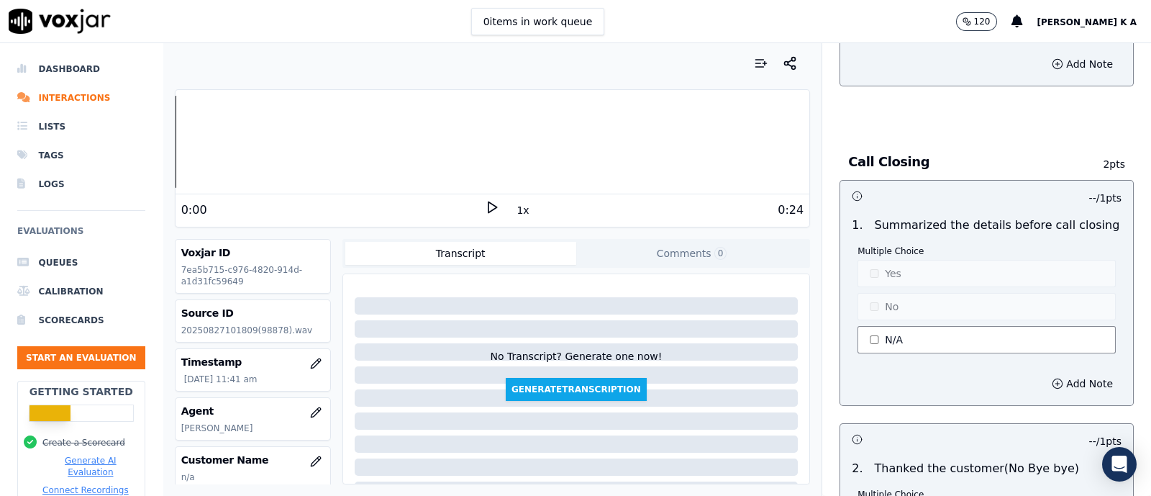
click at [865, 332] on button "N/A" at bounding box center [986, 339] width 258 height 27
click at [866, 293] on button "No" at bounding box center [986, 306] width 258 height 27
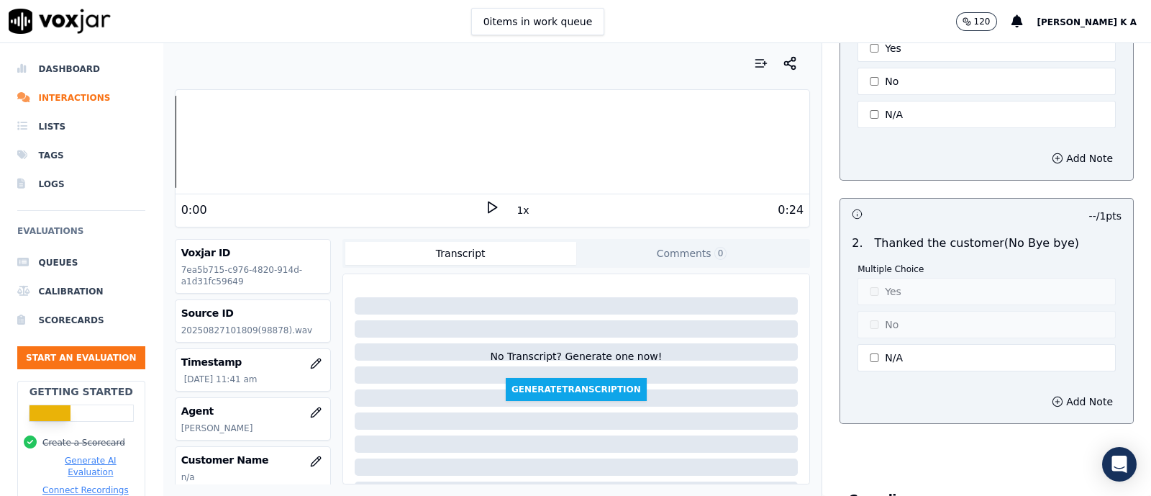
scroll to position [3957, 0]
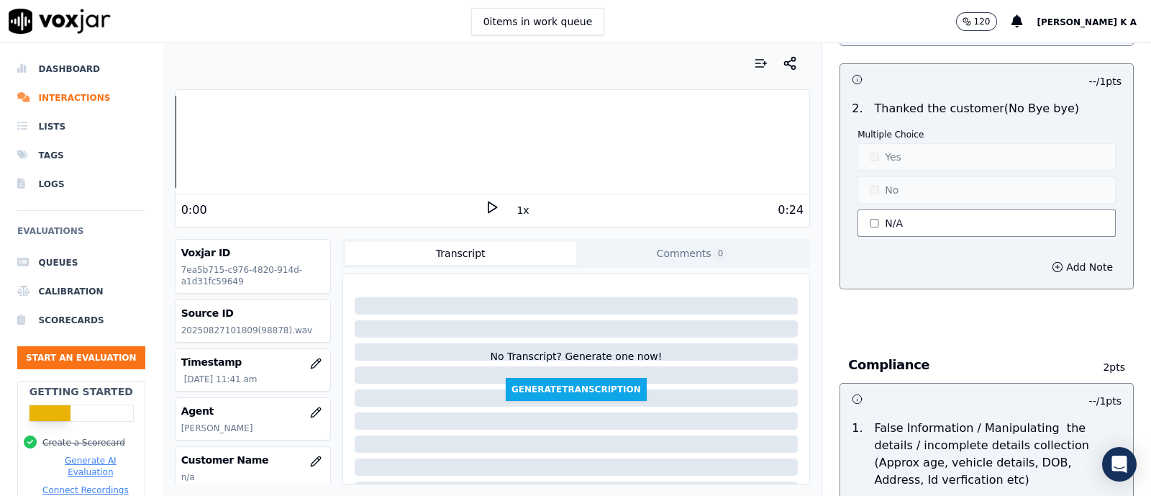
click at [862, 210] on button "N/A" at bounding box center [986, 222] width 258 height 27
click at [874, 176] on button "No" at bounding box center [986, 189] width 258 height 27
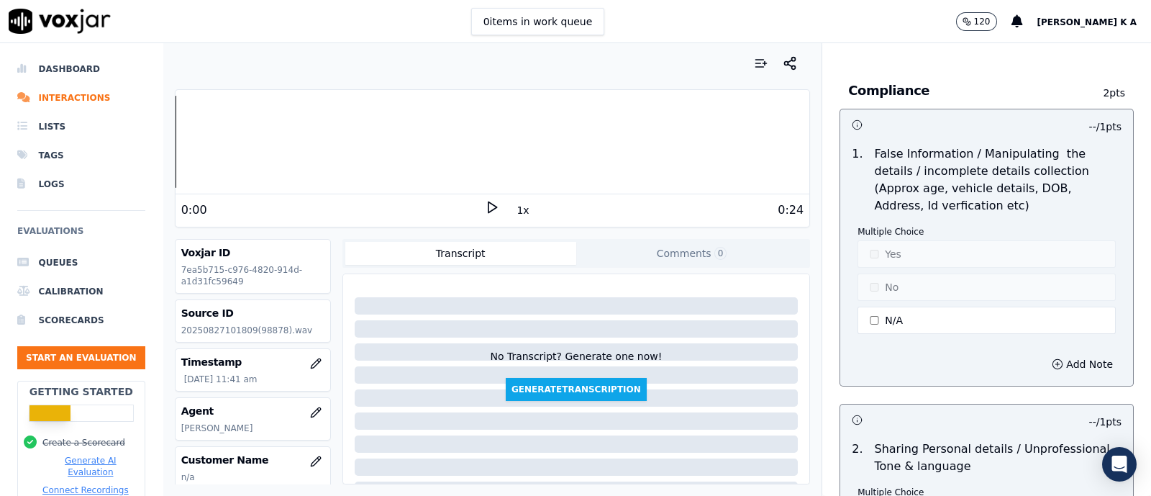
scroll to position [4316, 0]
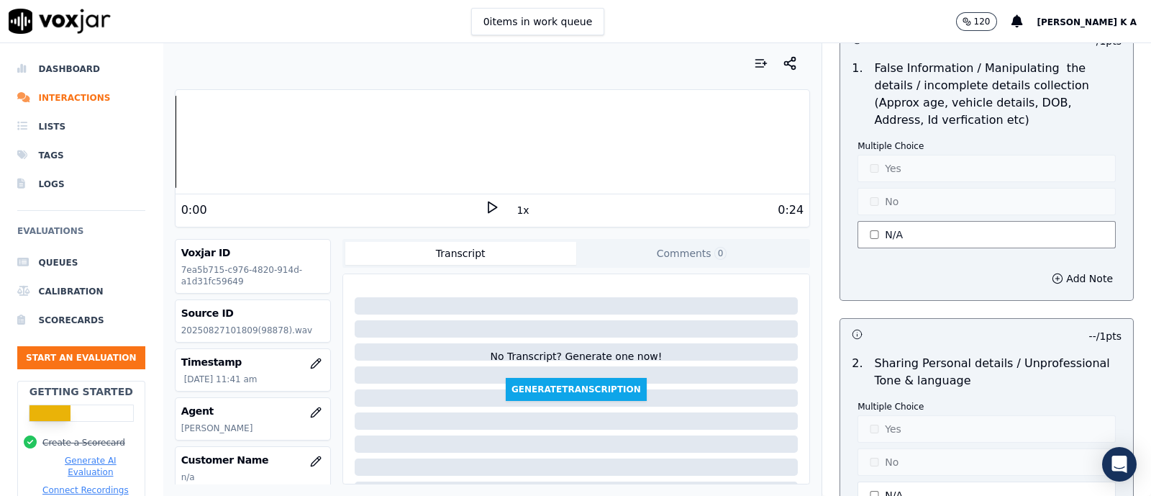
click at [863, 221] on button "N/A" at bounding box center [986, 234] width 258 height 27
click at [877, 158] on button "Yes" at bounding box center [986, 168] width 258 height 27
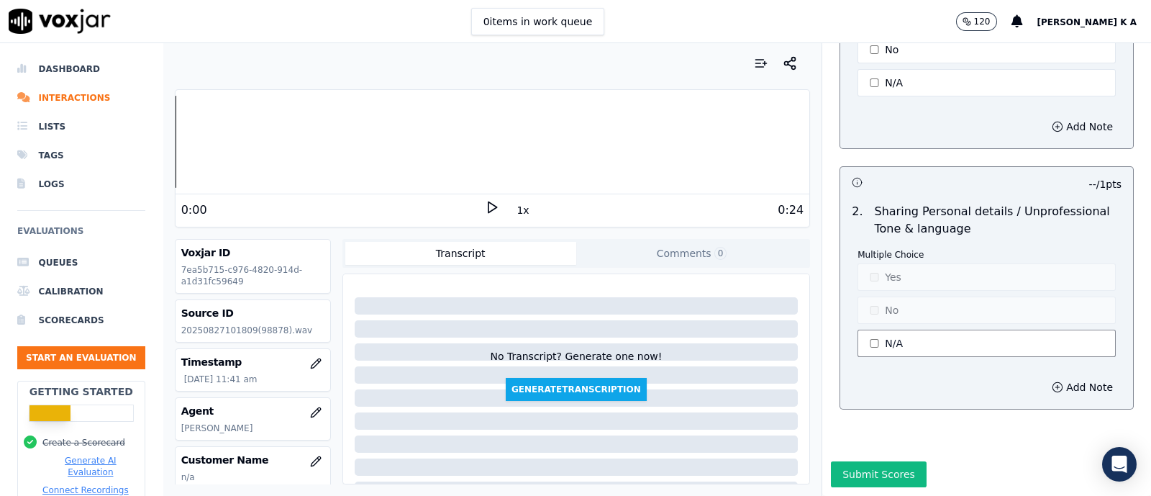
click at [869, 329] on button "N/A" at bounding box center [986, 342] width 258 height 27
click at [878, 263] on button "Yes" at bounding box center [986, 276] width 258 height 27
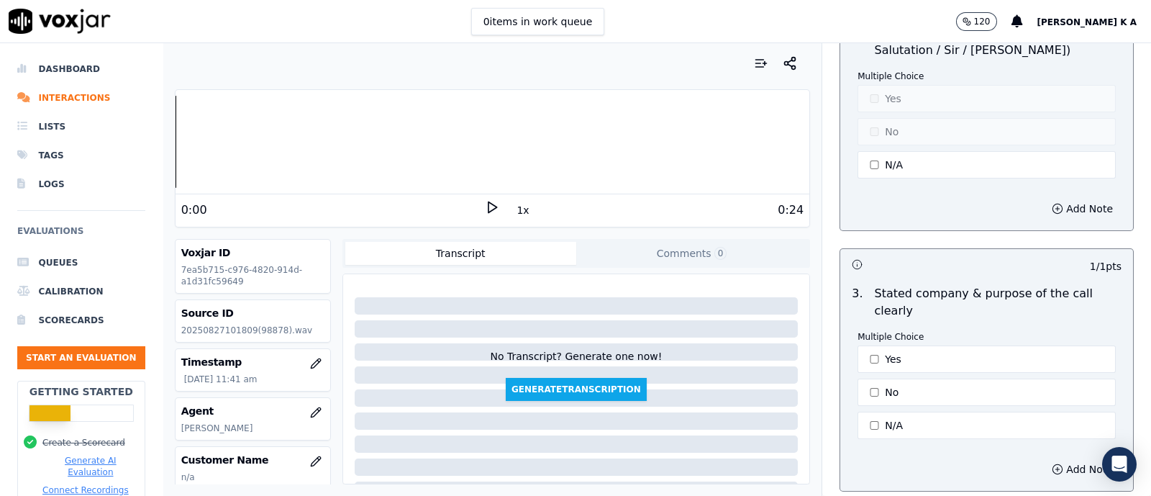
scroll to position [0, 0]
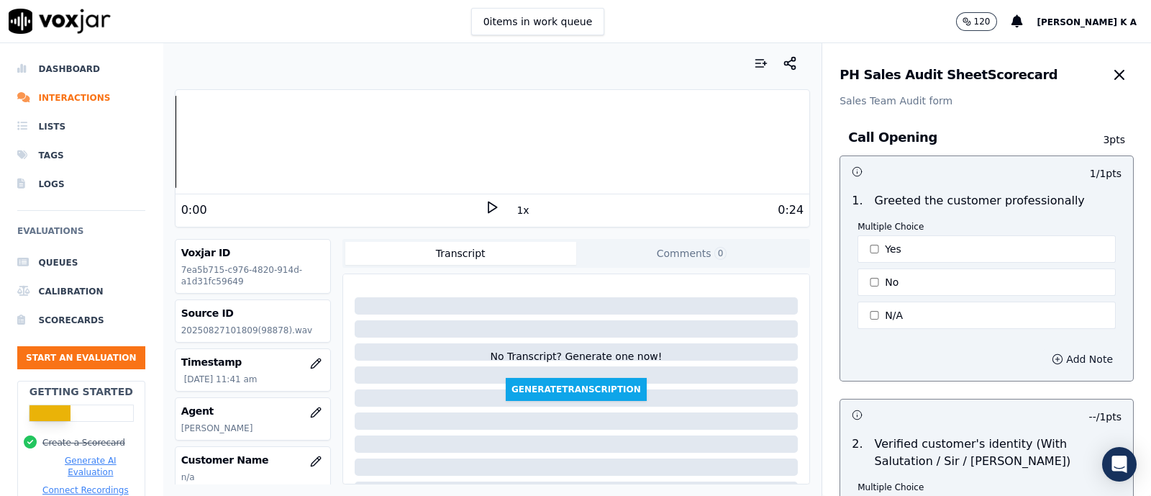
click at [1075, 358] on button "Add Note" at bounding box center [1082, 359] width 78 height 20
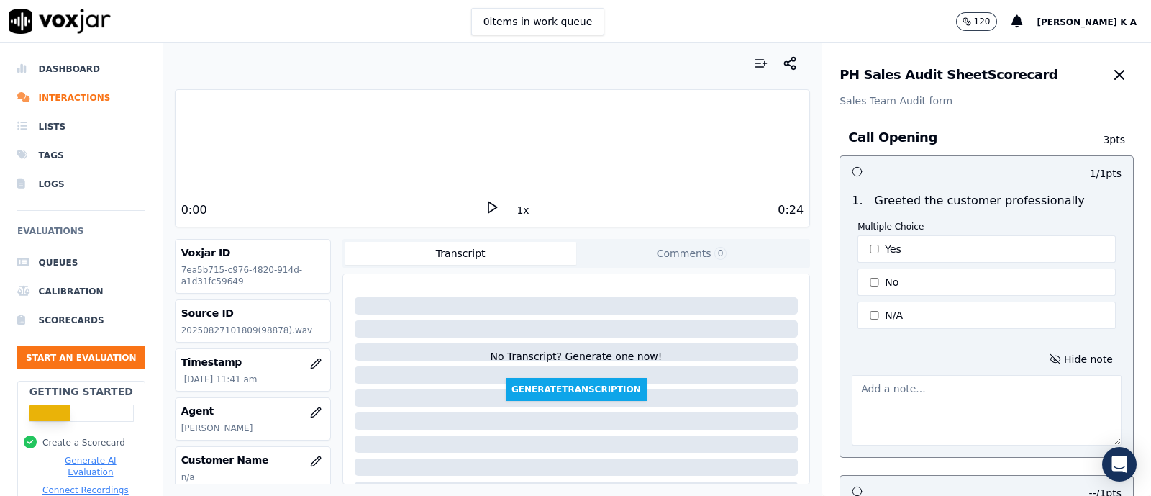
scroll to position [179, 0]
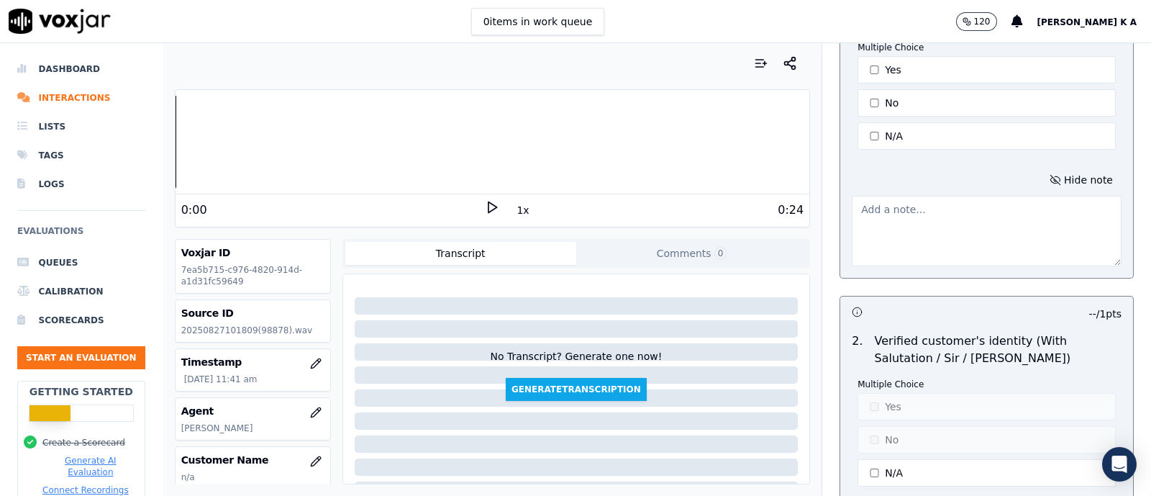
click at [914, 219] on textarea at bounding box center [987, 231] width 270 height 70
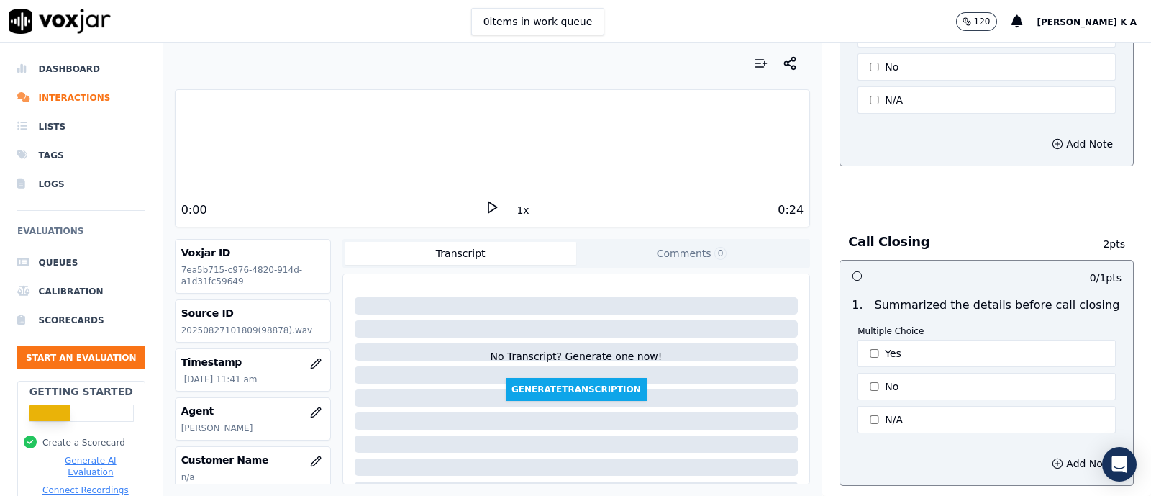
scroll to position [4567, 0]
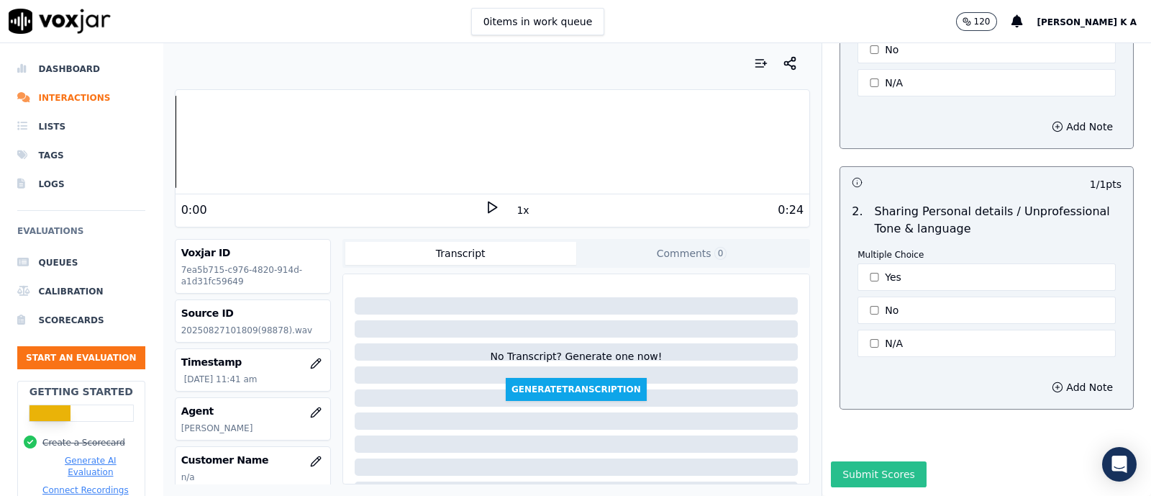
type textarea "no additional effort , just let iot go"
click at [878, 461] on button "Submit Scores" at bounding box center [879, 474] width 96 height 26
